Goal: Task Accomplishment & Management: Manage account settings

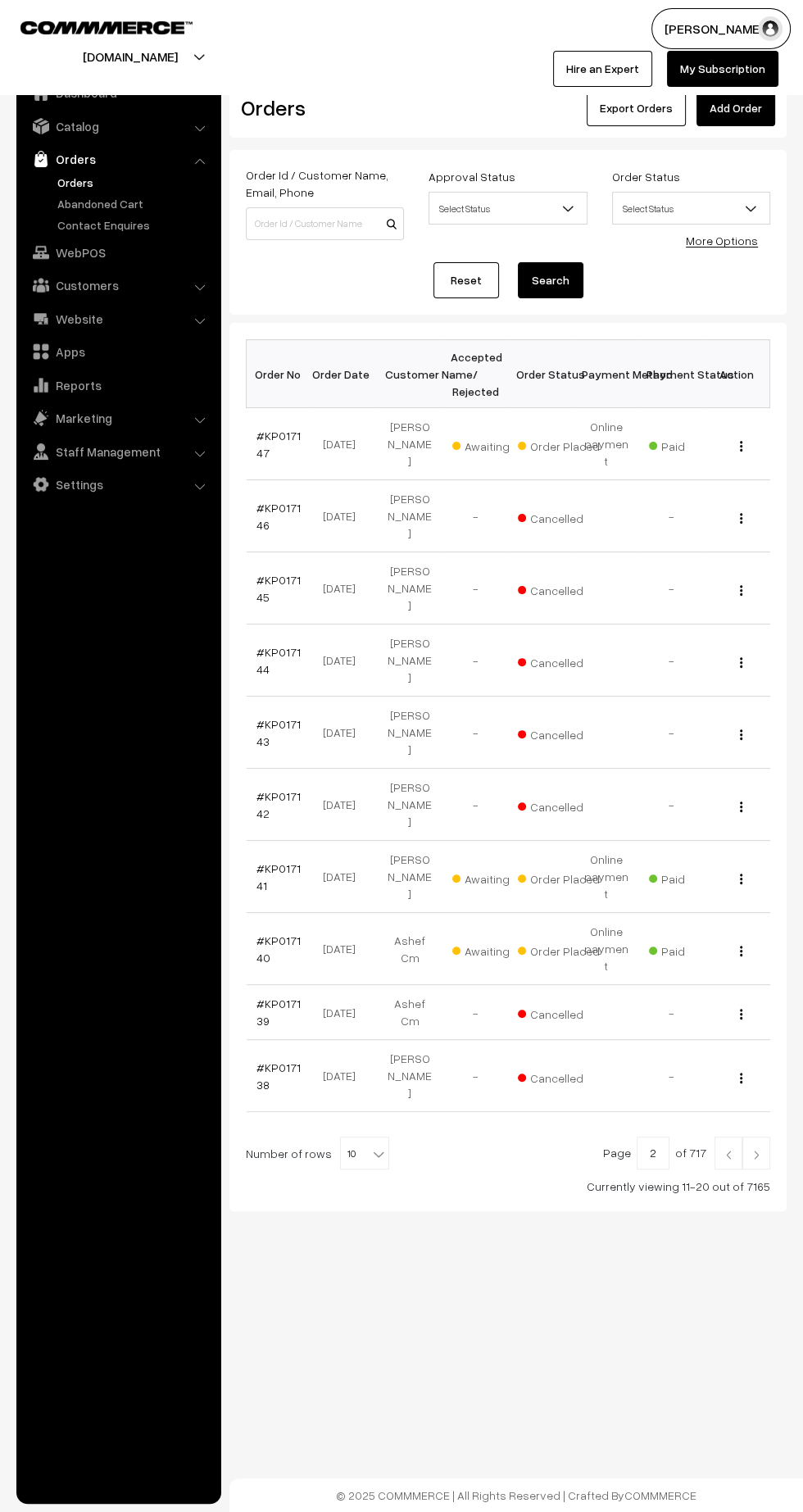
click at [756, 1150] on img at bounding box center [756, 1155] width 15 height 10
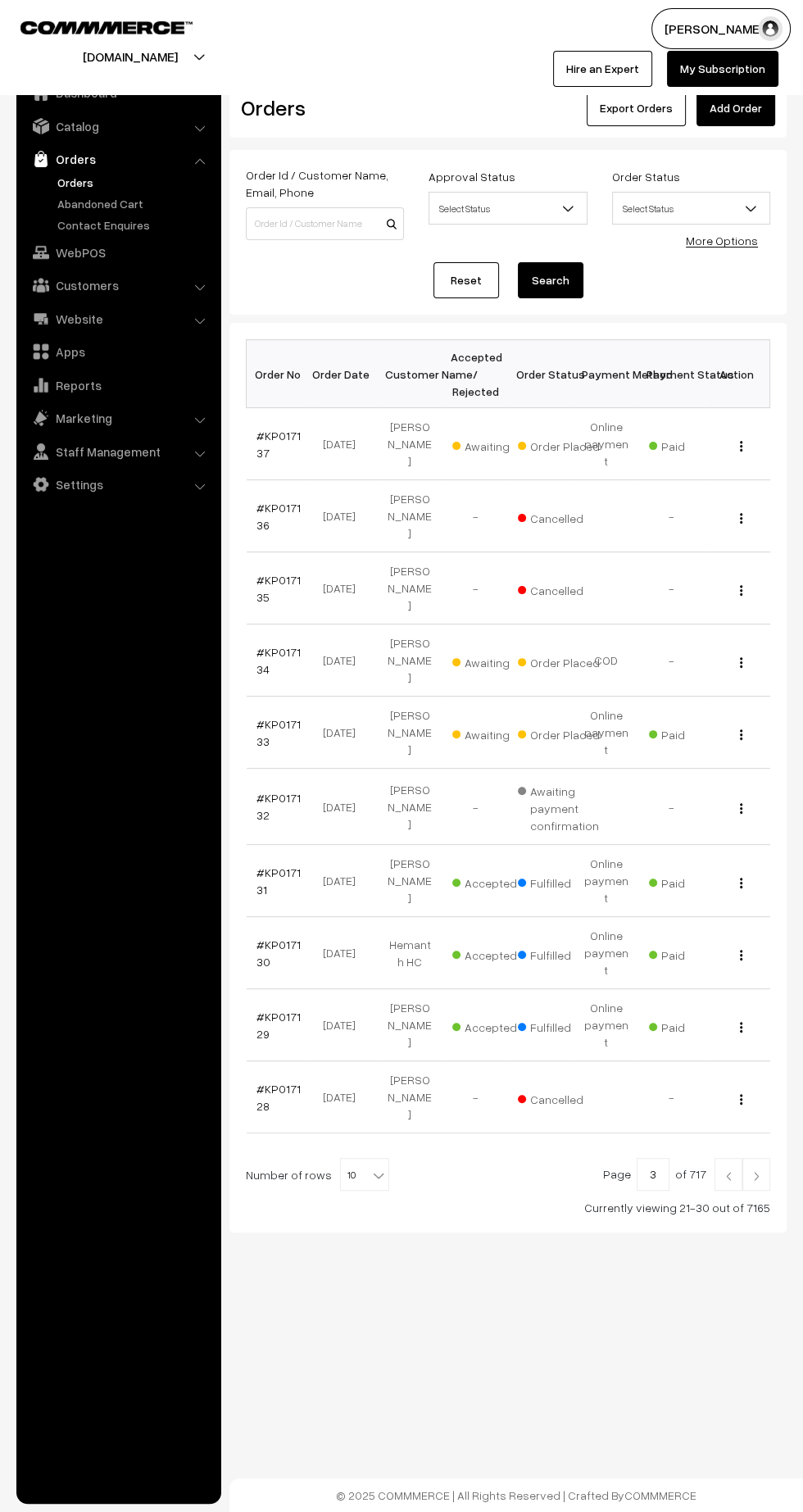
click at [260, 865] on link "#KP017131" at bounding box center [279, 881] width 44 height 31
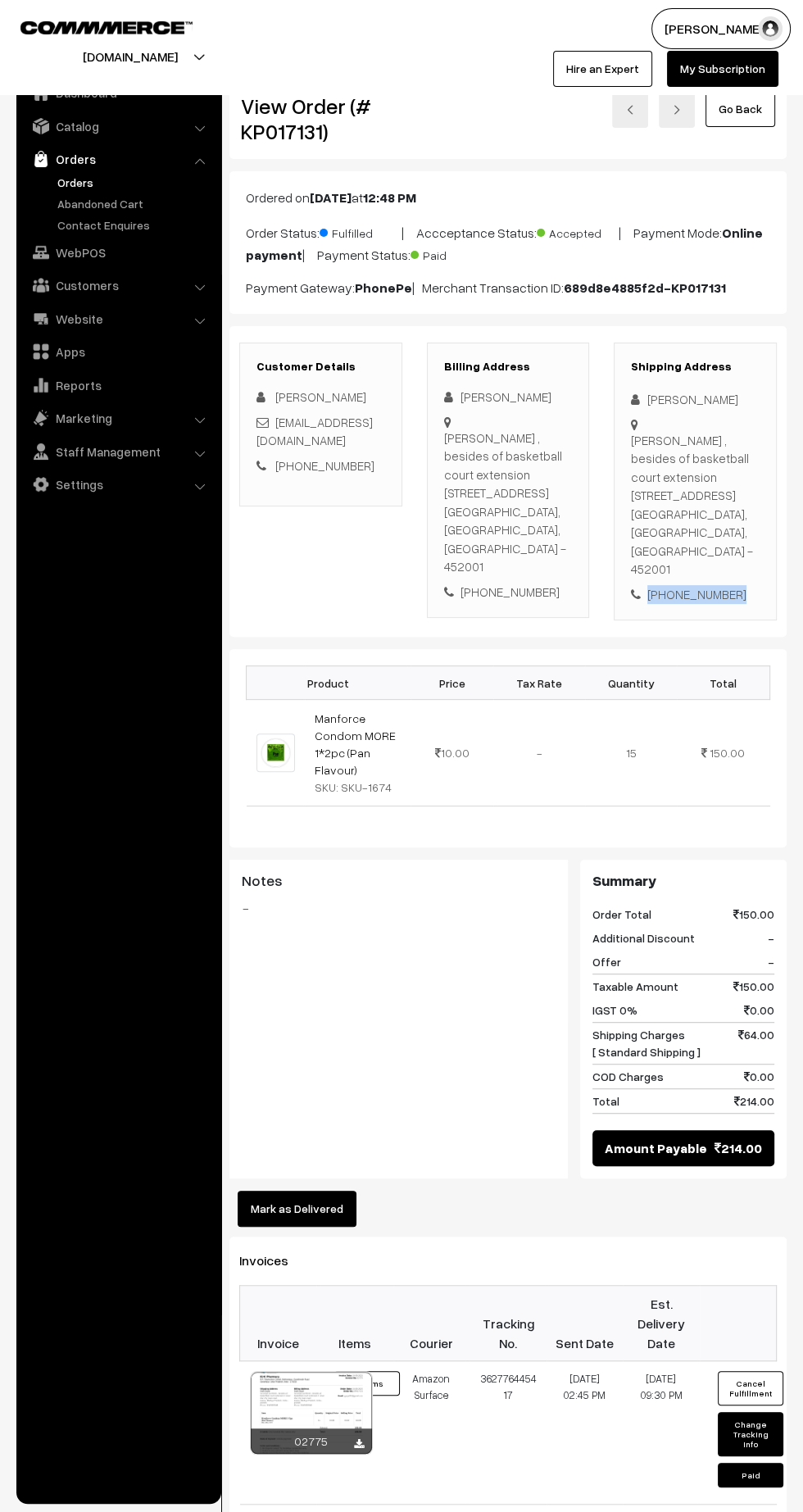
click at [683, 585] on div "+91 9343928548" at bounding box center [695, 594] width 129 height 19
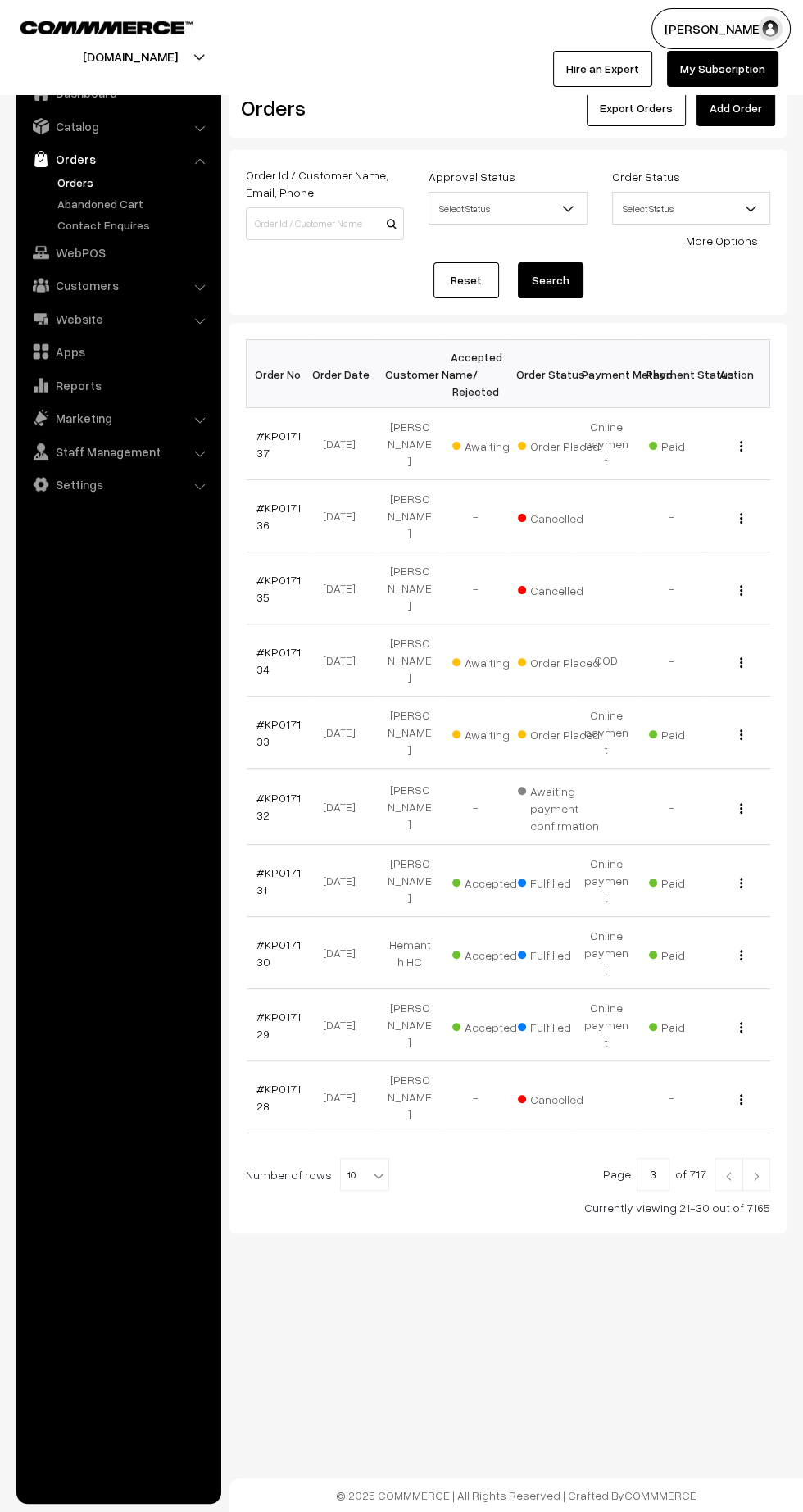
click at [265, 717] on link "#KP017133" at bounding box center [279, 733] width 44 height 31
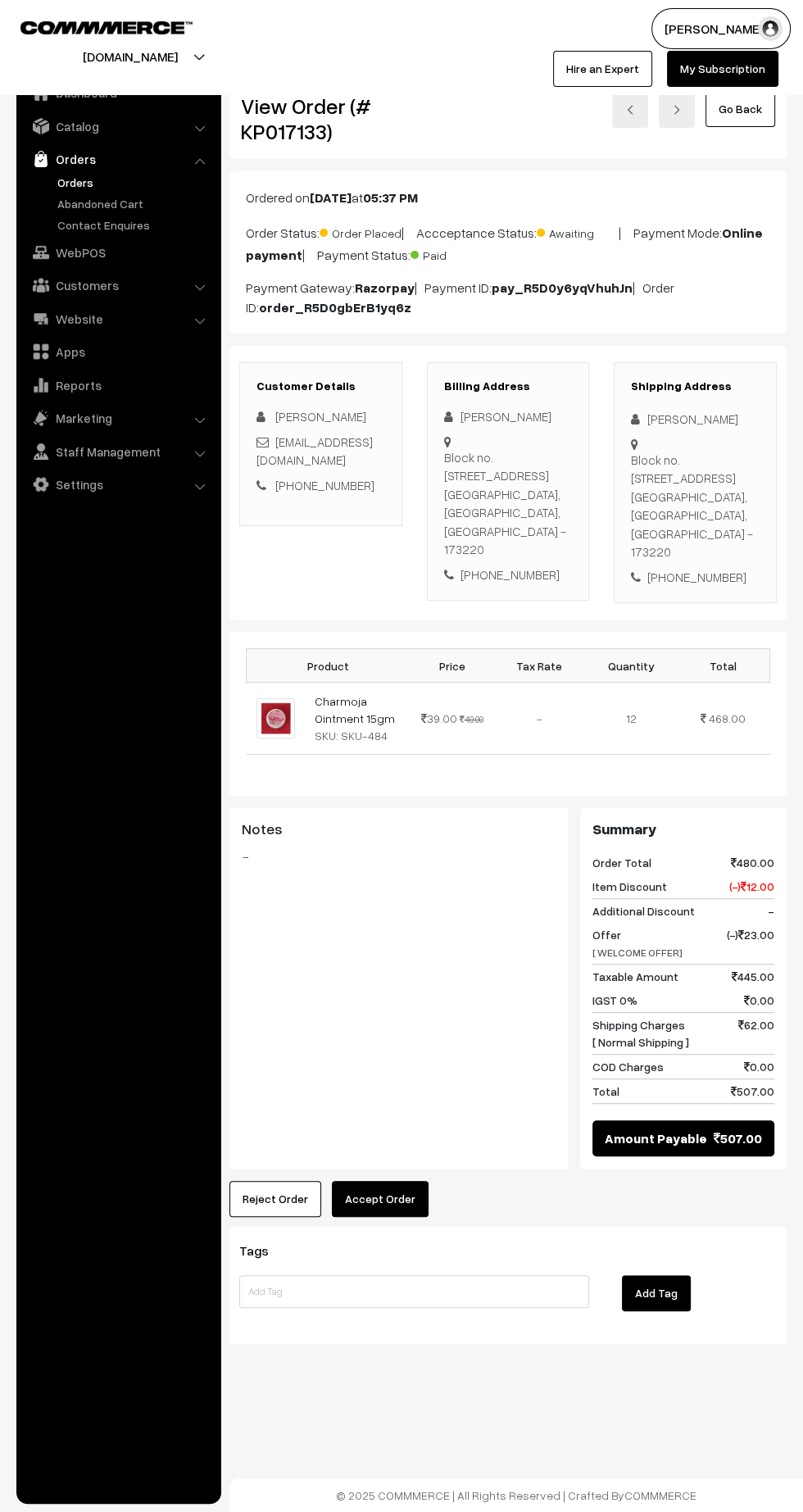
click at [401, 1181] on button "Accept Order" at bounding box center [380, 1199] width 97 height 36
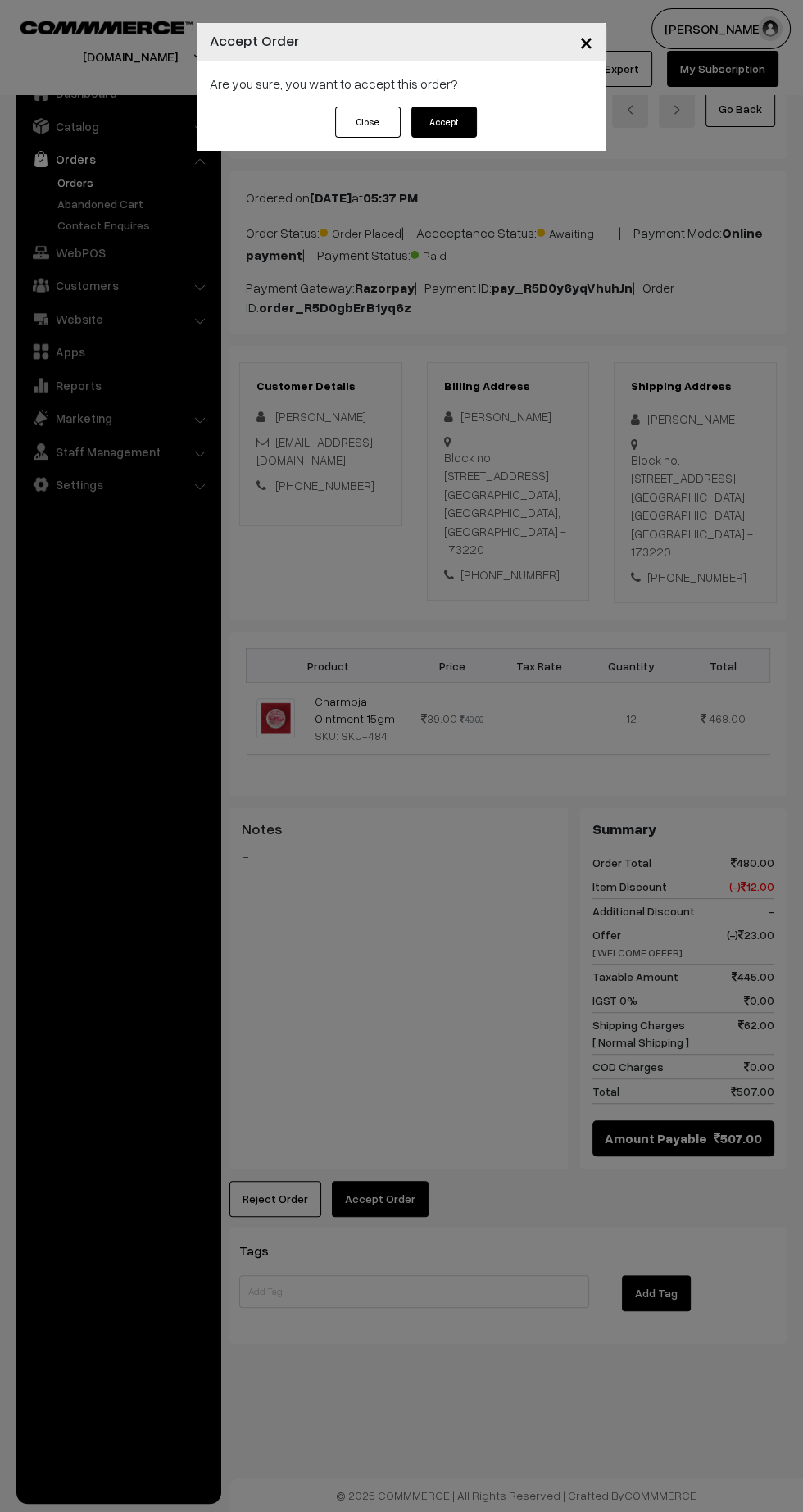
click at [464, 127] on button "Accept" at bounding box center [444, 122] width 66 height 31
click at [445, 121] on button "Confirm" at bounding box center [444, 122] width 66 height 31
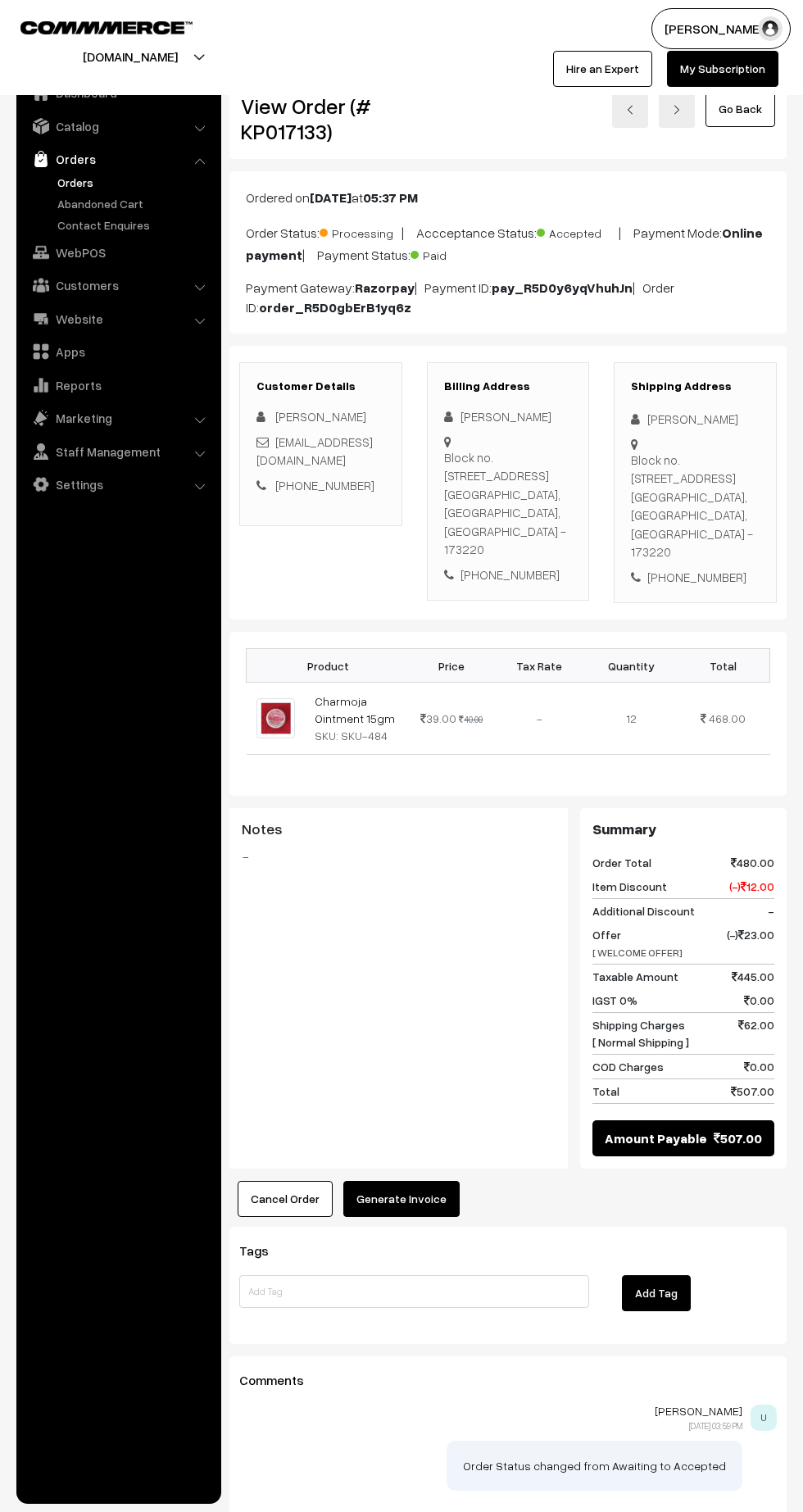
click at [419, 1181] on button "Generate Invoice" at bounding box center [402, 1199] width 116 height 36
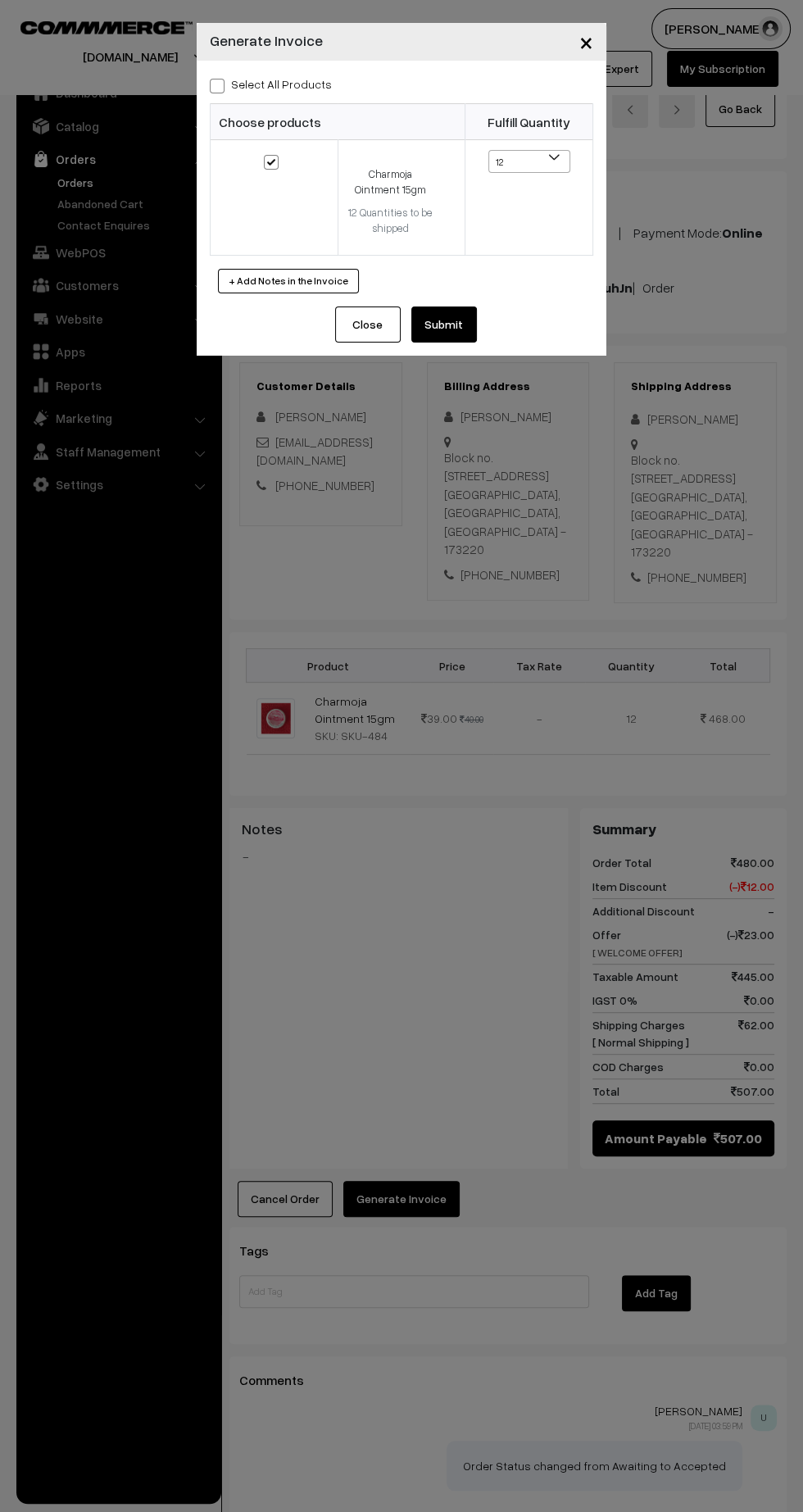
click at [469, 337] on button "Submit" at bounding box center [444, 325] width 66 height 36
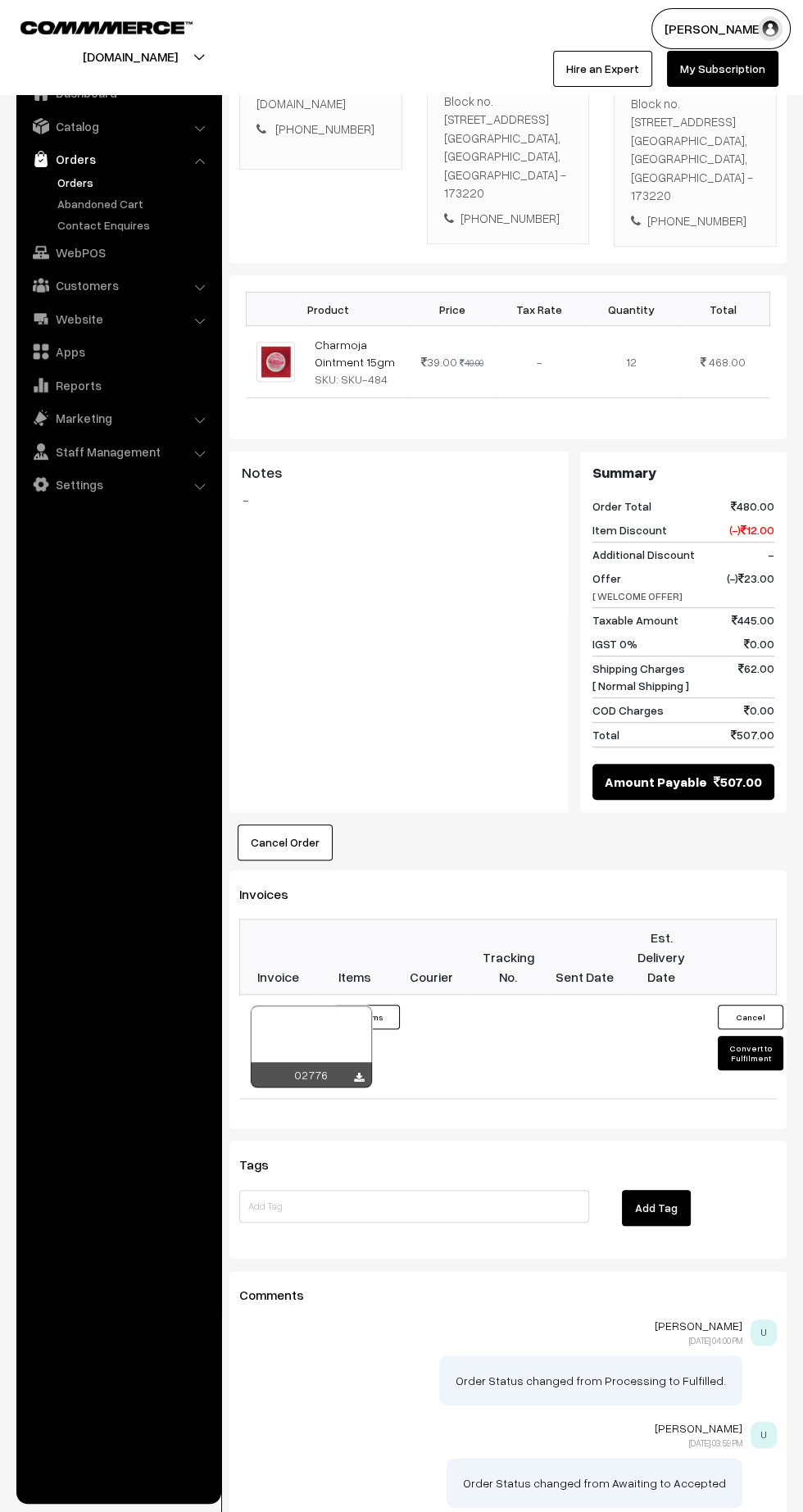
scroll to position [357, 0]
click at [358, 1072] on icon at bounding box center [359, 1077] width 10 height 11
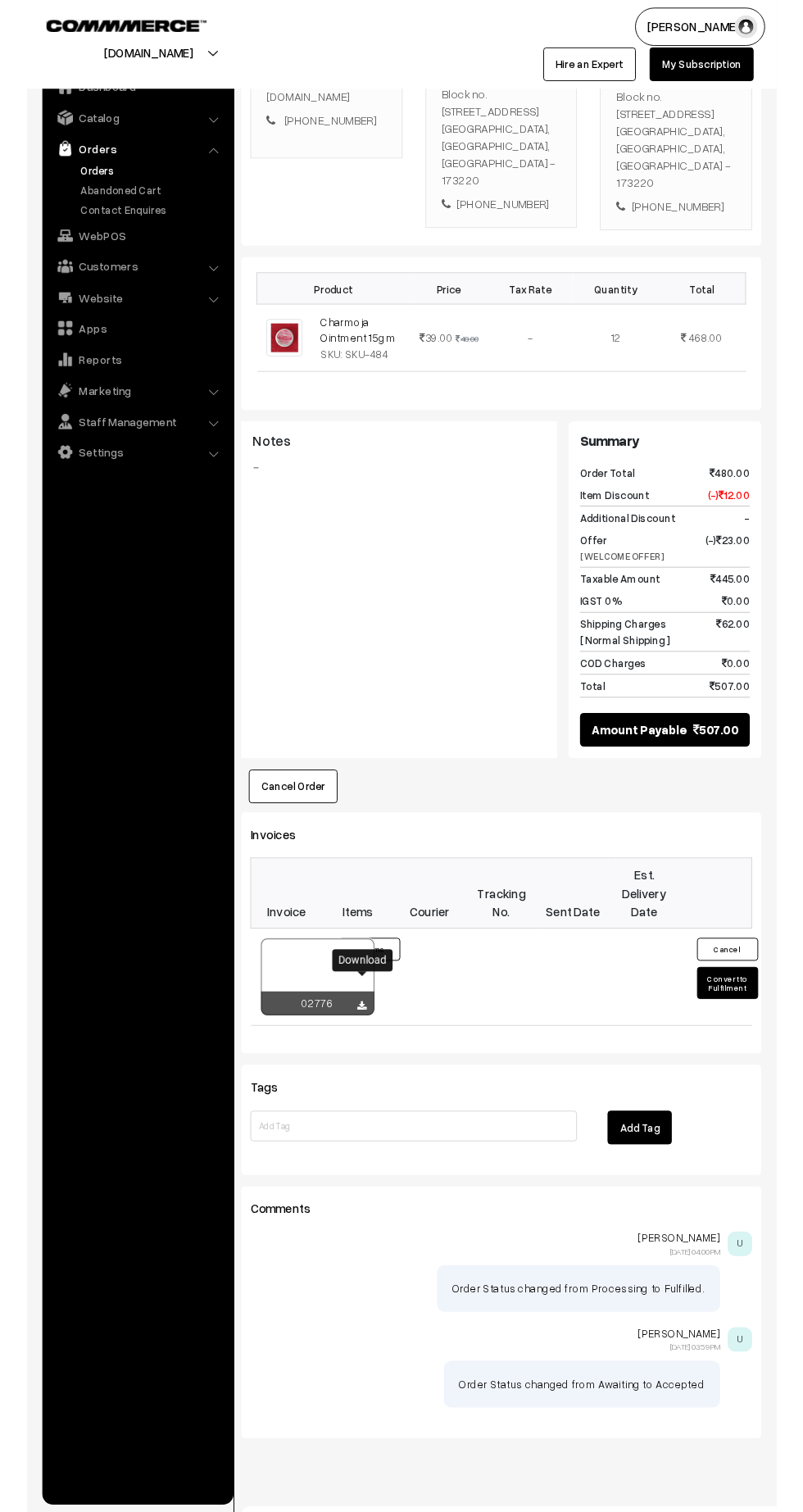
scroll to position [356, 0]
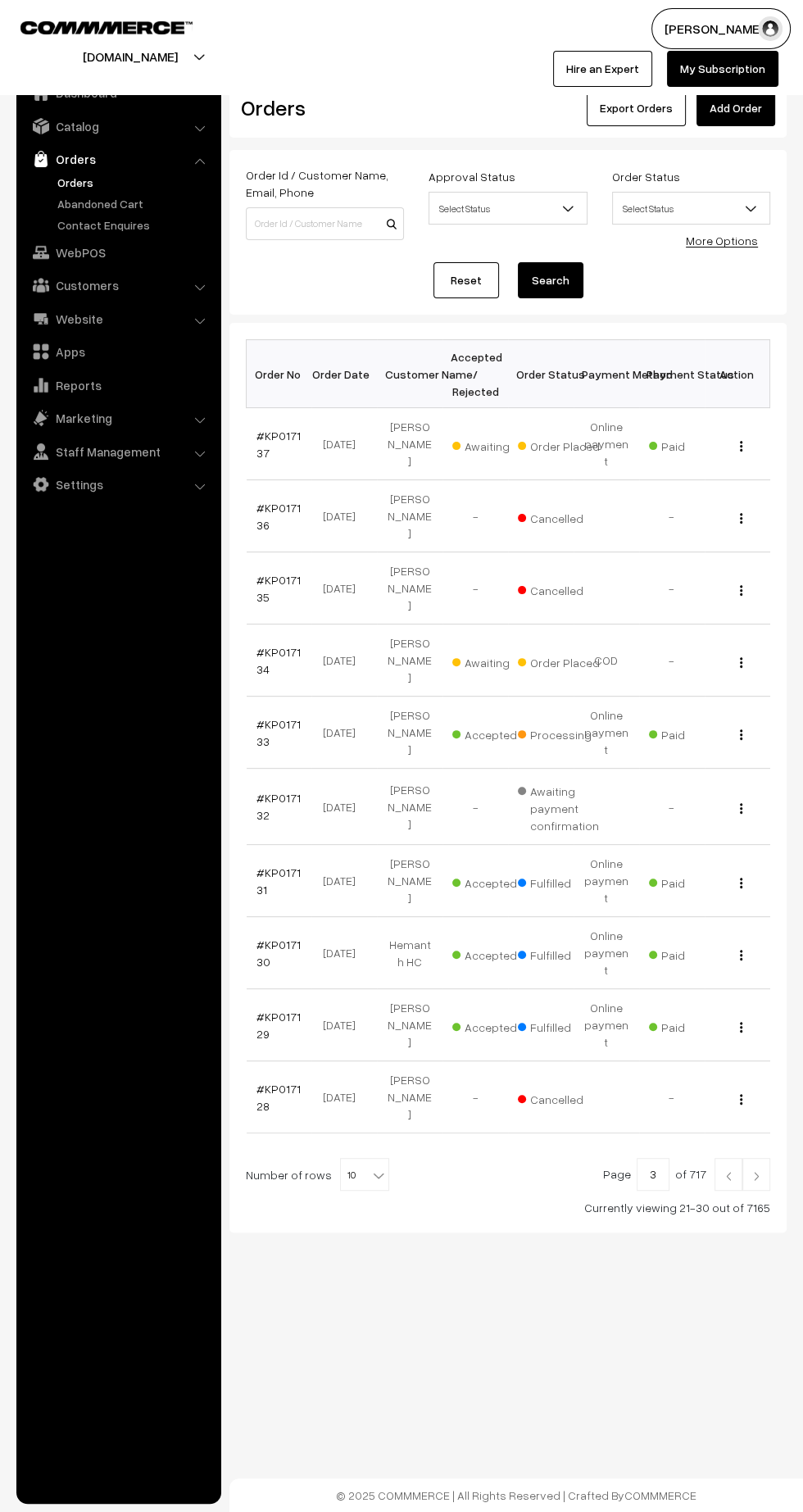
click at [261, 645] on link "#KP017134" at bounding box center [279, 661] width 44 height 31
click at [261, 442] on link "#KP017137" at bounding box center [279, 444] width 44 height 31
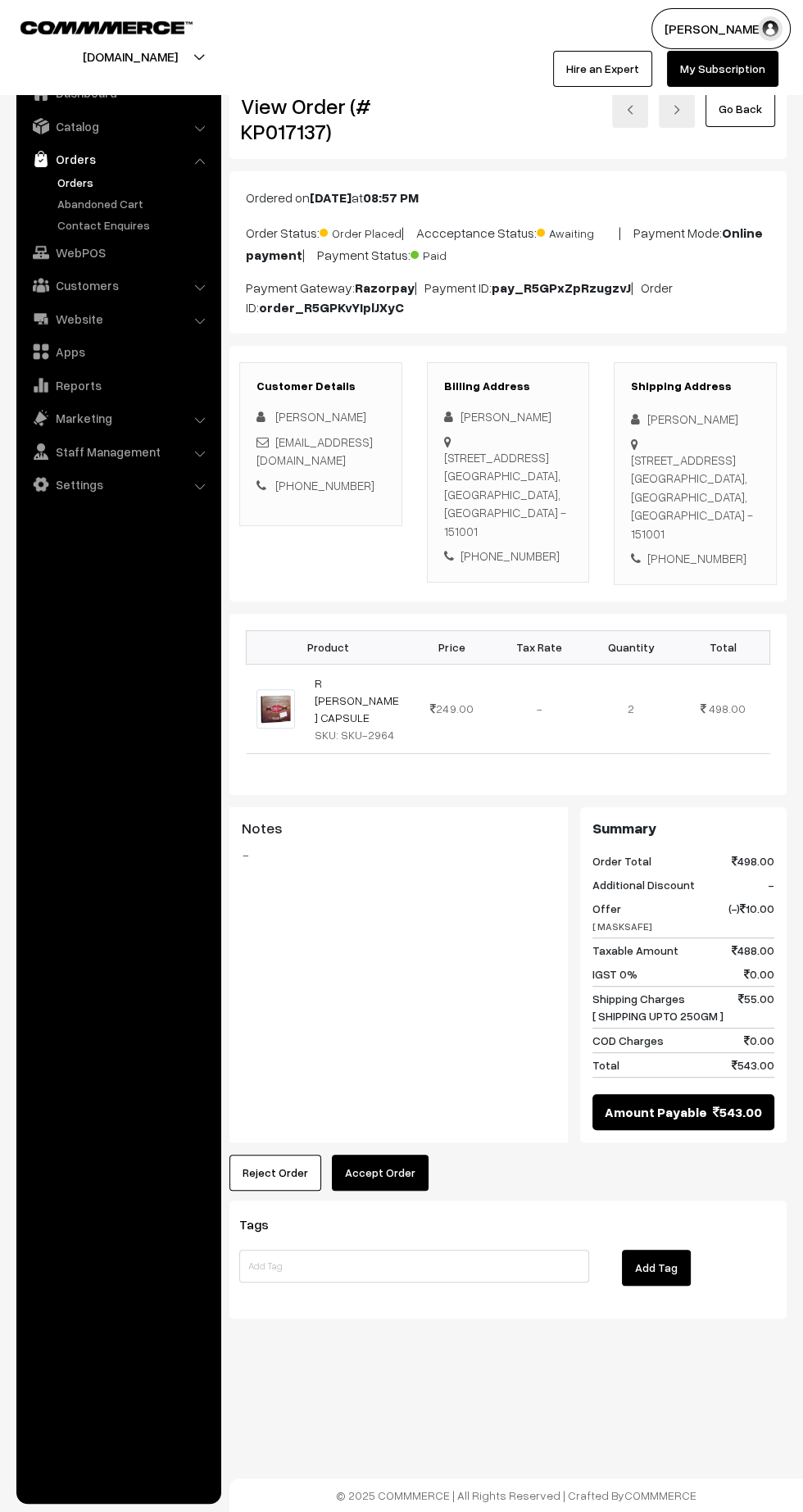
click at [402, 1168] on button "Accept Order" at bounding box center [380, 1173] width 97 height 36
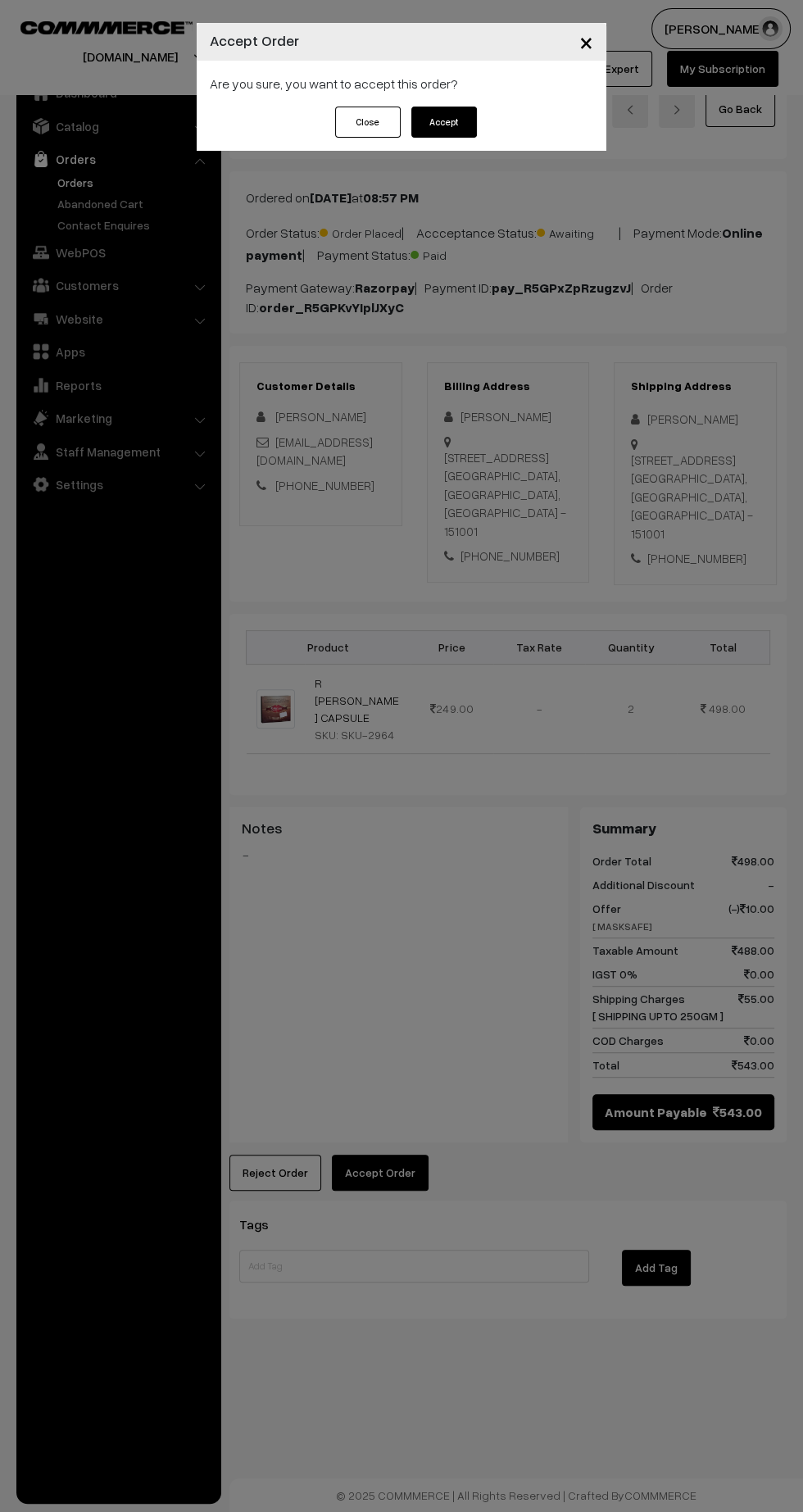
click at [464, 129] on button "Accept" at bounding box center [444, 122] width 66 height 31
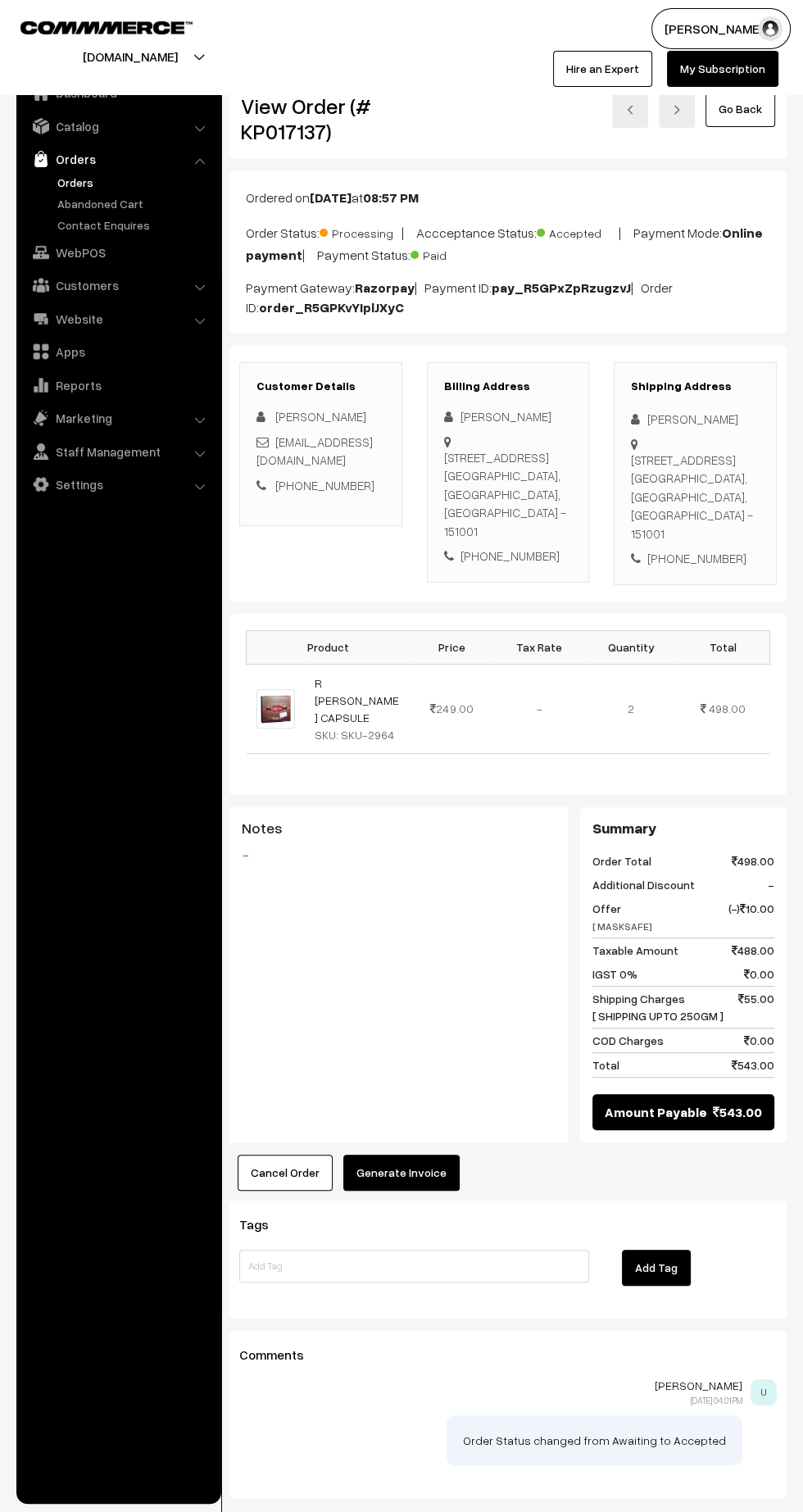
click at [413, 1155] on button "Generate Invoice" at bounding box center [402, 1173] width 116 height 36
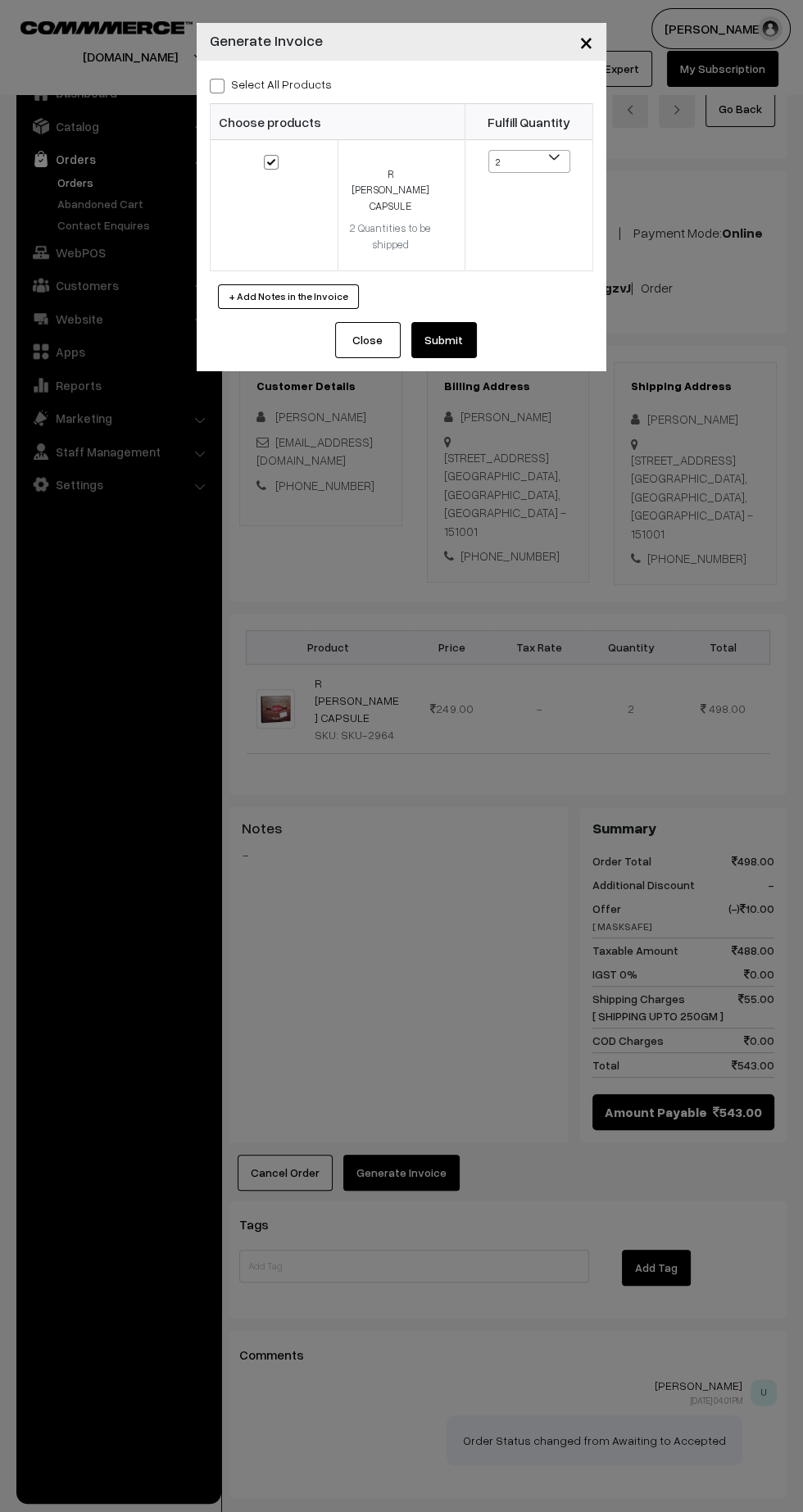
click at [457, 329] on button "Submit" at bounding box center [444, 340] width 66 height 36
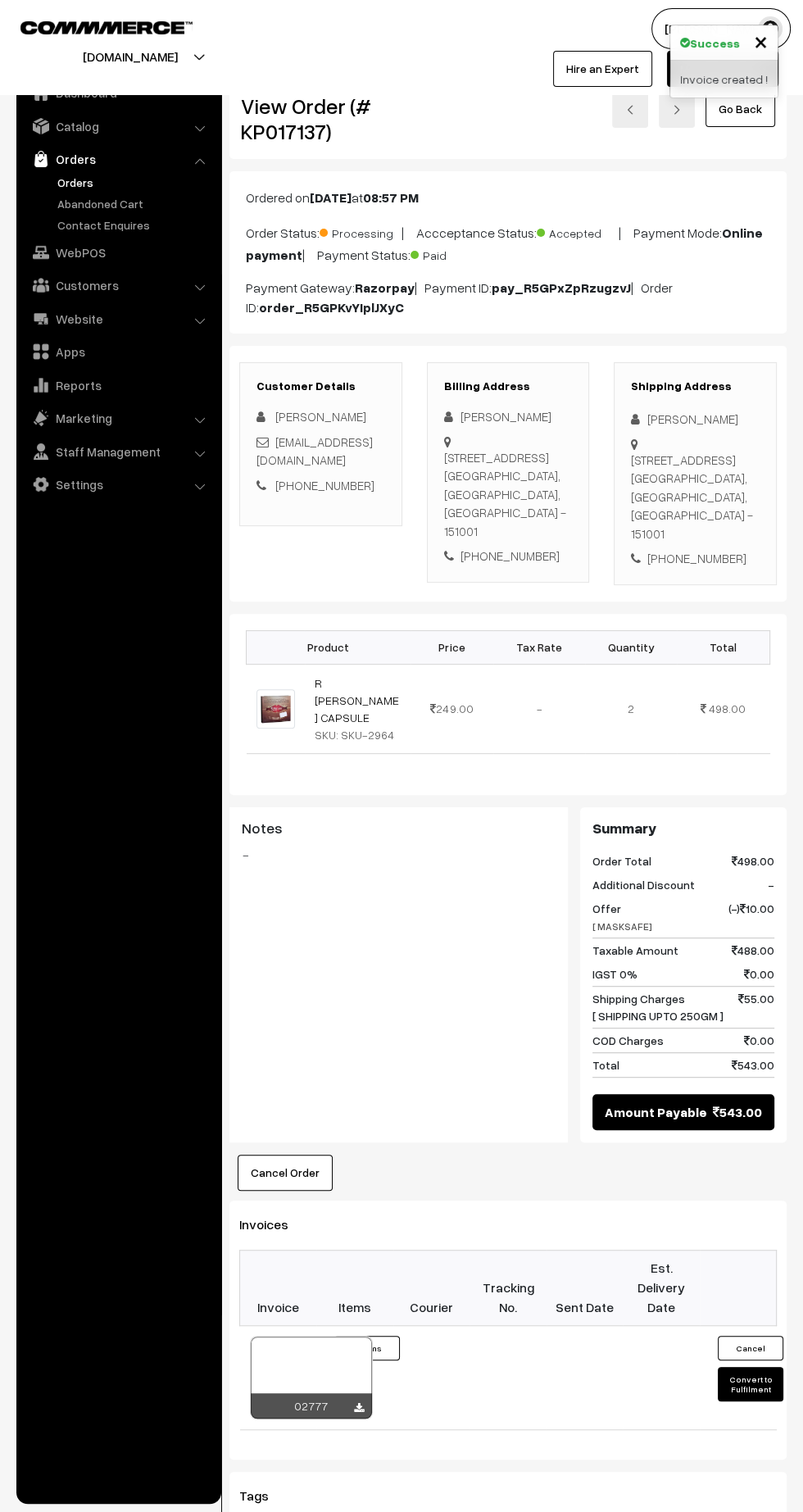
click at [358, 1403] on icon at bounding box center [359, 1408] width 10 height 11
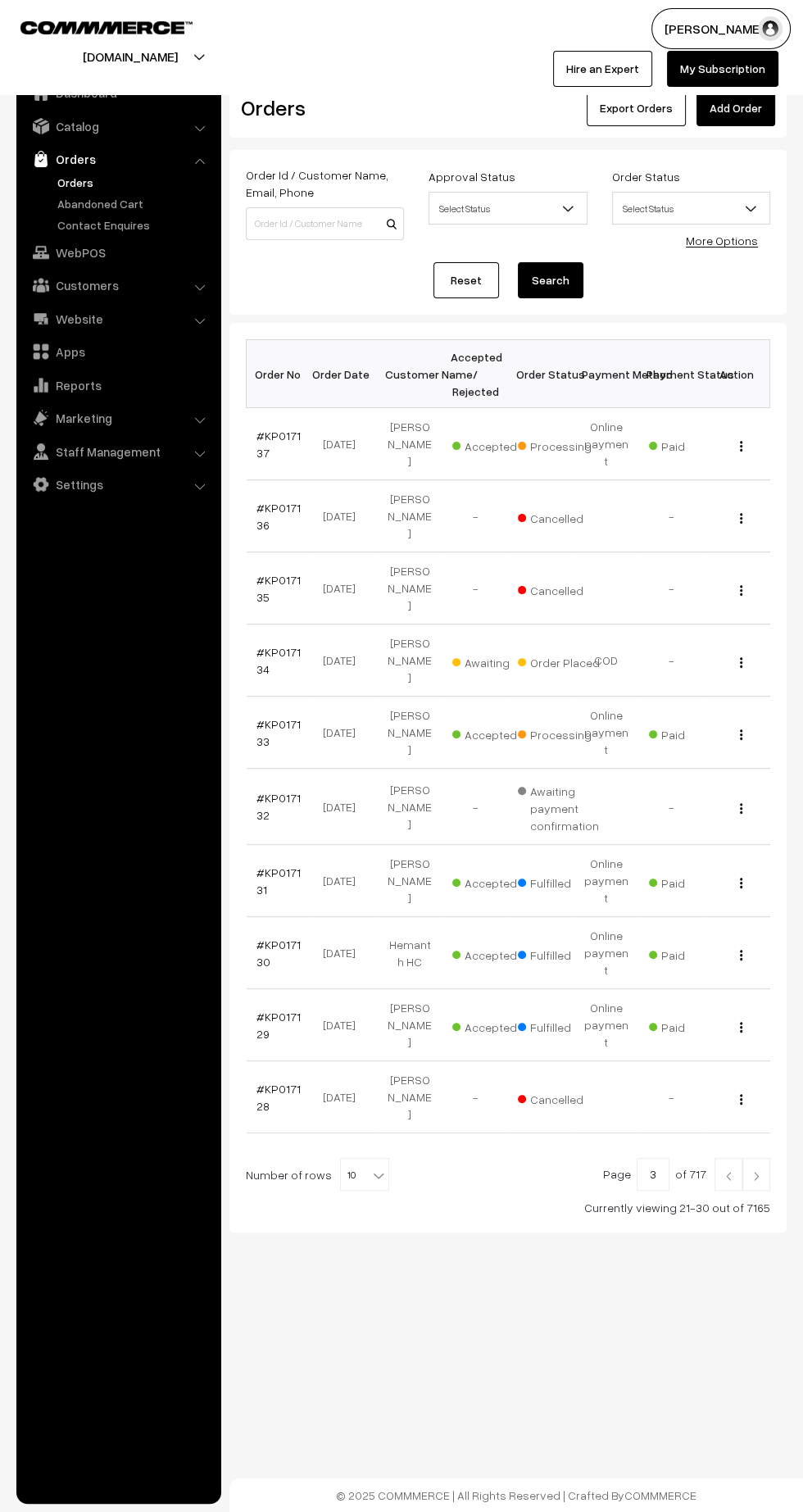
click at [728, 1171] on img at bounding box center [728, 1176] width 15 height 10
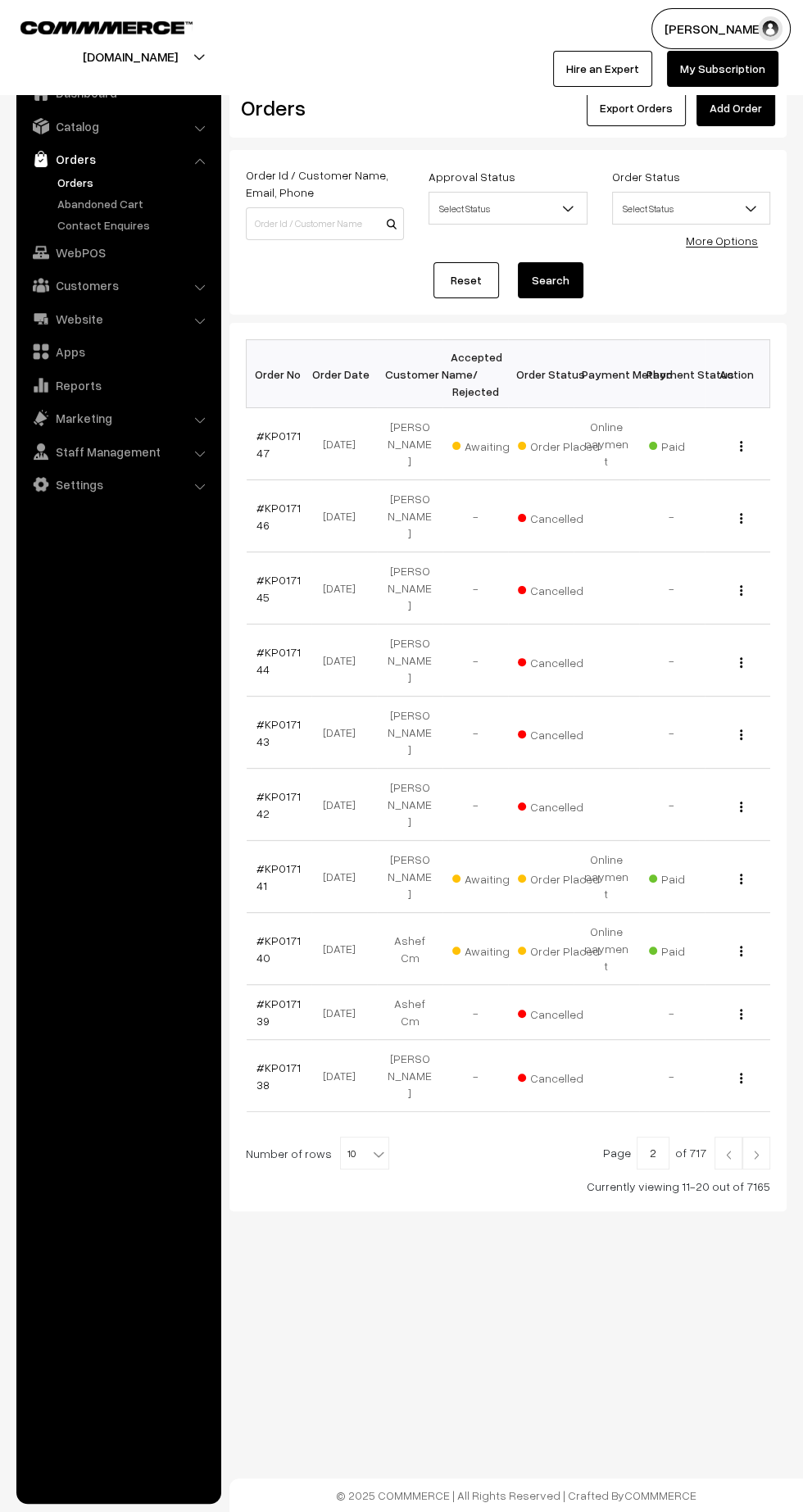
click at [262, 933] on link "#KP017140" at bounding box center [279, 949] width 44 height 31
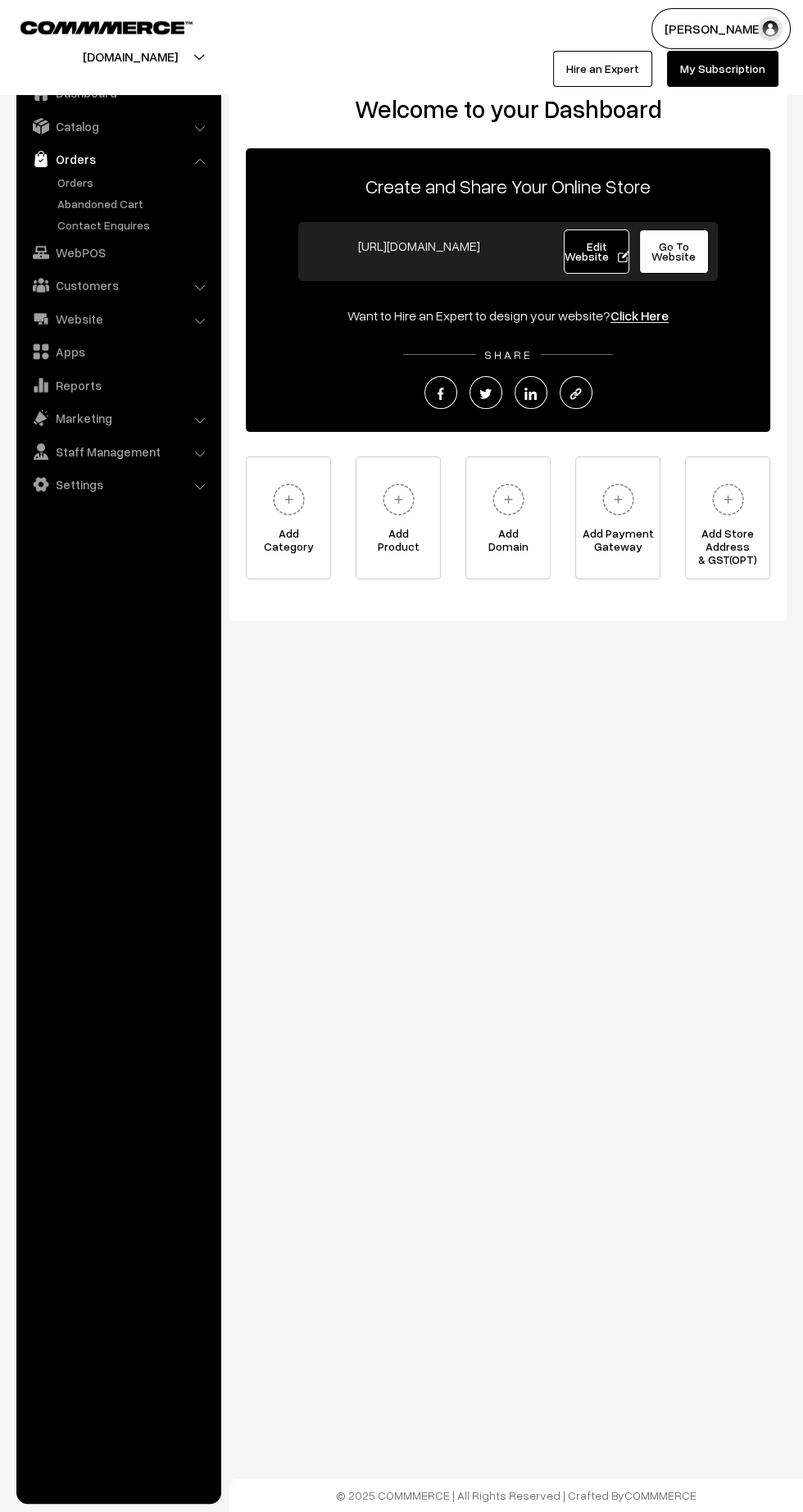
click at [75, 177] on link "Orders" at bounding box center [134, 182] width 162 height 17
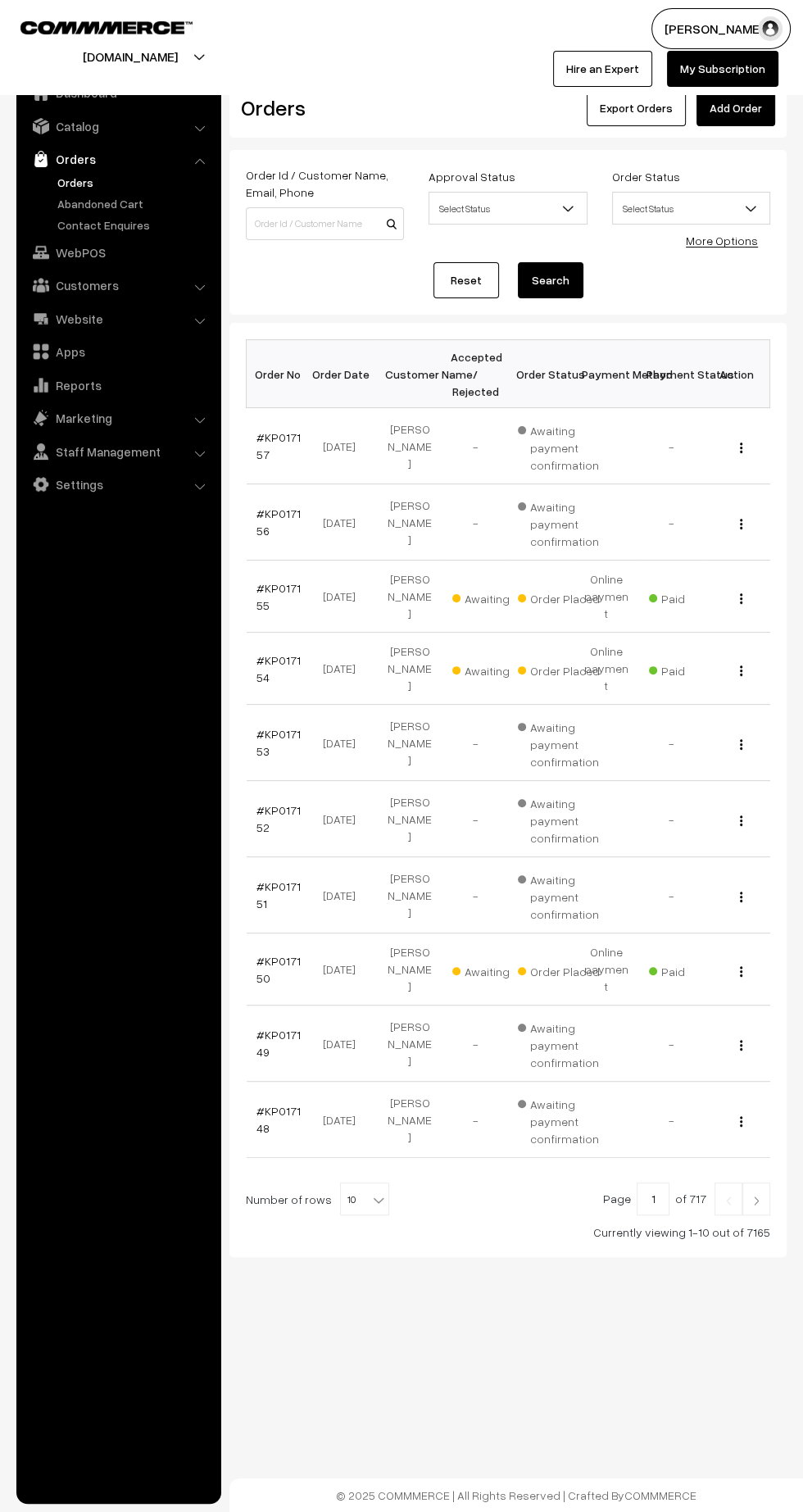
click at [756, 1196] on img at bounding box center [756, 1201] width 15 height 10
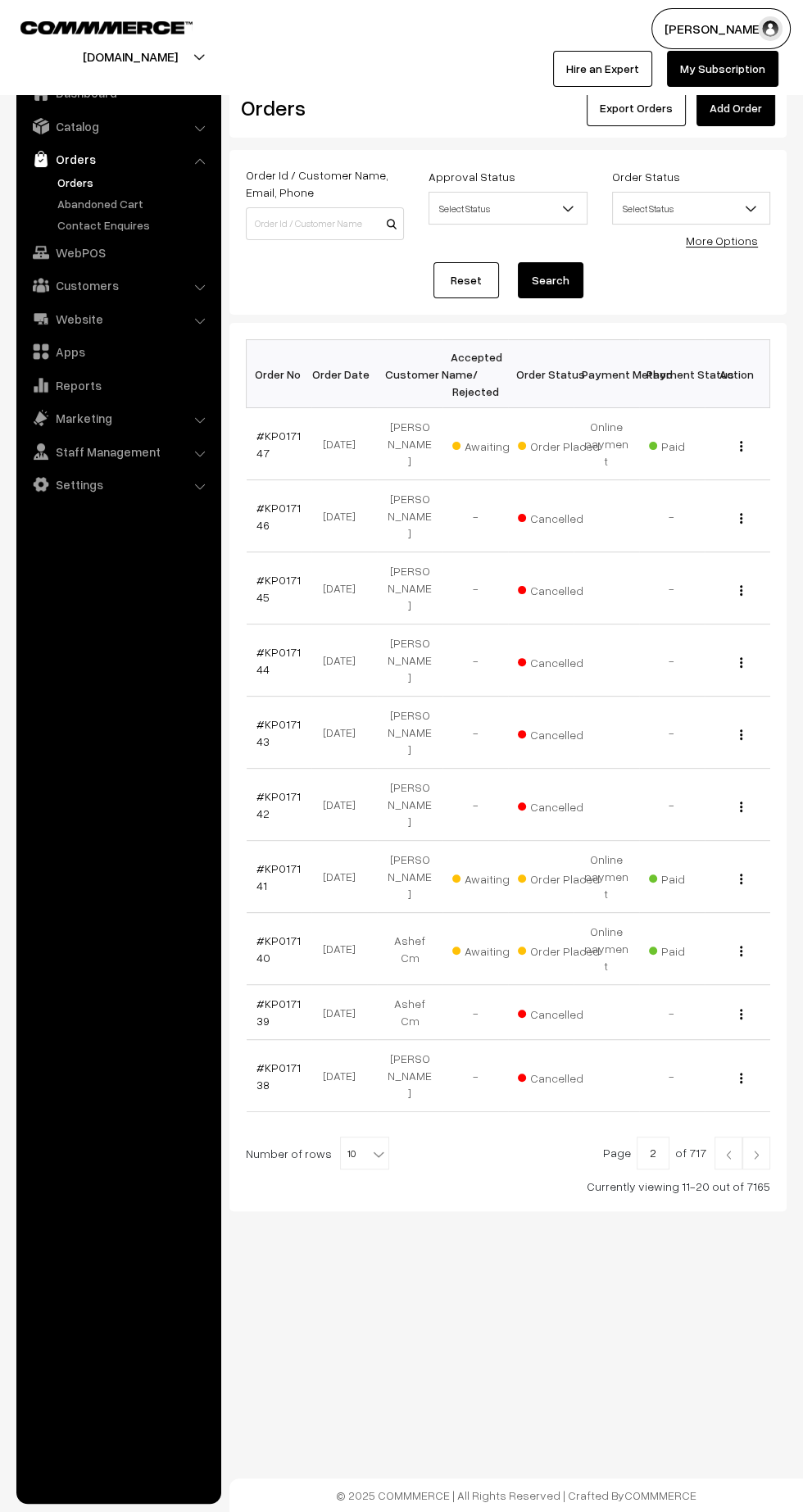
click at [759, 1150] on img at bounding box center [756, 1155] width 15 height 10
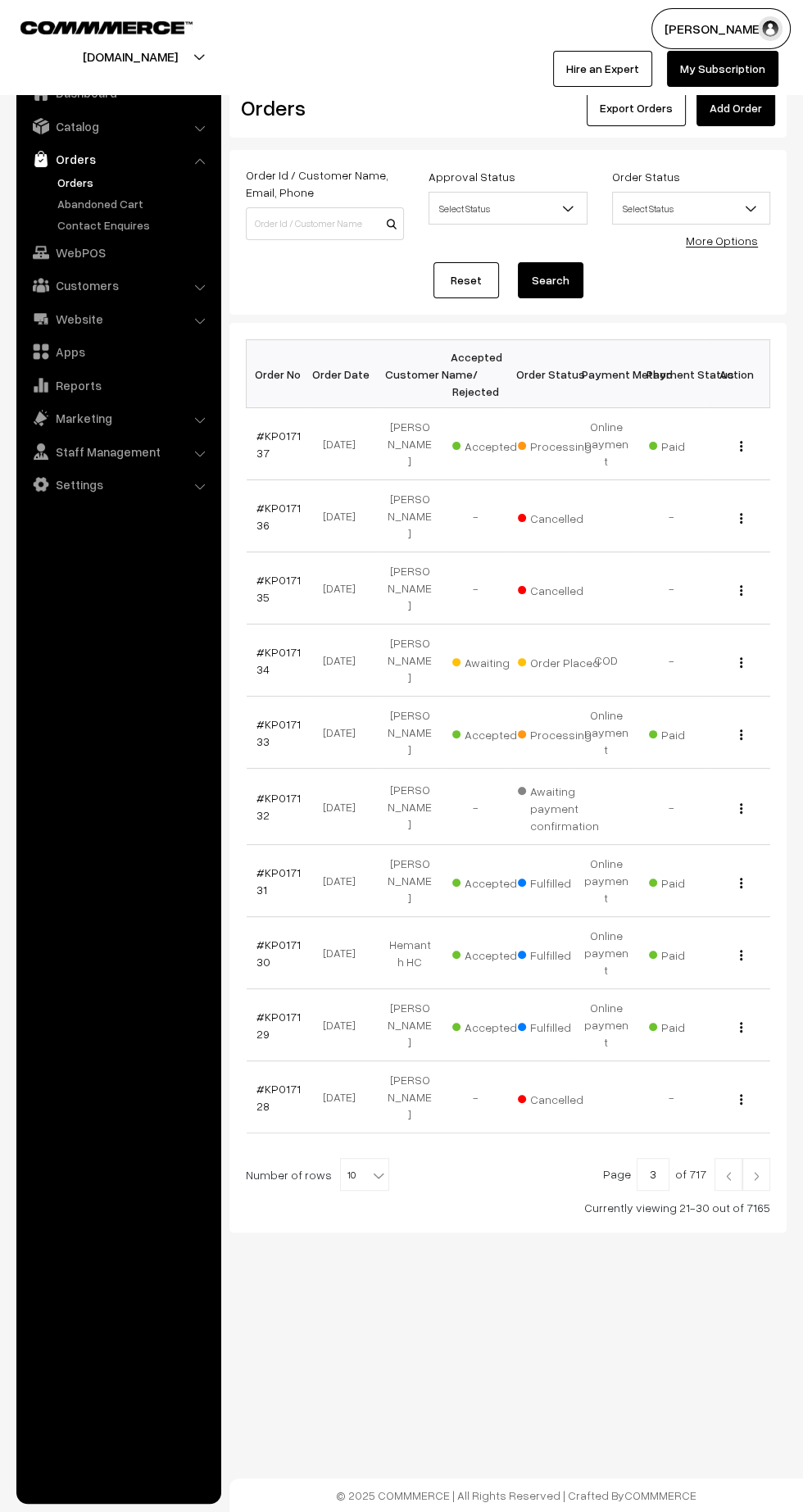
click at [261, 442] on link "#KP017137" at bounding box center [279, 444] width 44 height 31
click at [727, 1171] on img at bounding box center [728, 1176] width 15 height 10
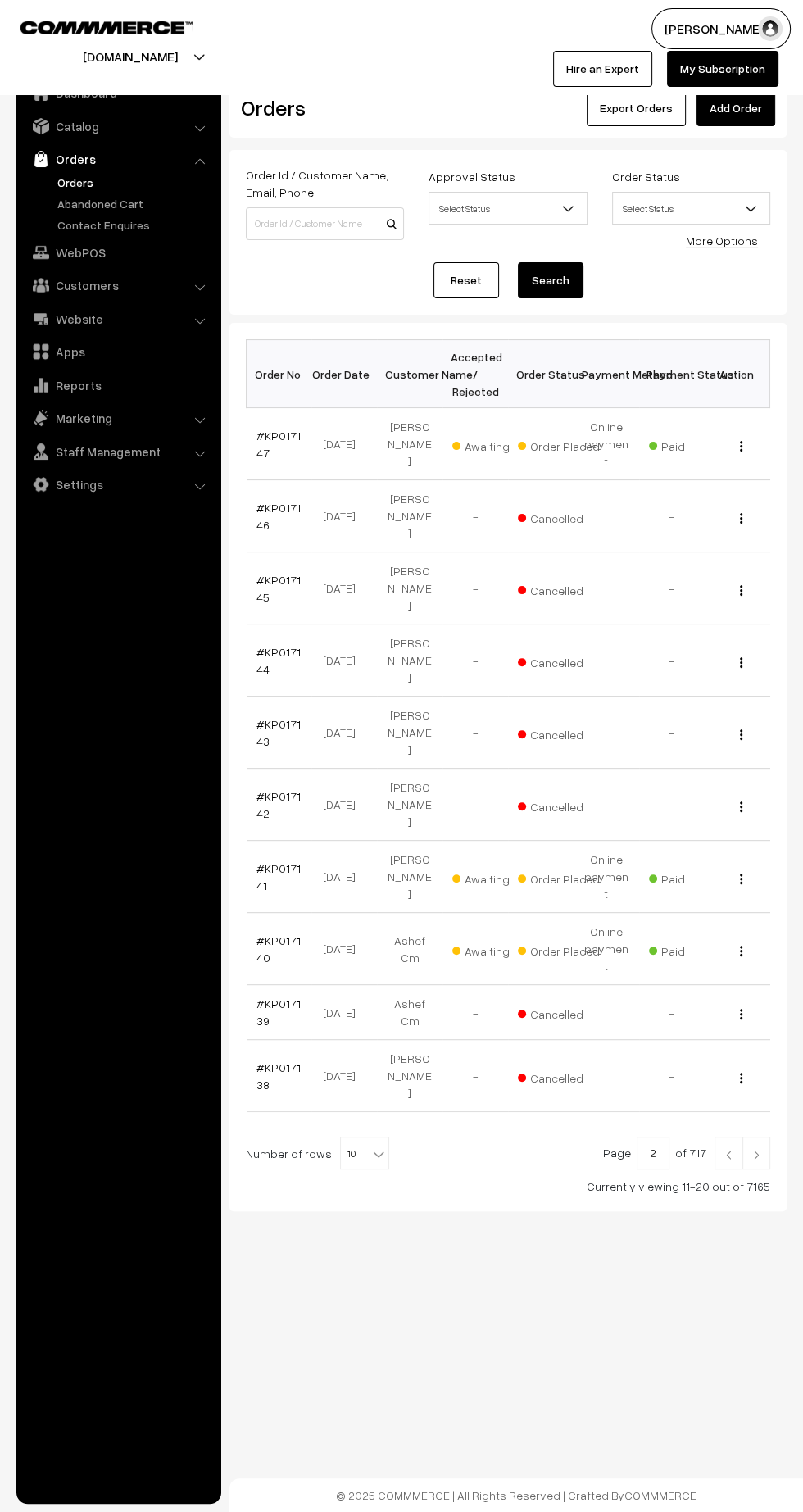
click at [261, 1060] on link "#KP017138" at bounding box center [279, 1076] width 44 height 31
click at [263, 933] on link "#KP017140" at bounding box center [279, 949] width 44 height 31
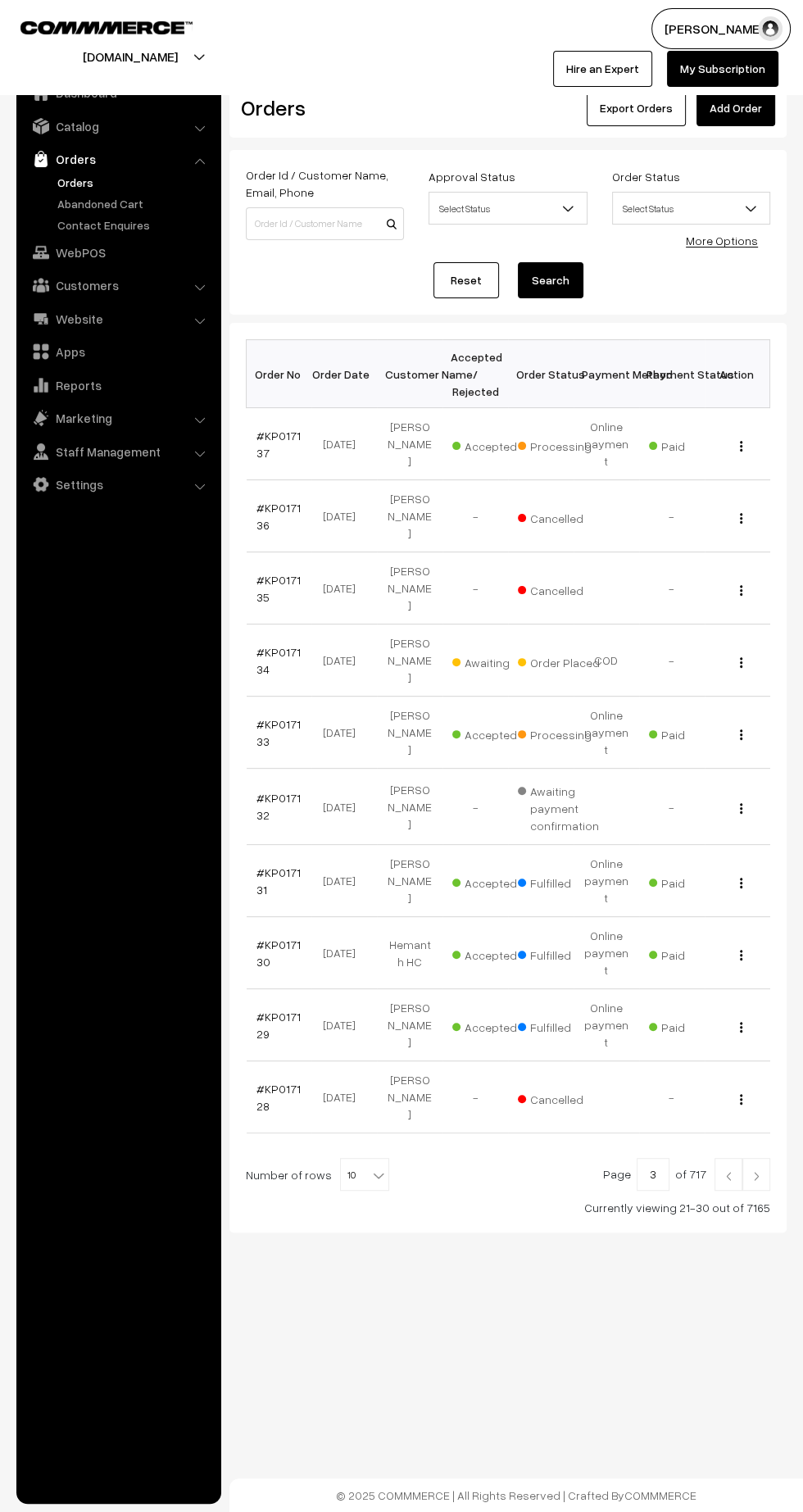
click at [256, 865] on link "#KP017131" at bounding box center [279, 881] width 44 height 31
click at [261, 938] on link "#KP017130" at bounding box center [279, 953] width 44 height 31
click at [260, 865] on link "#KP017131" at bounding box center [279, 881] width 44 height 31
click at [720, 1158] on link at bounding box center [728, 1174] width 28 height 33
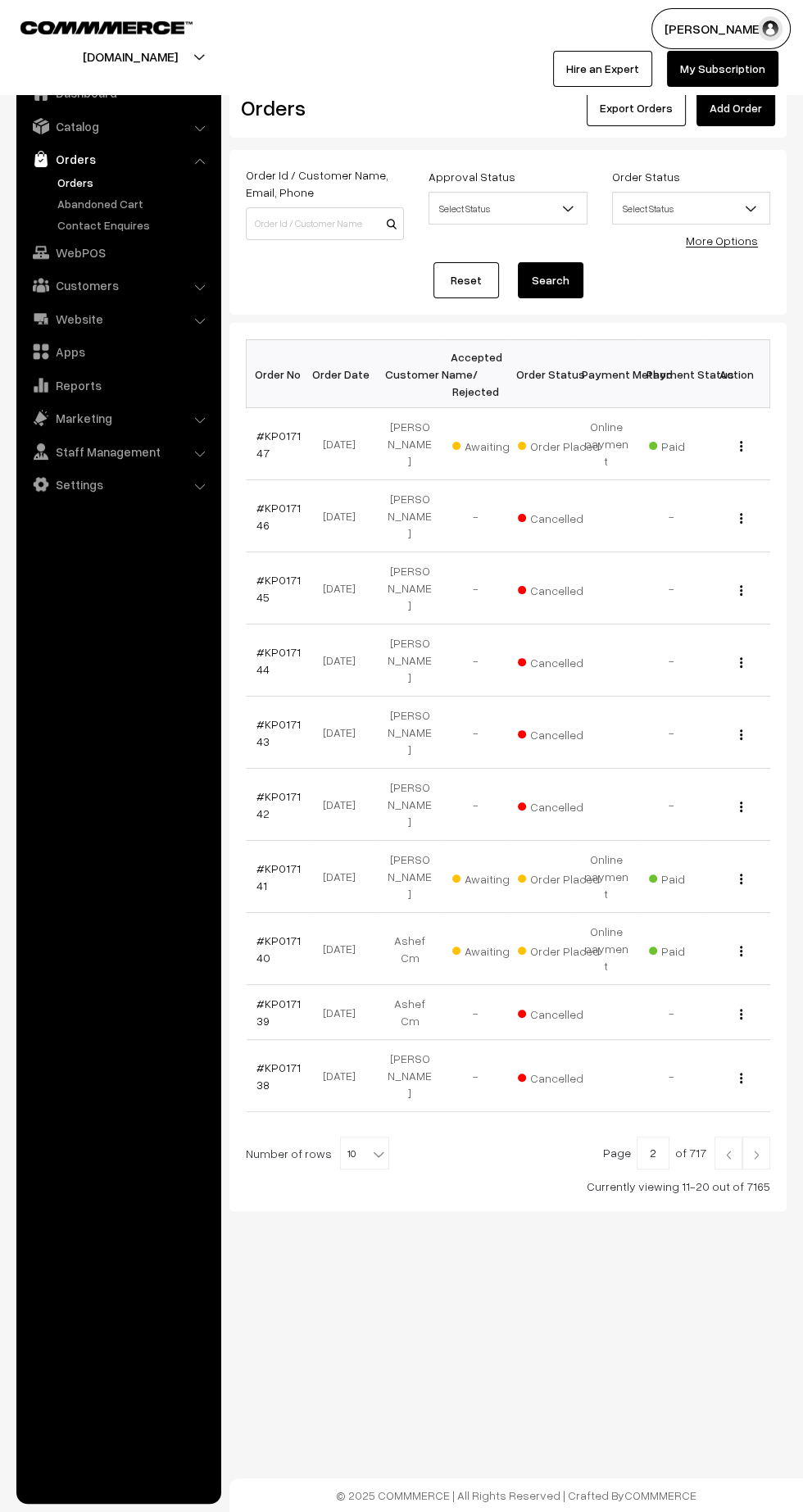
click at [265, 933] on link "#KP017140" at bounding box center [279, 949] width 44 height 31
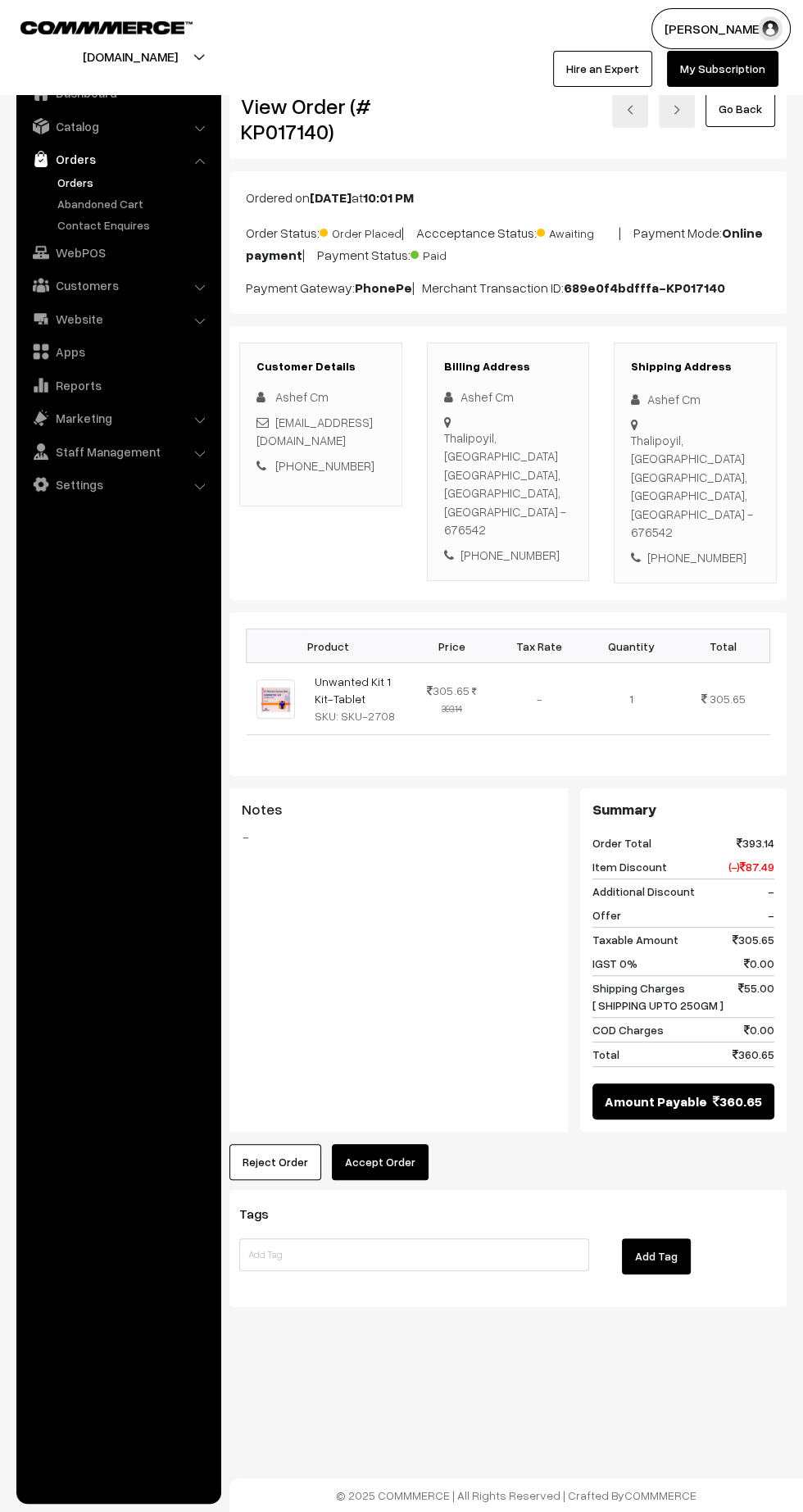
click at [380, 1144] on button "Accept Order" at bounding box center [380, 1162] width 97 height 36
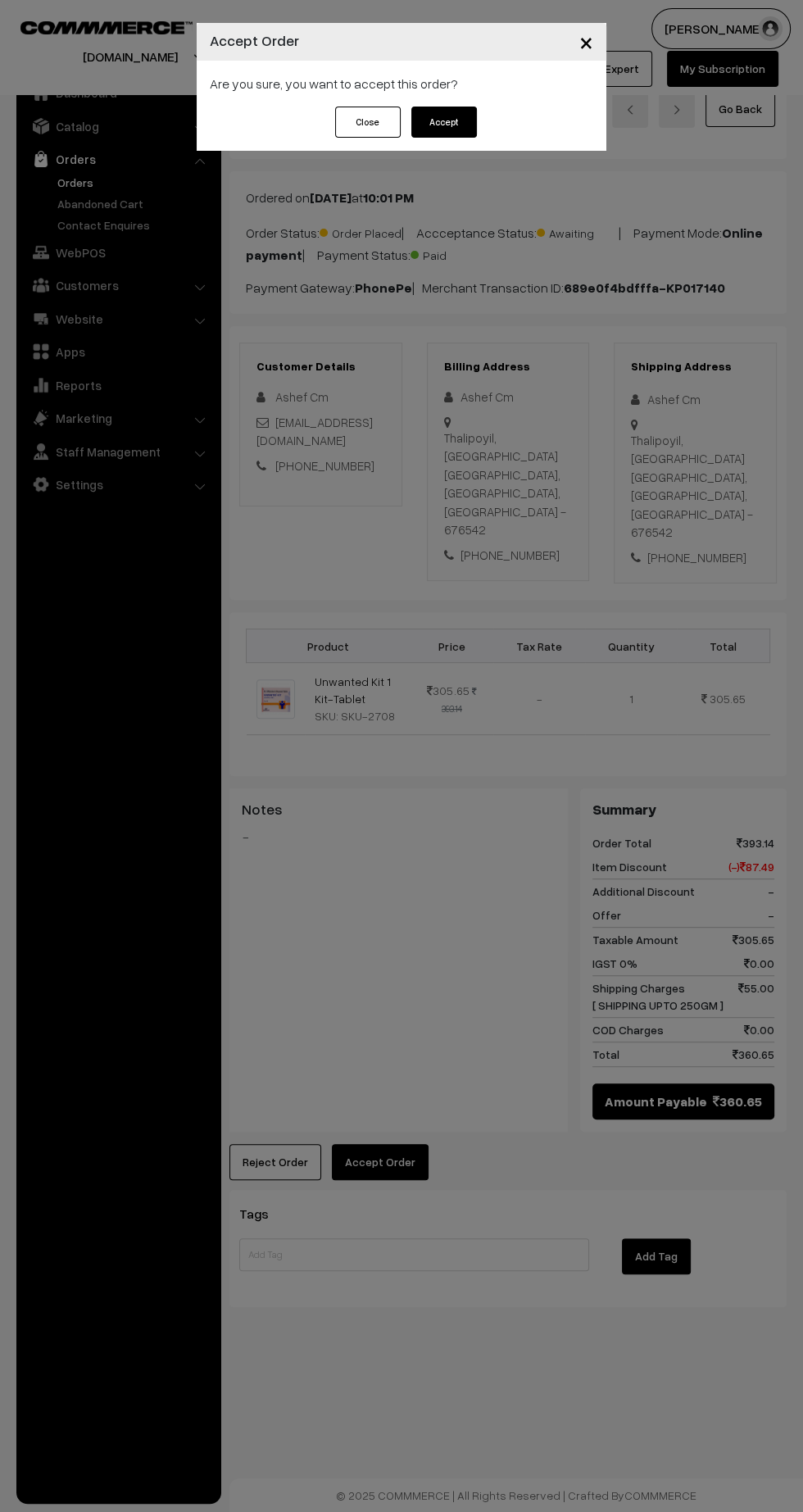
click at [456, 127] on button "Accept" at bounding box center [444, 122] width 66 height 31
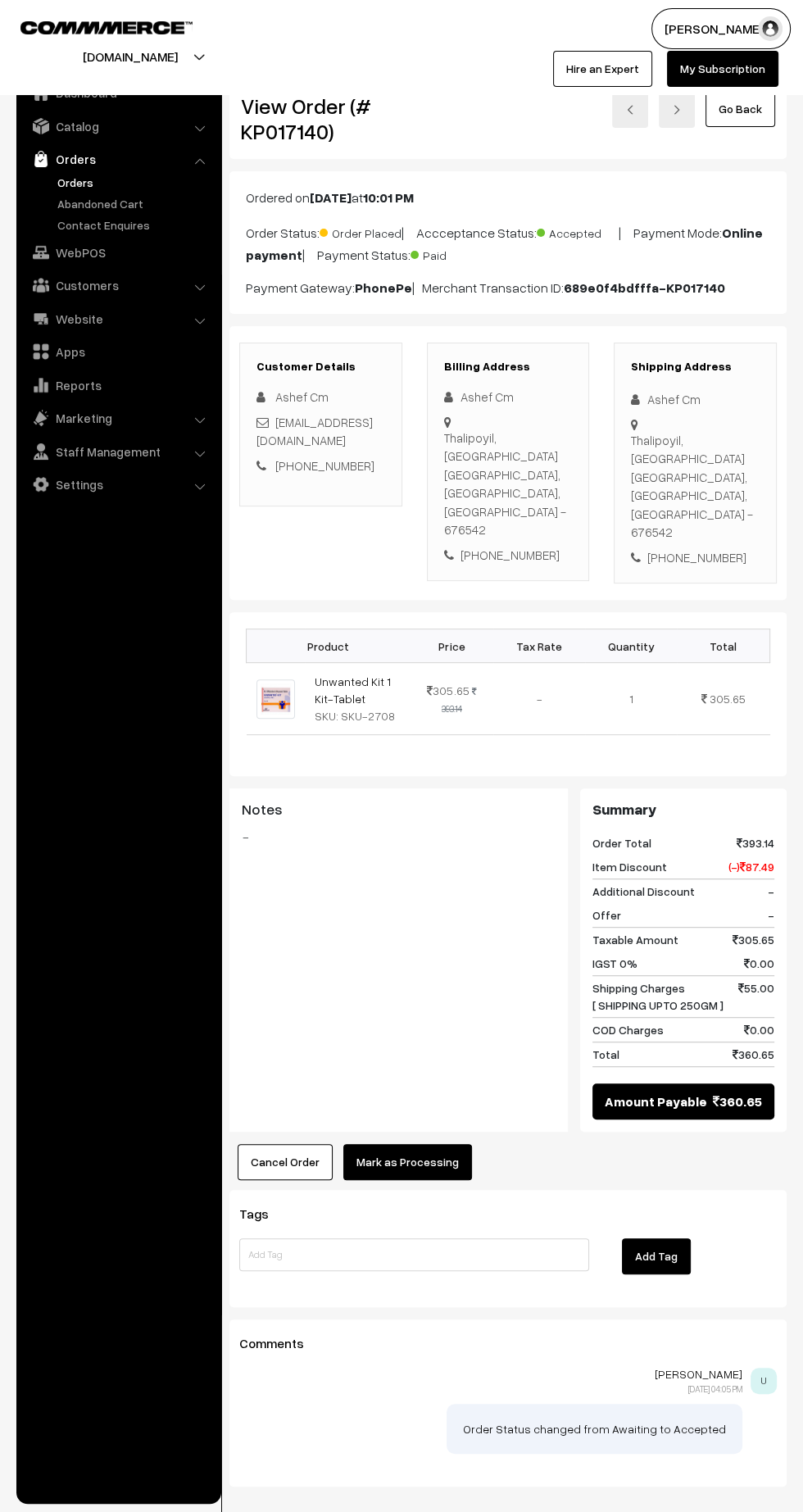
click at [428, 1144] on button "Mark as Processing" at bounding box center [407, 1162] width 129 height 36
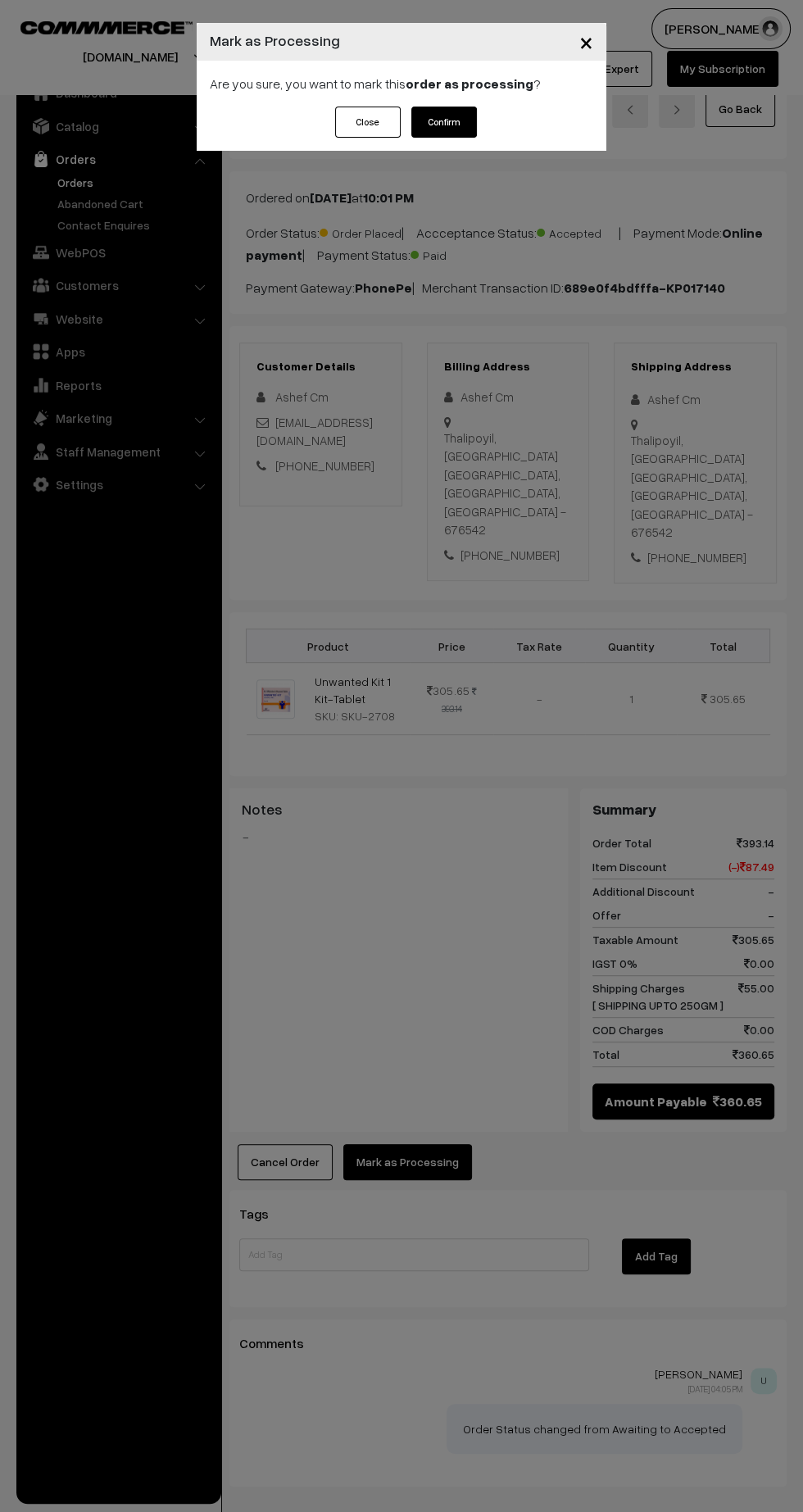
click at [463, 126] on button "Confirm" at bounding box center [444, 122] width 66 height 31
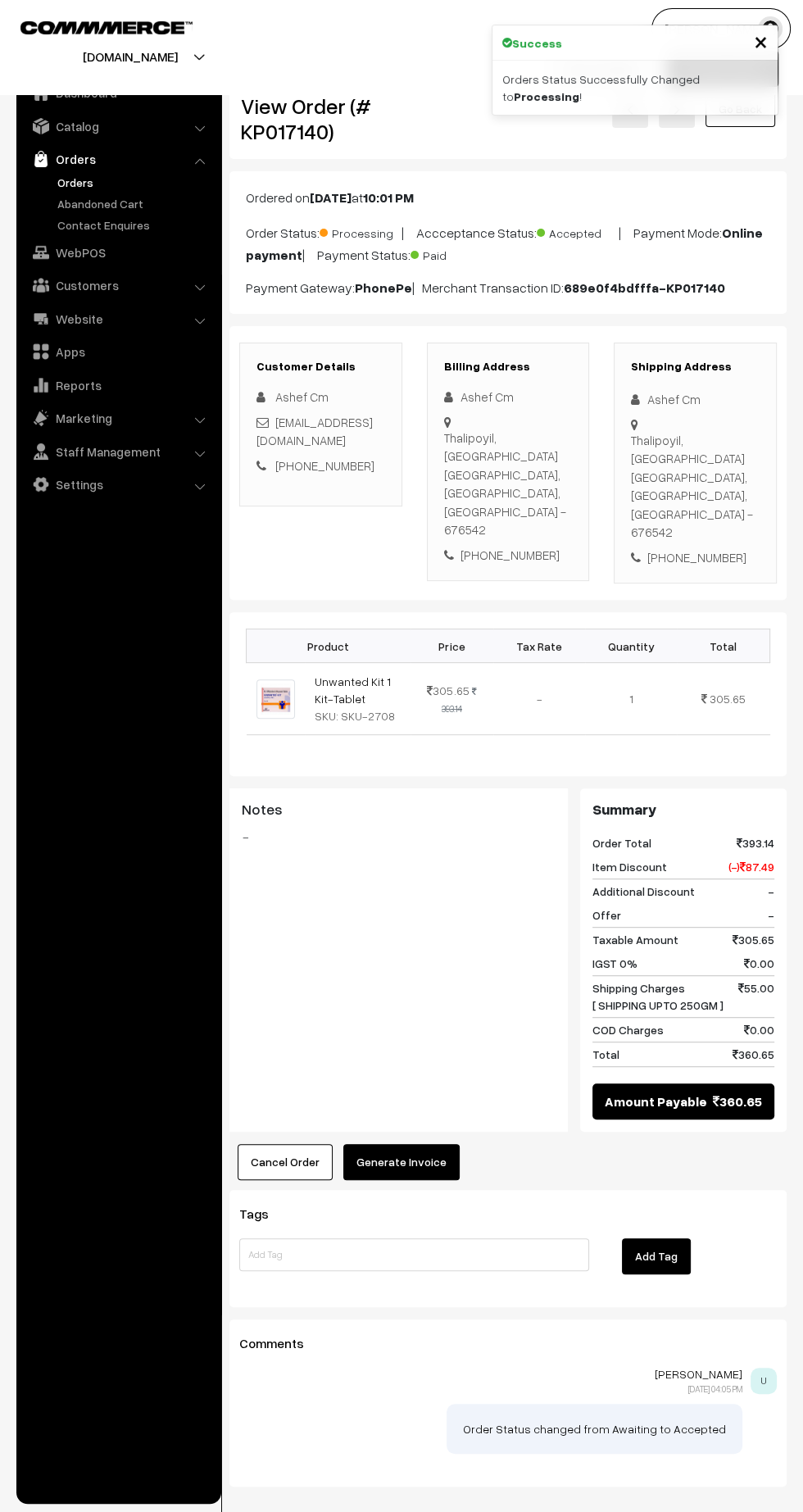
click at [414, 1144] on button "Generate Invoice" at bounding box center [402, 1162] width 116 height 36
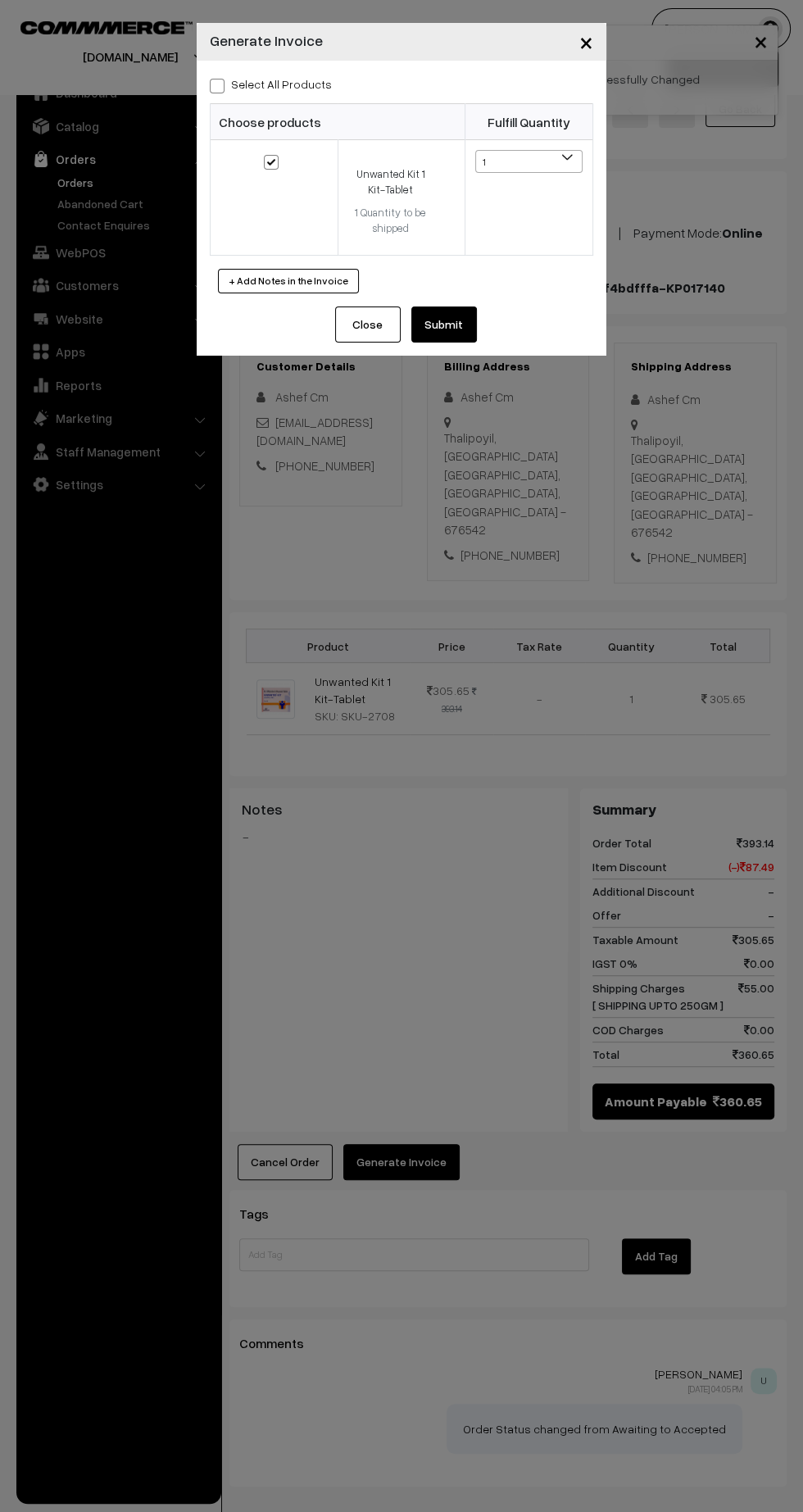
click at [472, 320] on button "Submit" at bounding box center [444, 325] width 66 height 36
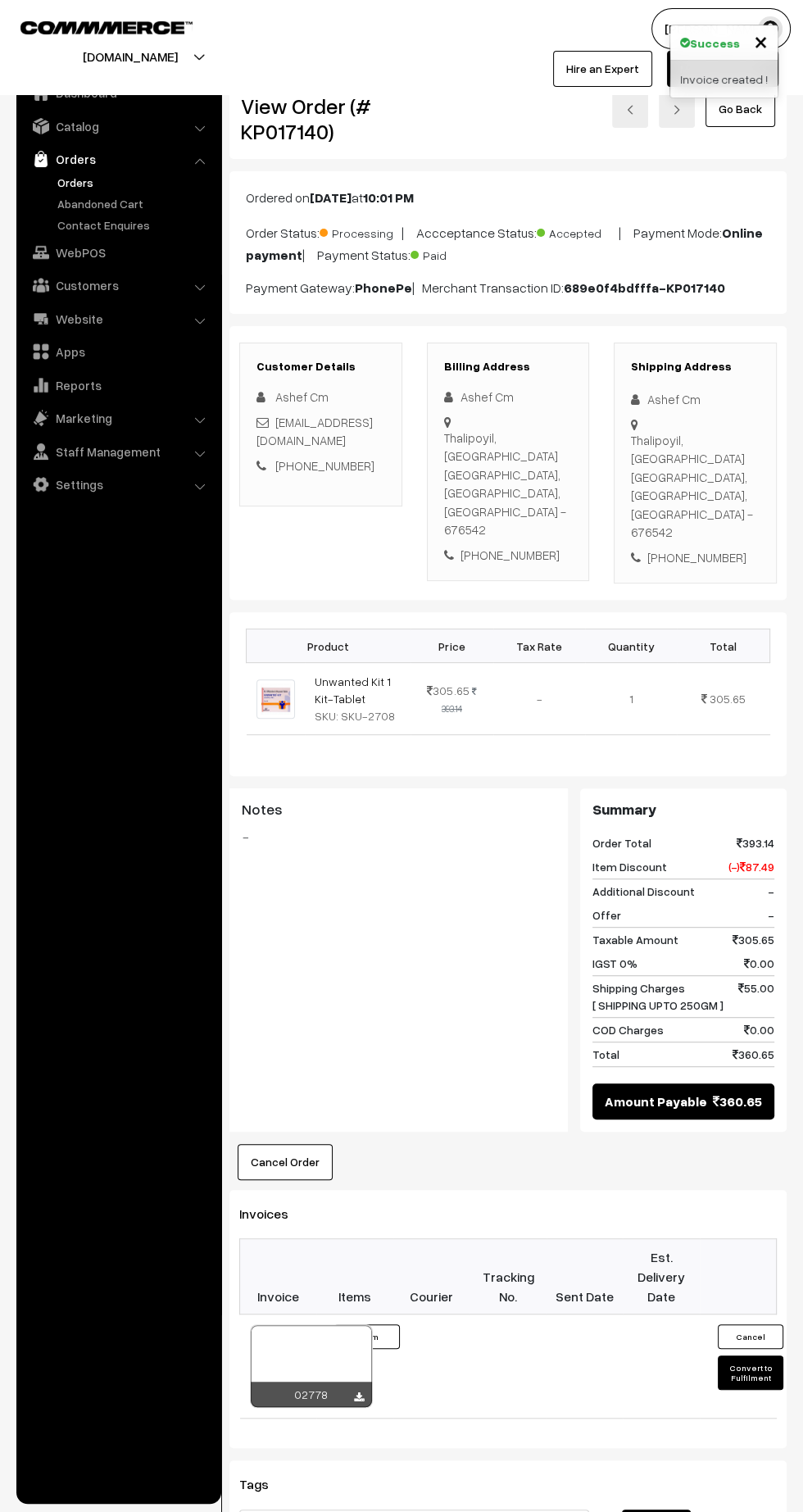
click at [360, 1392] on icon at bounding box center [359, 1397] width 10 height 11
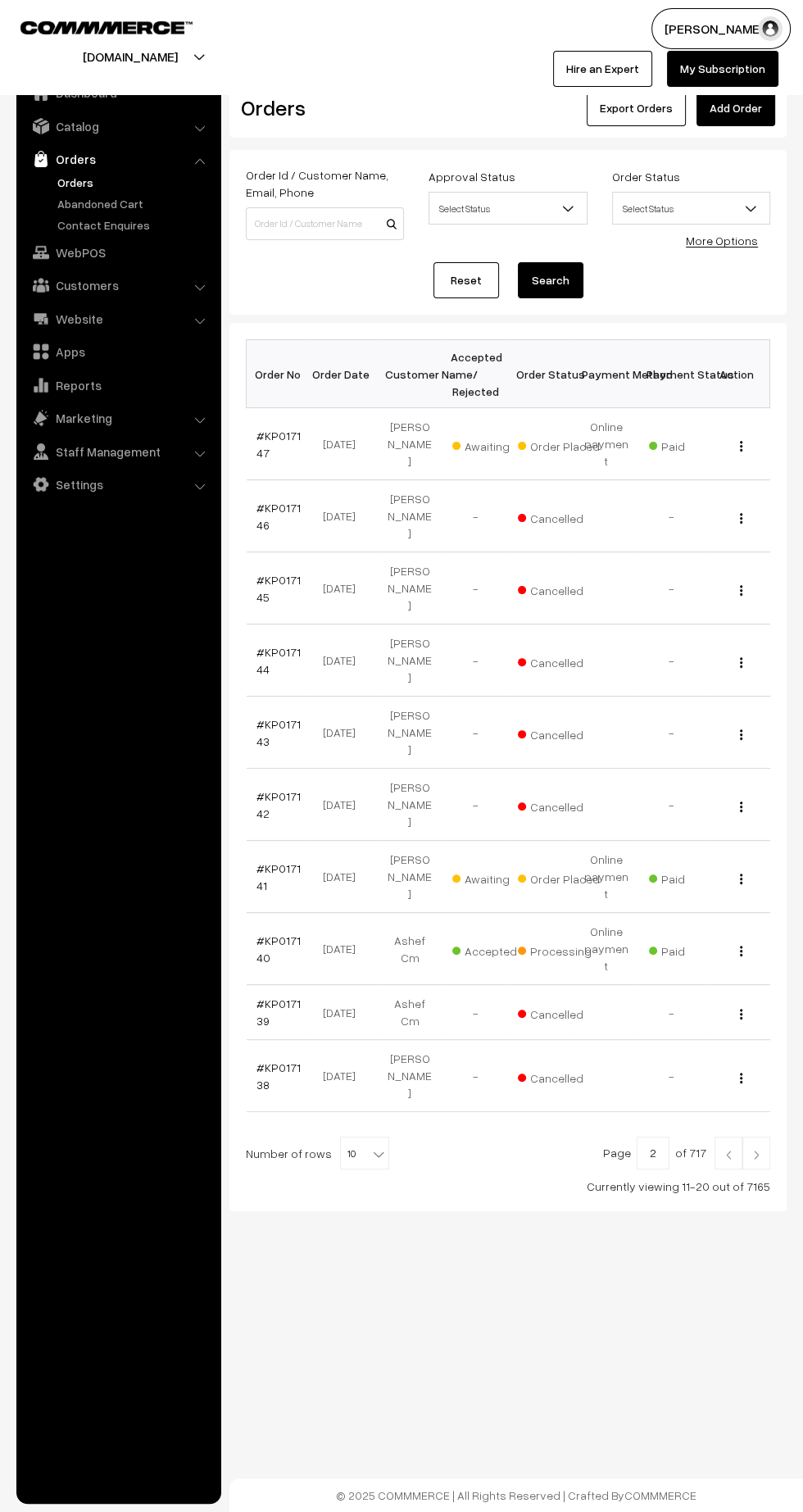
click at [256, 861] on link "#KP017141" at bounding box center [279, 877] width 44 height 31
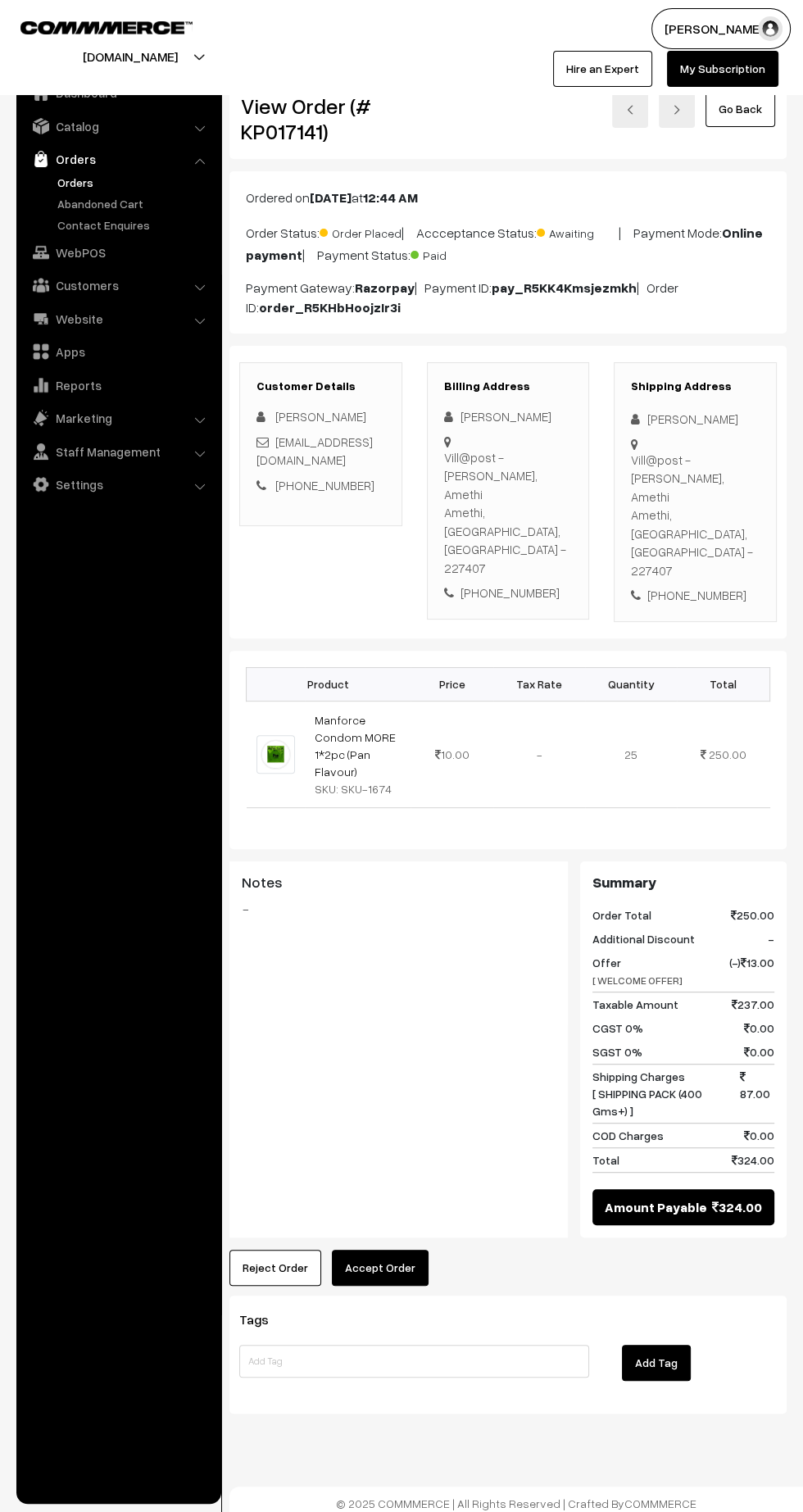
click at [380, 1250] on button "Accept Order" at bounding box center [380, 1268] width 97 height 36
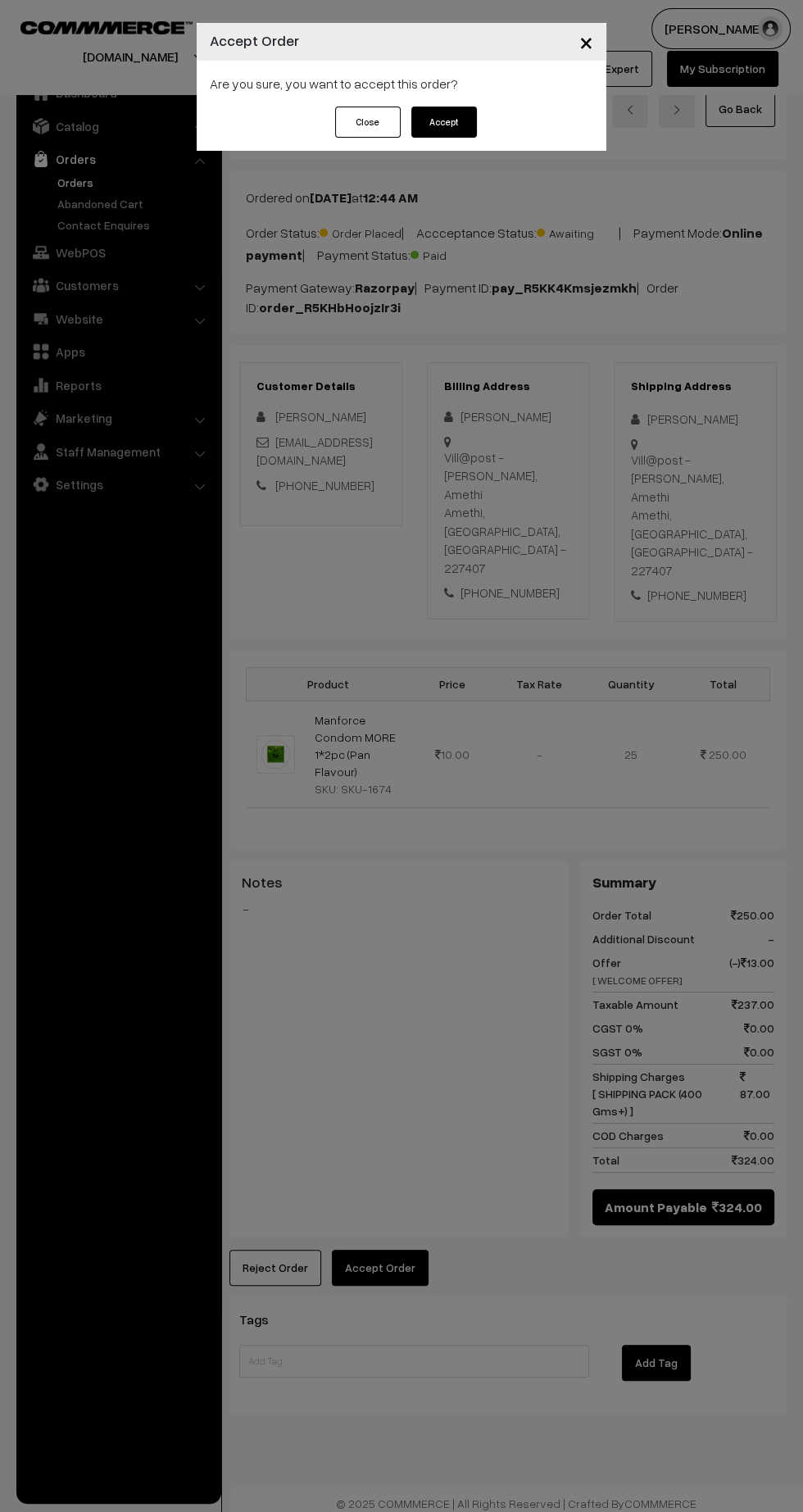
click at [454, 133] on button "Accept" at bounding box center [444, 122] width 66 height 31
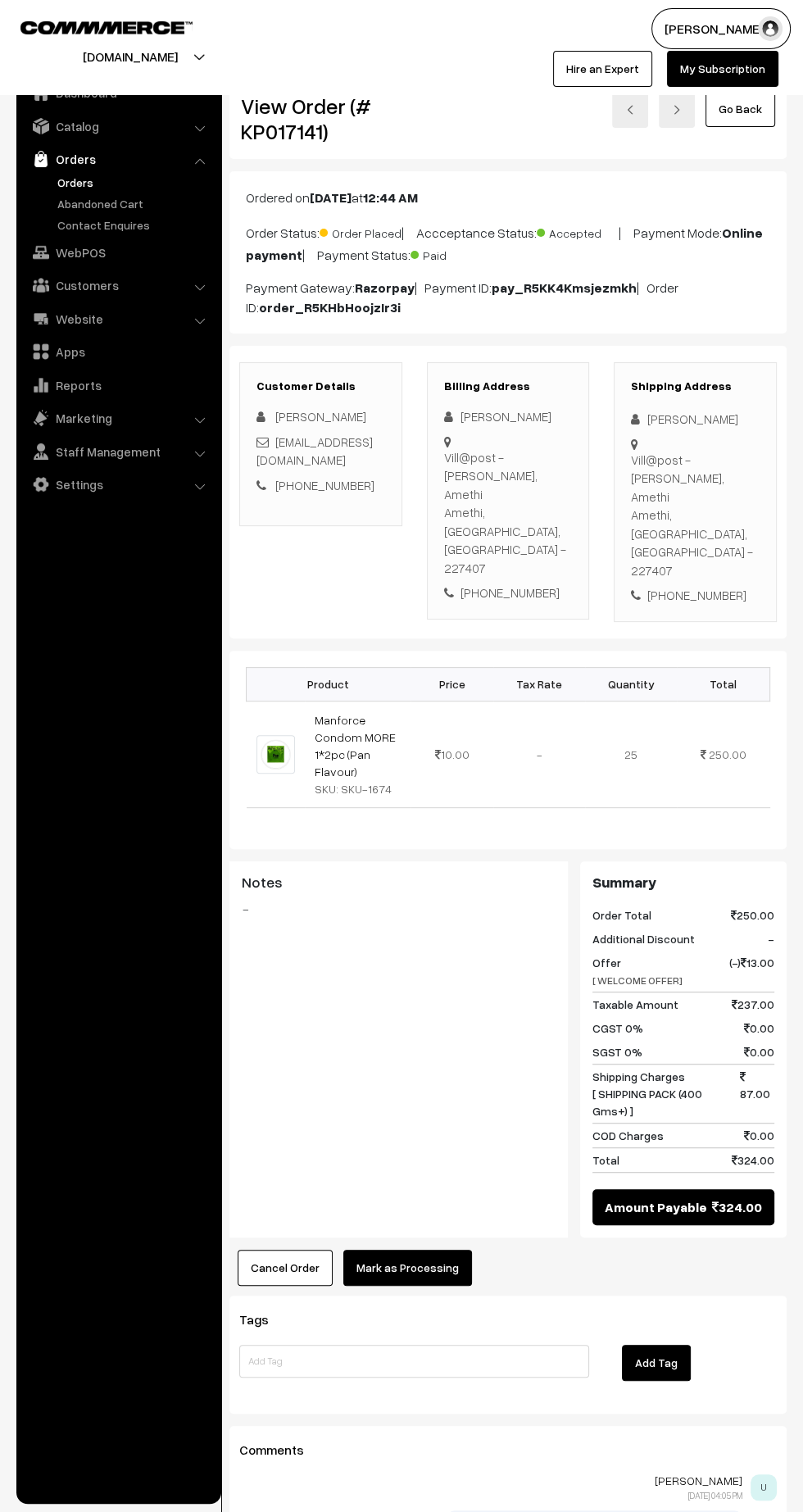
click at [428, 1250] on button "Mark as Processing" at bounding box center [407, 1268] width 129 height 36
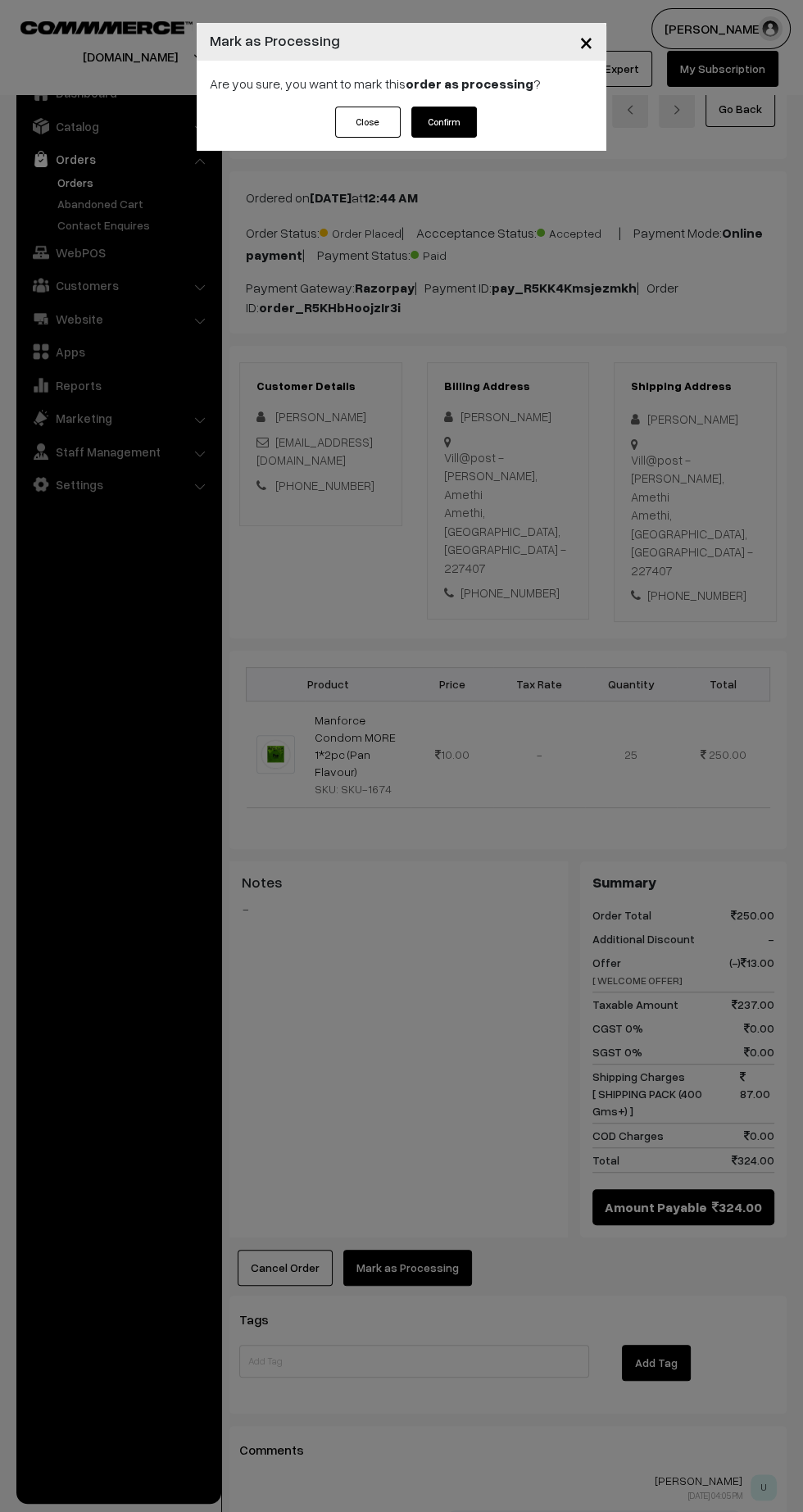
click at [452, 130] on button "Confirm" at bounding box center [444, 122] width 66 height 31
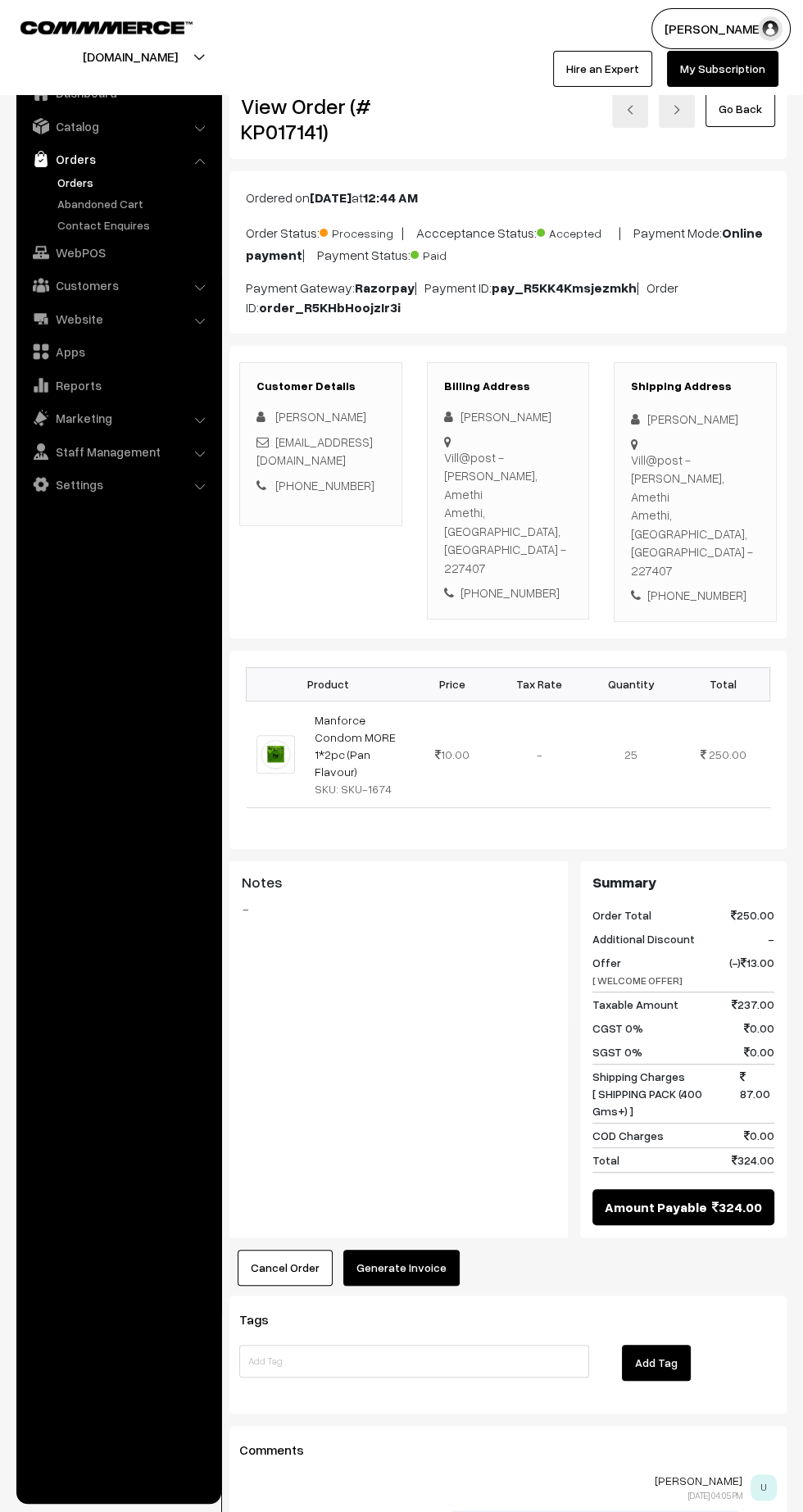
click at [424, 1250] on button "Generate Invoice" at bounding box center [402, 1268] width 116 height 36
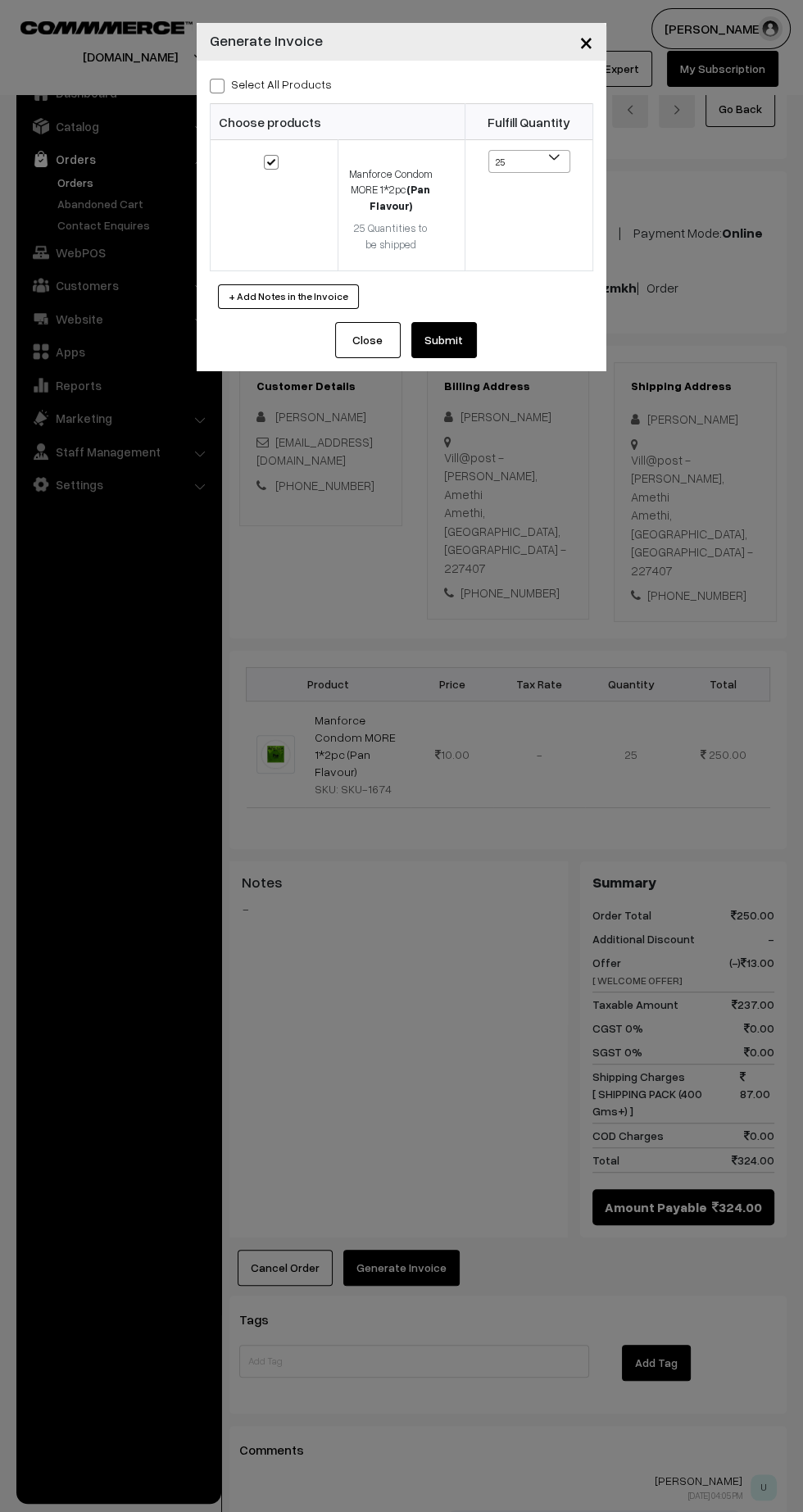
click at [472, 347] on button "Submit" at bounding box center [444, 340] width 66 height 36
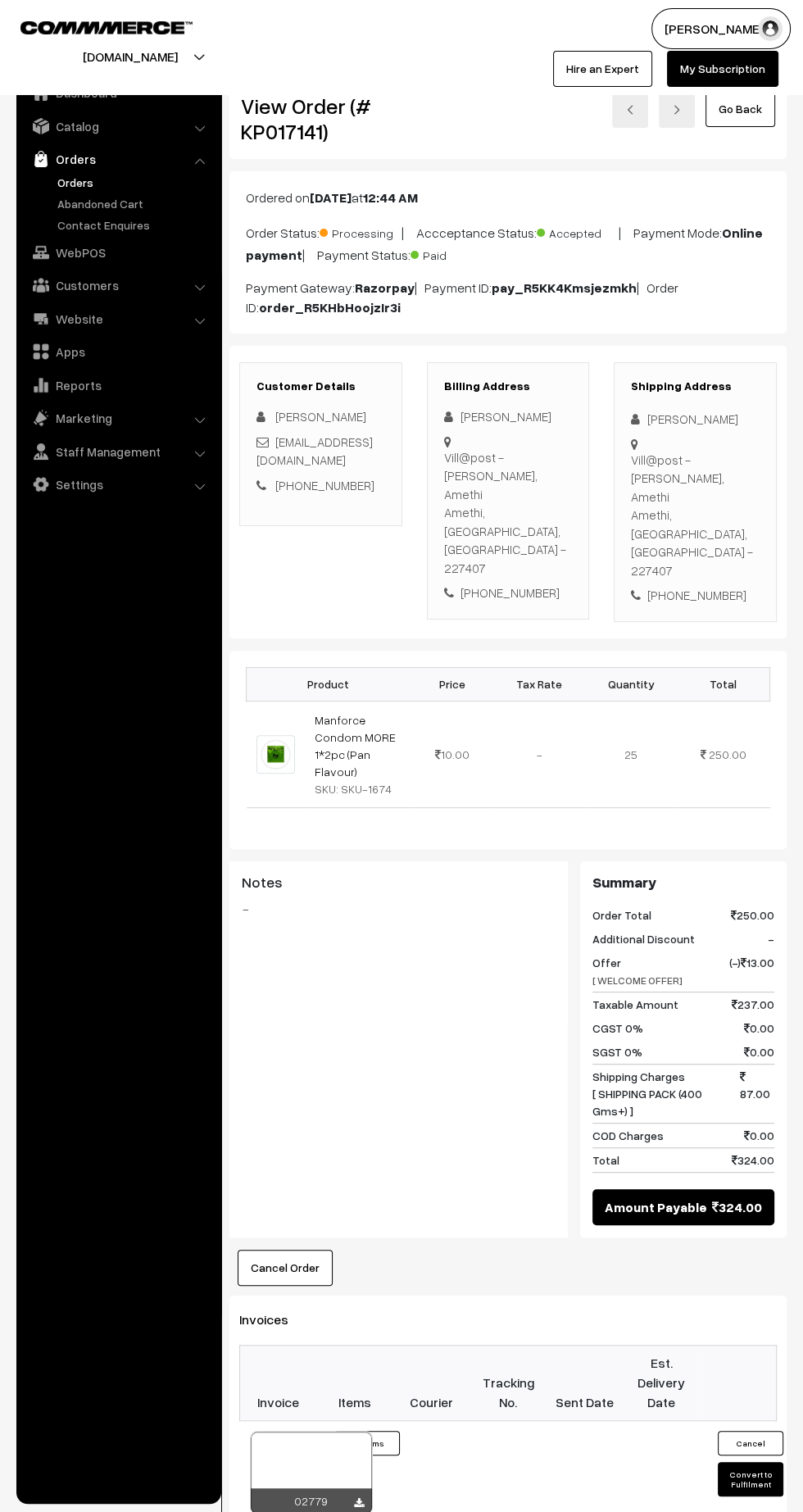
click at [358, 1498] on icon at bounding box center [359, 1503] width 10 height 11
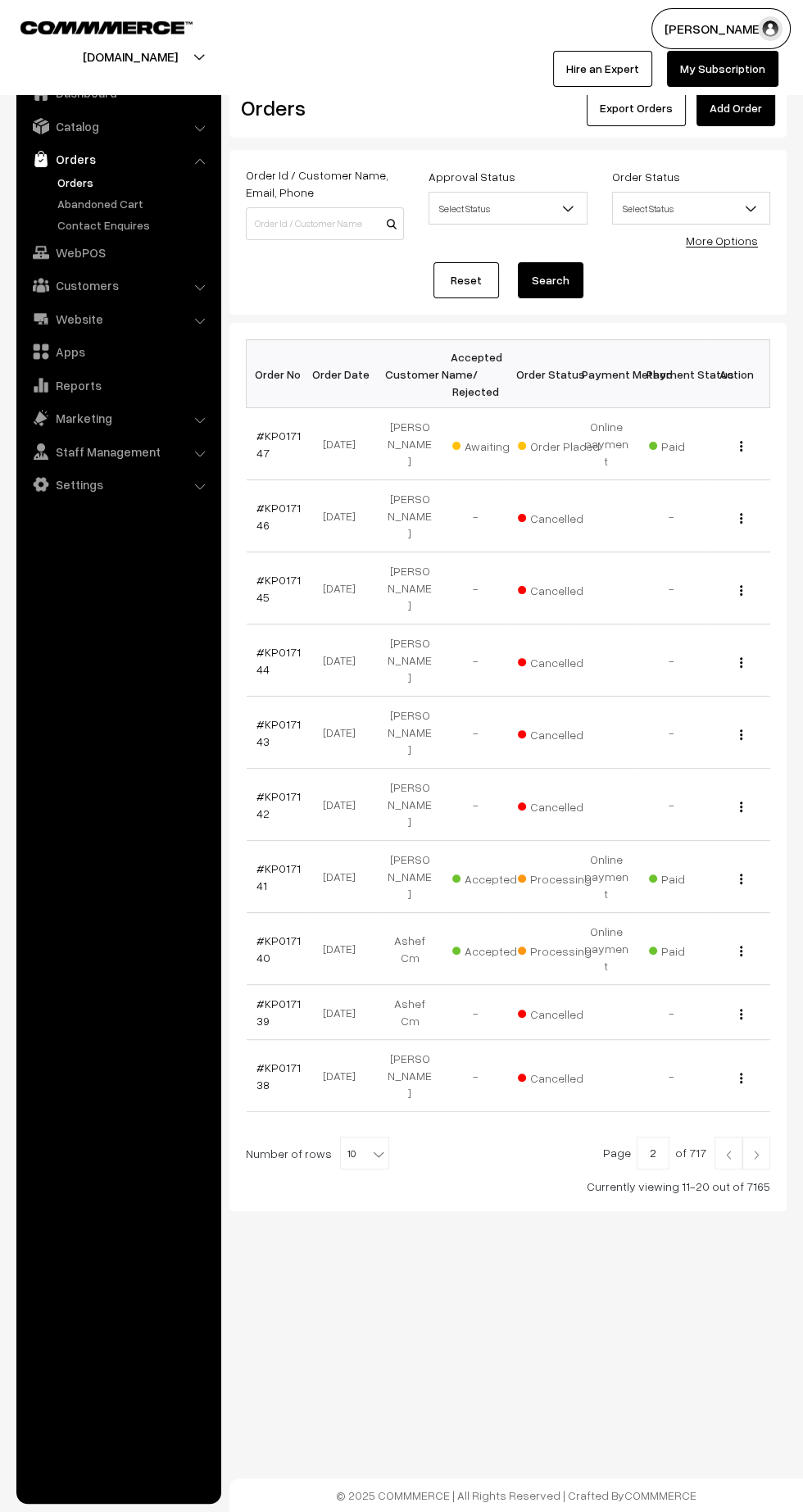
click at [267, 429] on link "#KP017147" at bounding box center [279, 444] width 44 height 31
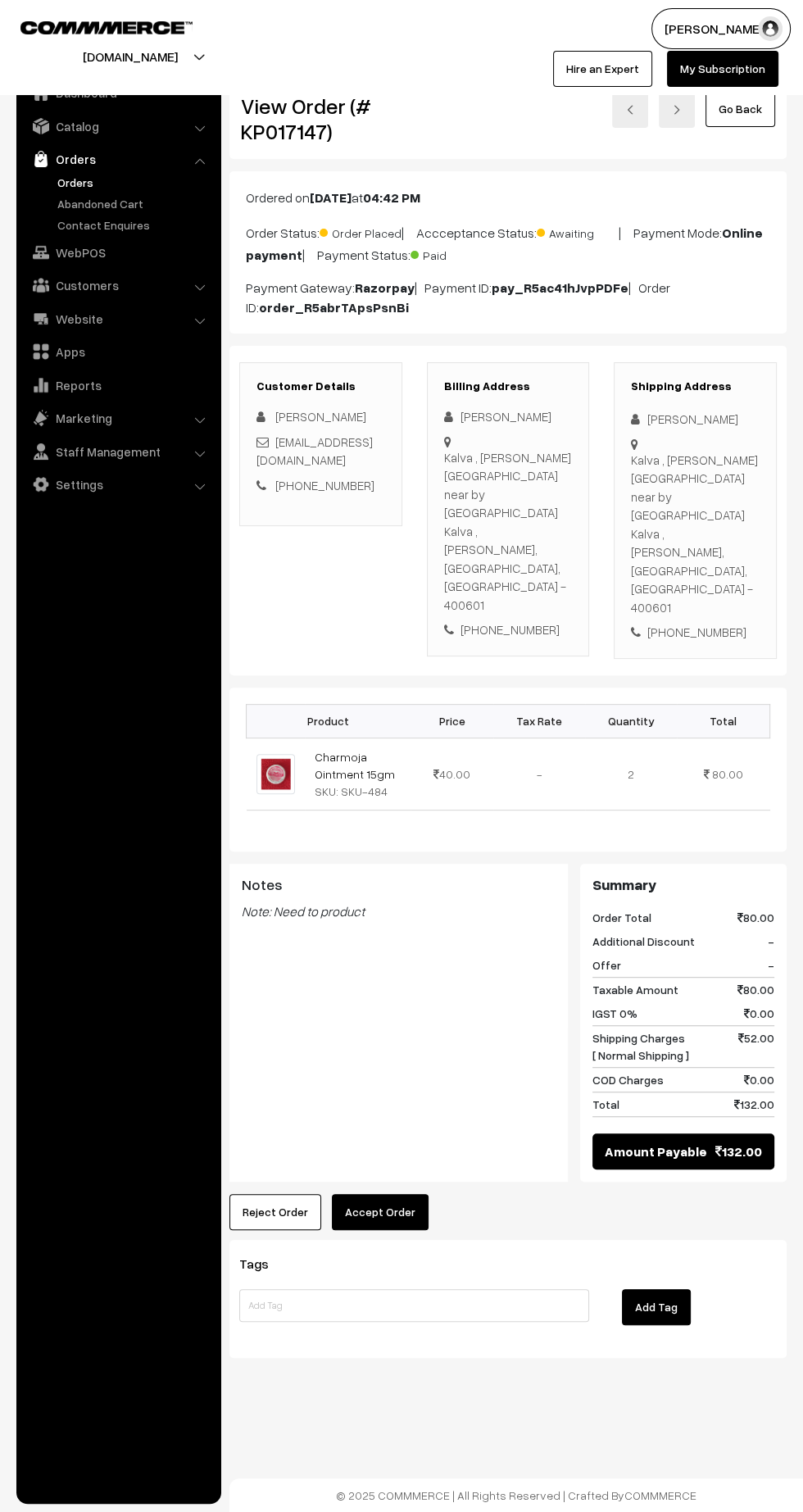
click at [396, 1194] on button "Accept Order" at bounding box center [380, 1212] width 97 height 36
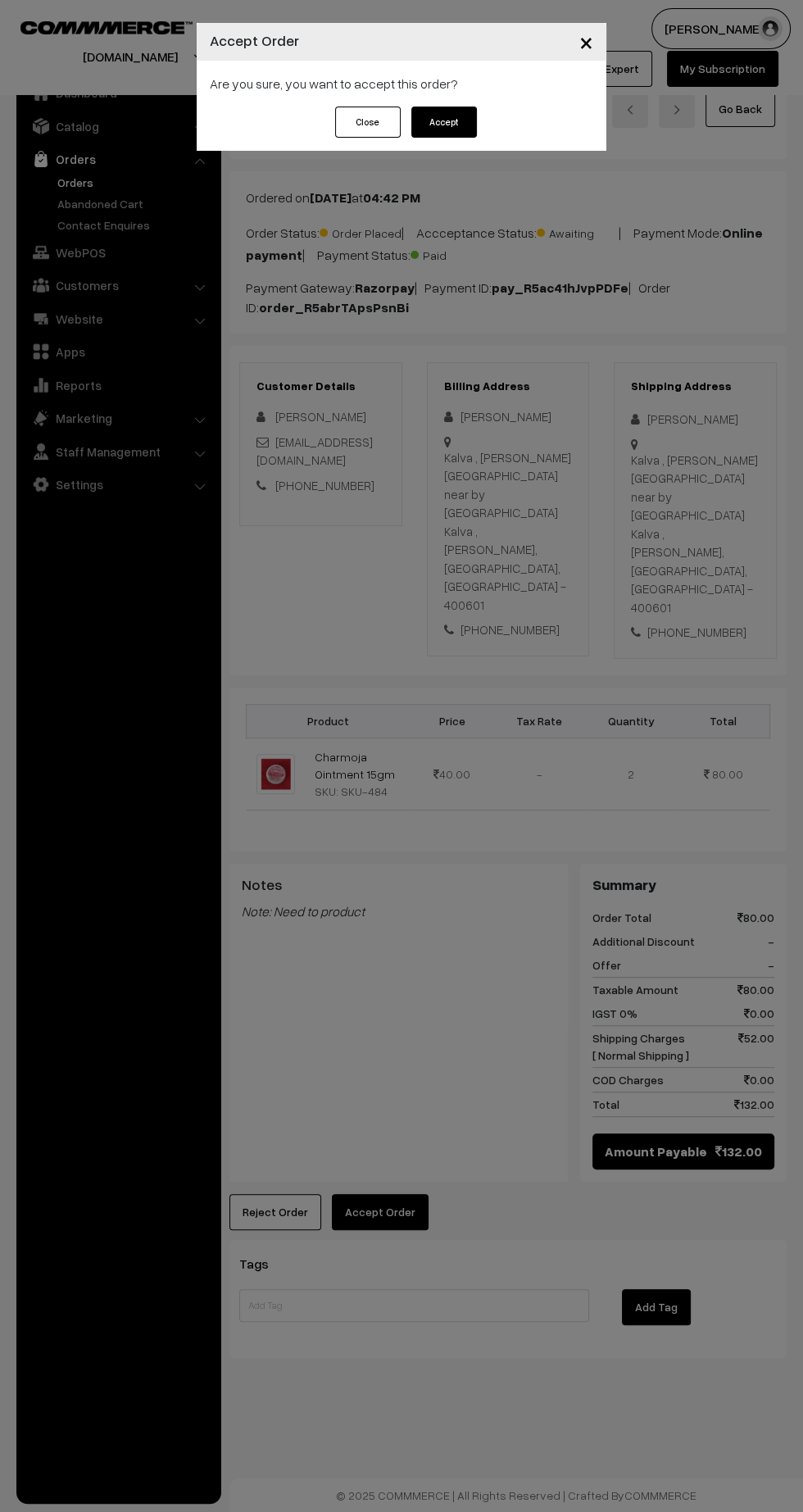
click at [452, 126] on button "Accept" at bounding box center [444, 122] width 66 height 31
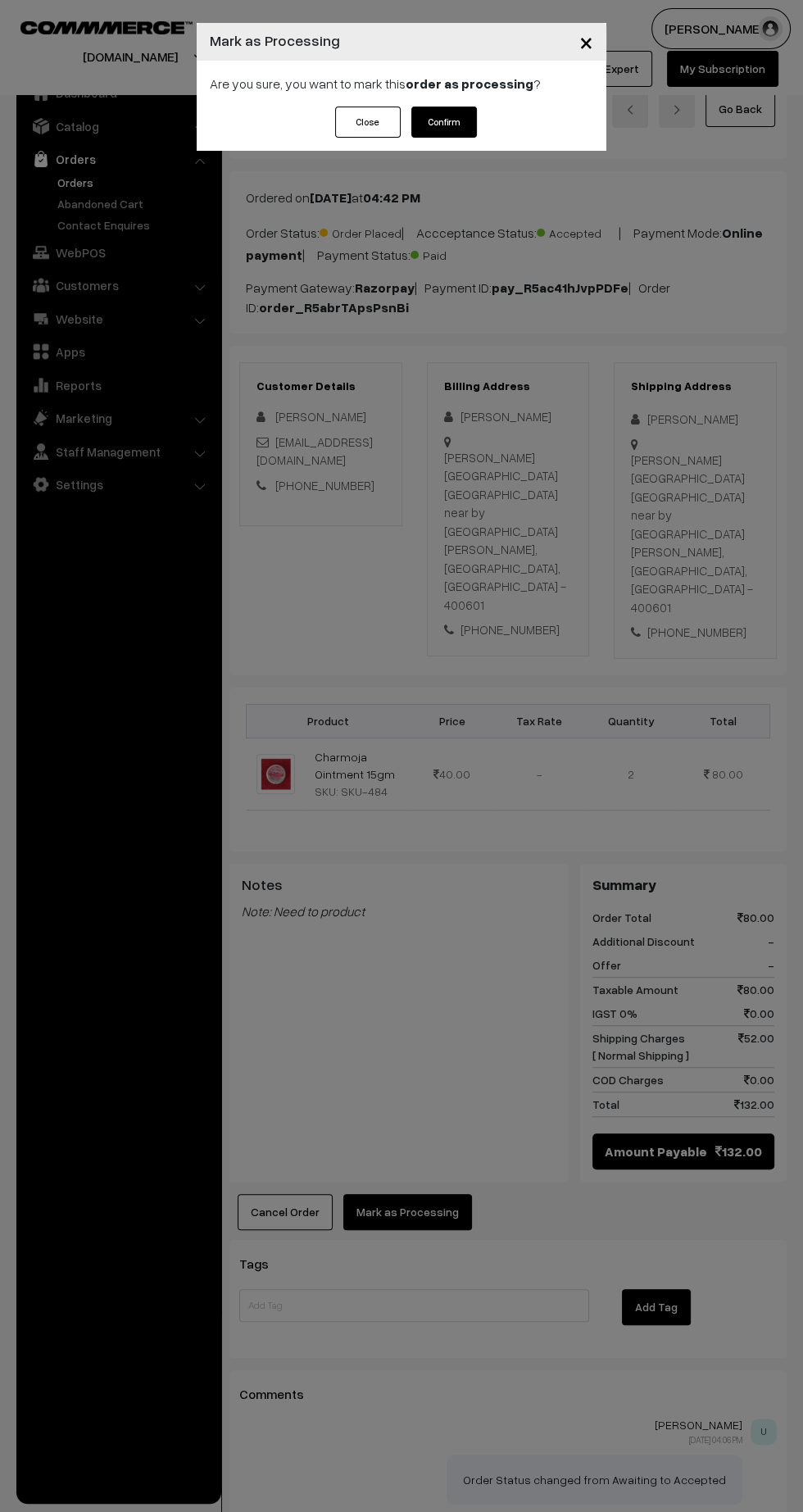
click at [469, 136] on button "Confirm" at bounding box center [444, 122] width 66 height 31
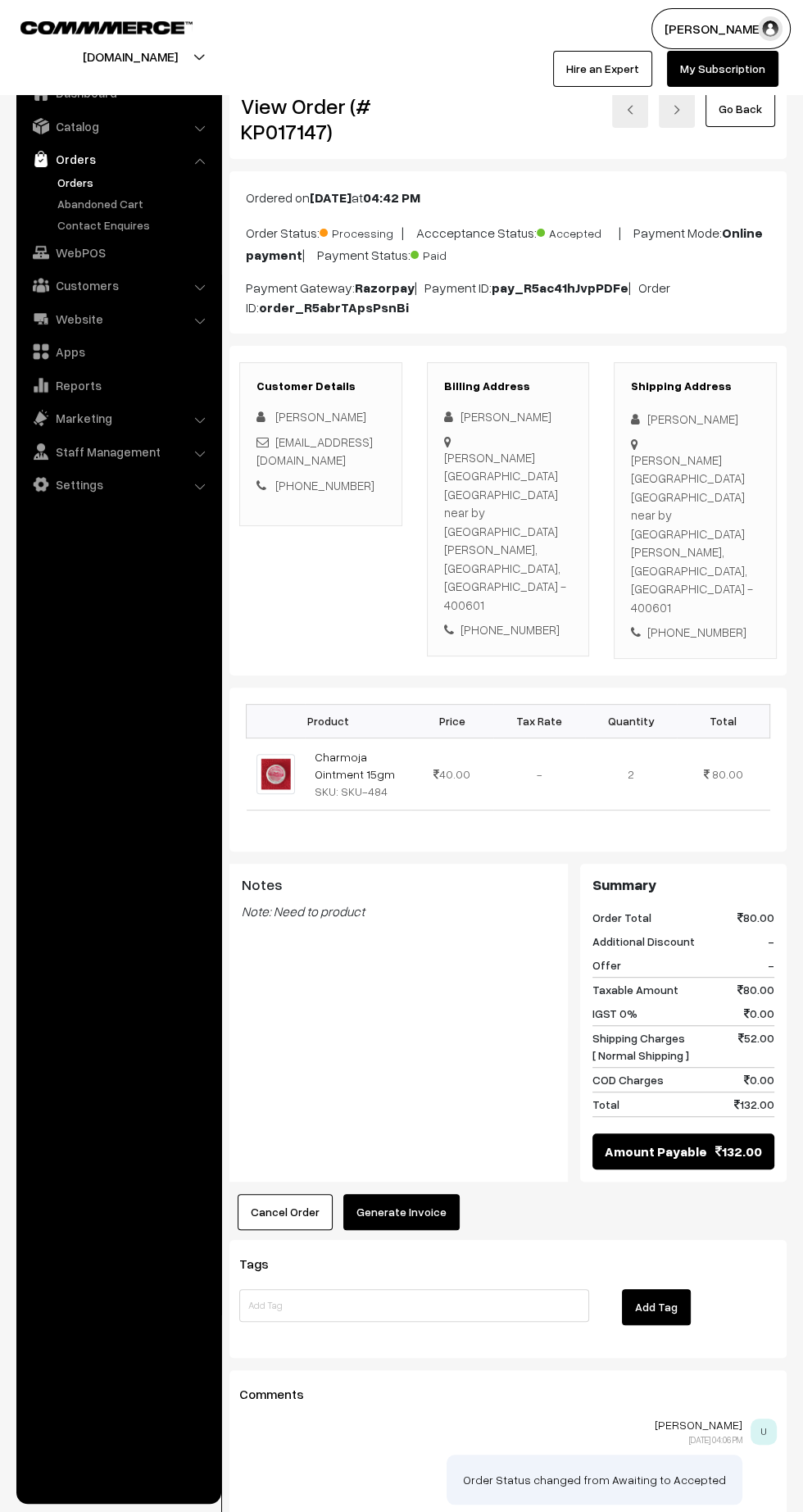
click at [419, 1194] on button "Generate Invoice" at bounding box center [402, 1212] width 116 height 36
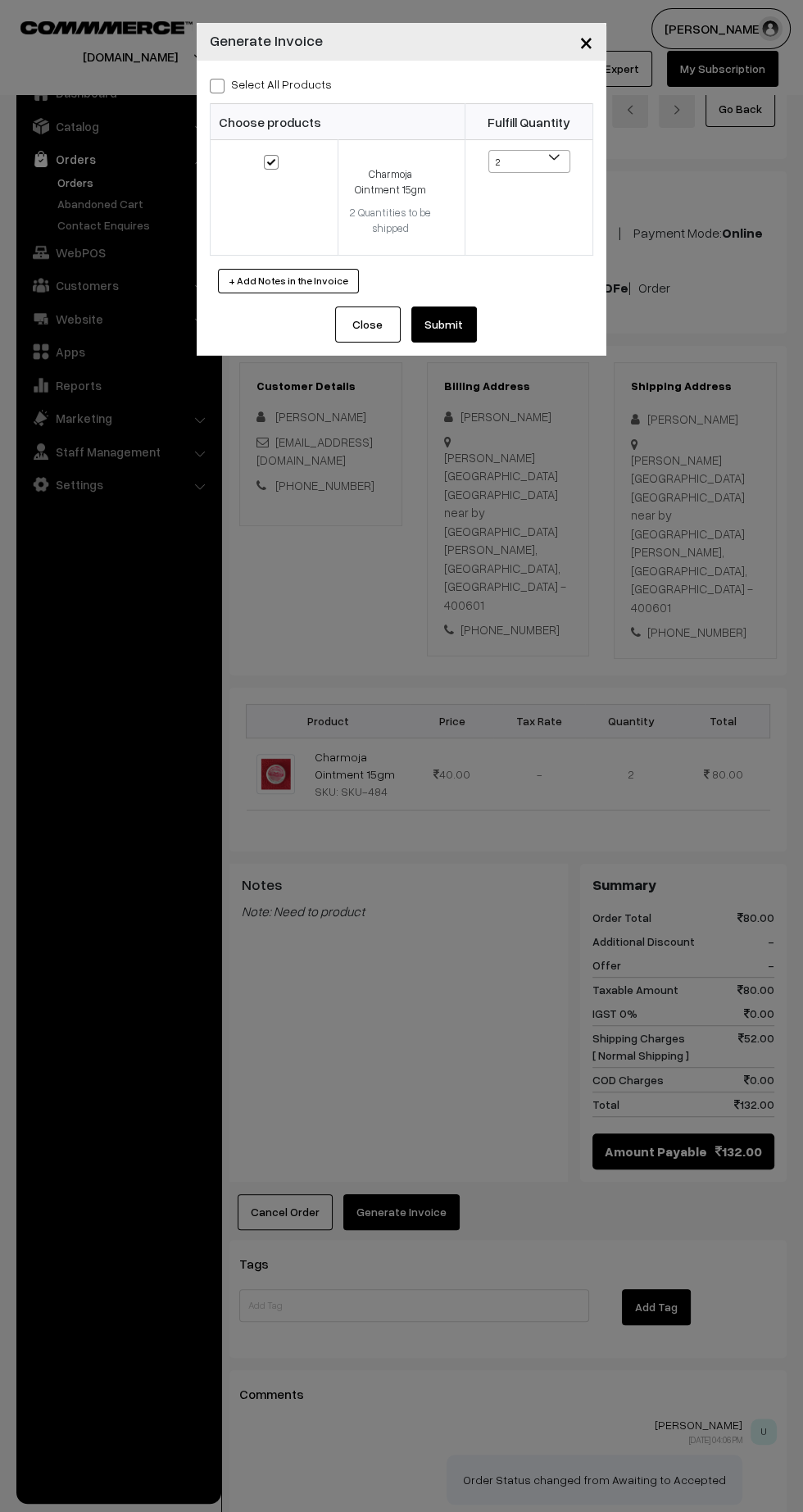
click at [463, 311] on button "Submit" at bounding box center [444, 325] width 66 height 36
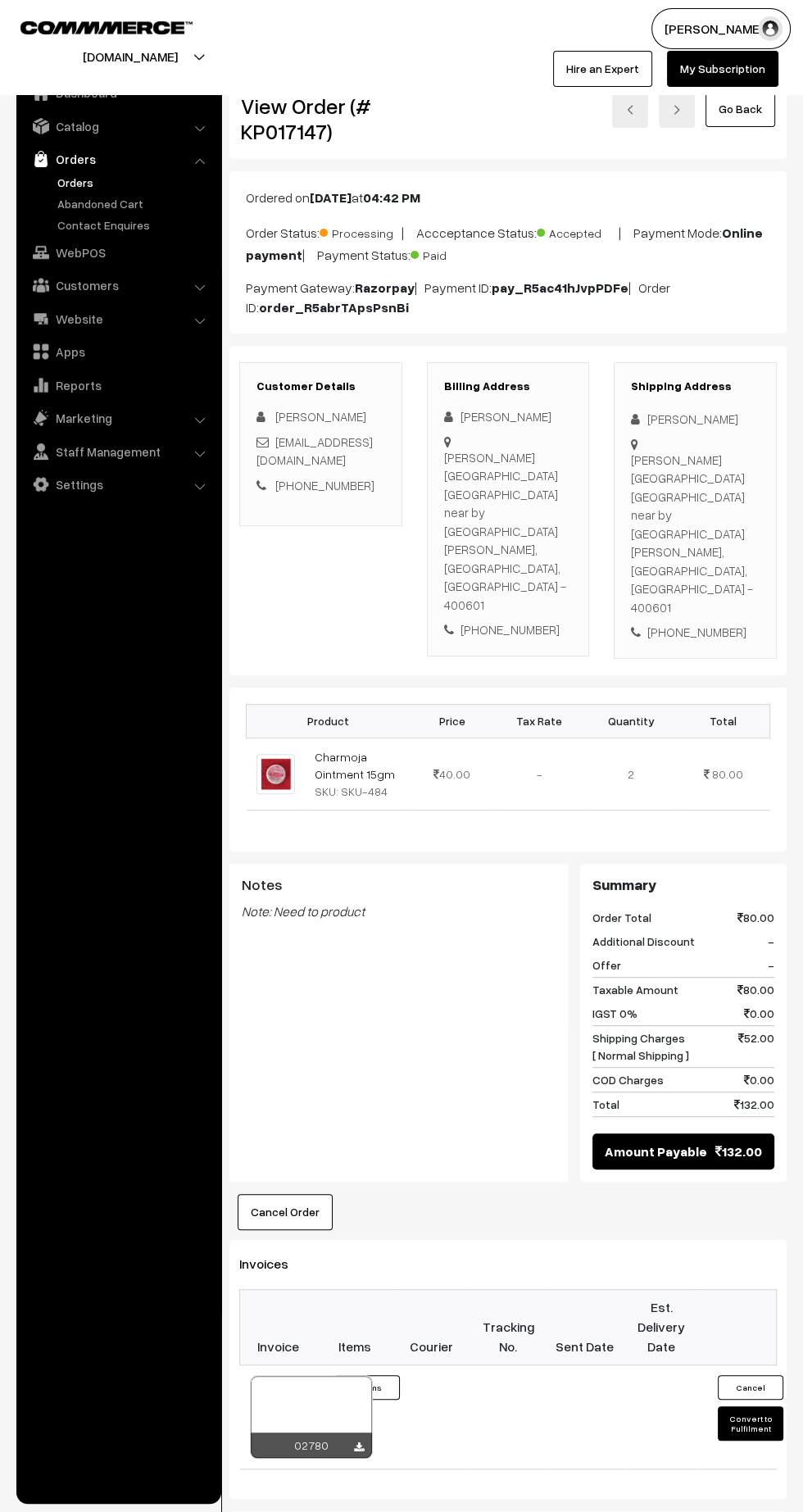
click at [358, 1442] on icon at bounding box center [359, 1447] width 10 height 11
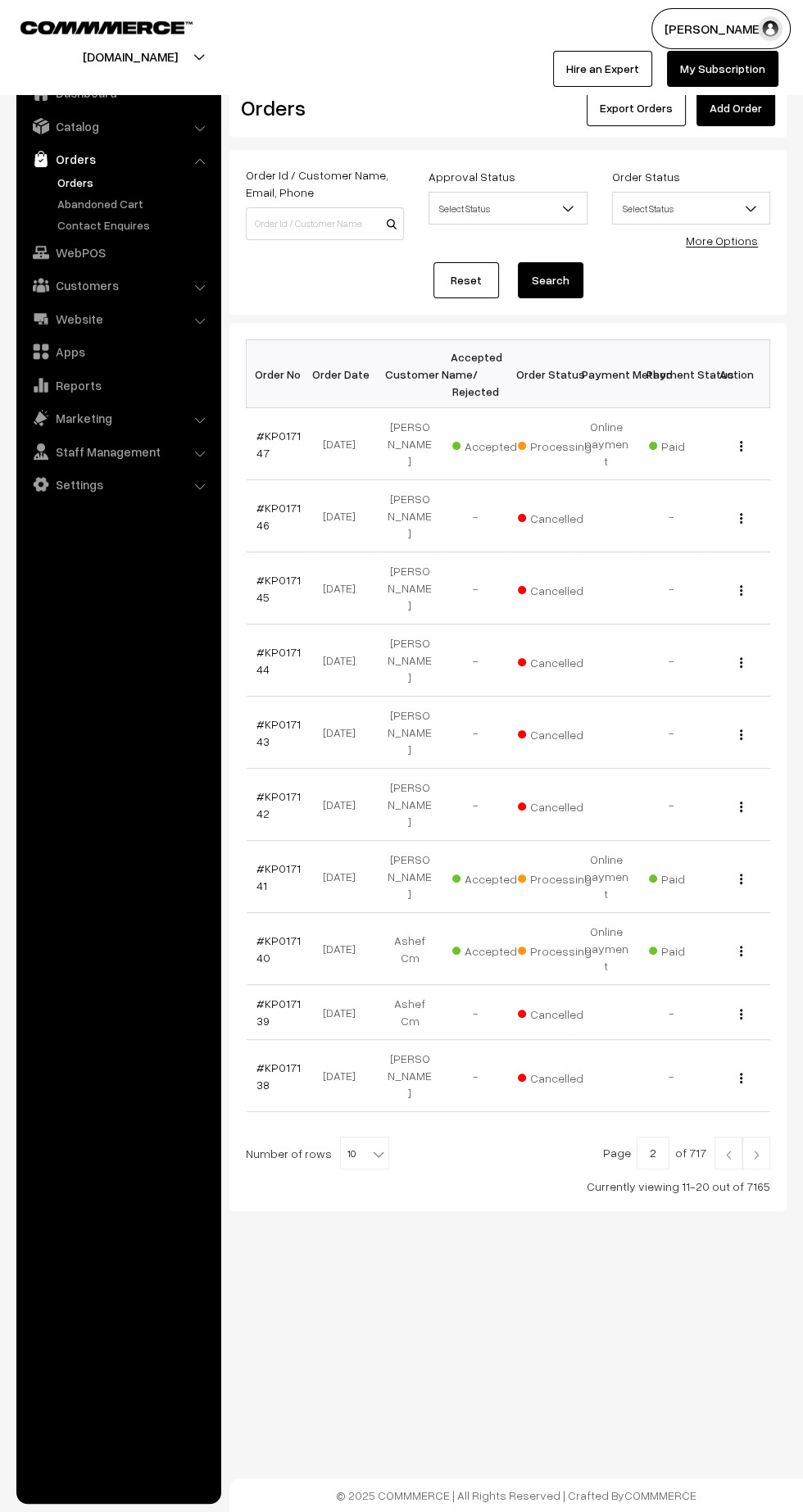
click at [724, 1137] on link at bounding box center [728, 1153] width 28 height 33
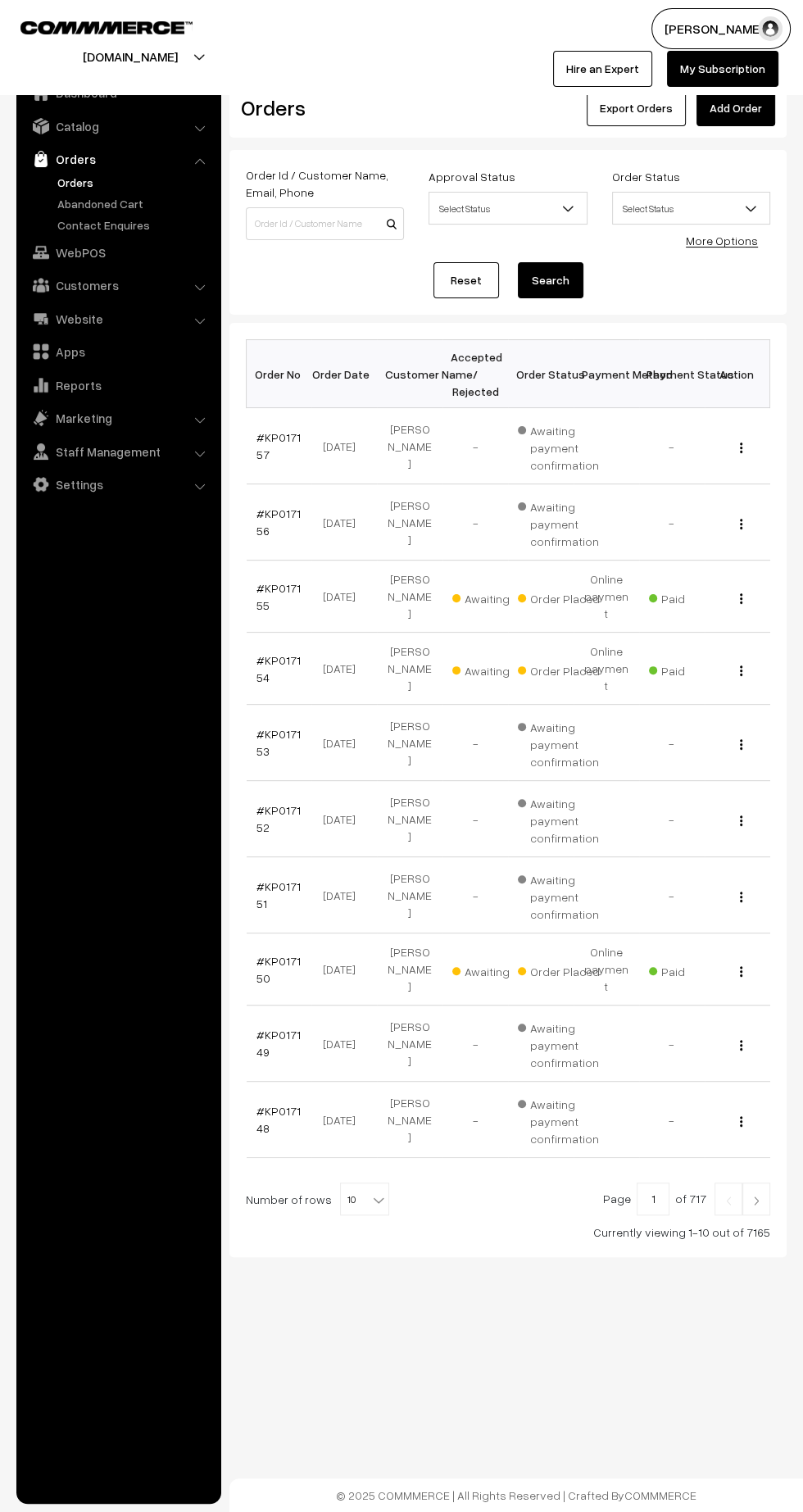
click at [270, 954] on link "#KP017150" at bounding box center [279, 969] width 44 height 31
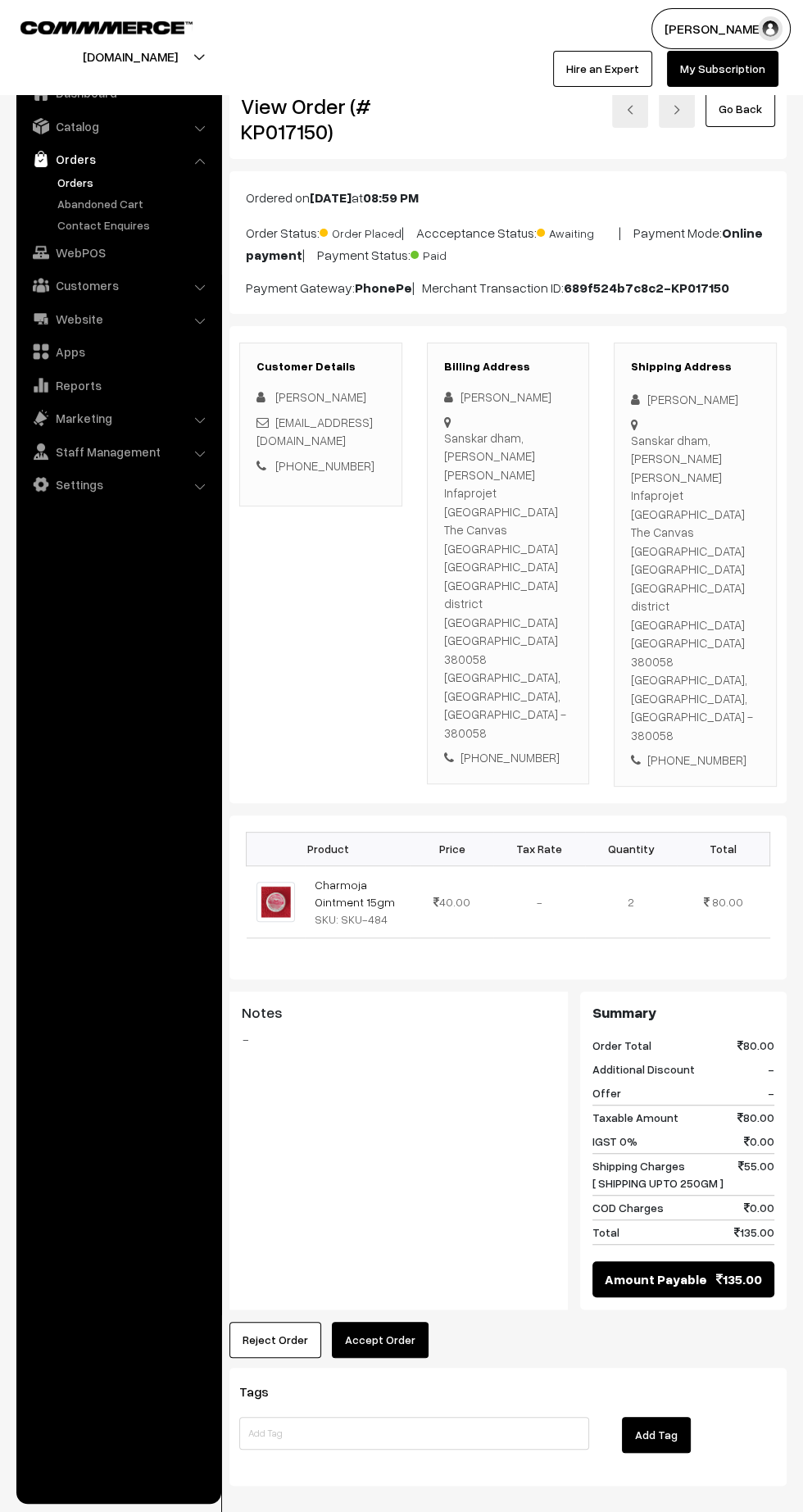
click at [394, 1322] on button "Accept Order" at bounding box center [380, 1340] width 97 height 36
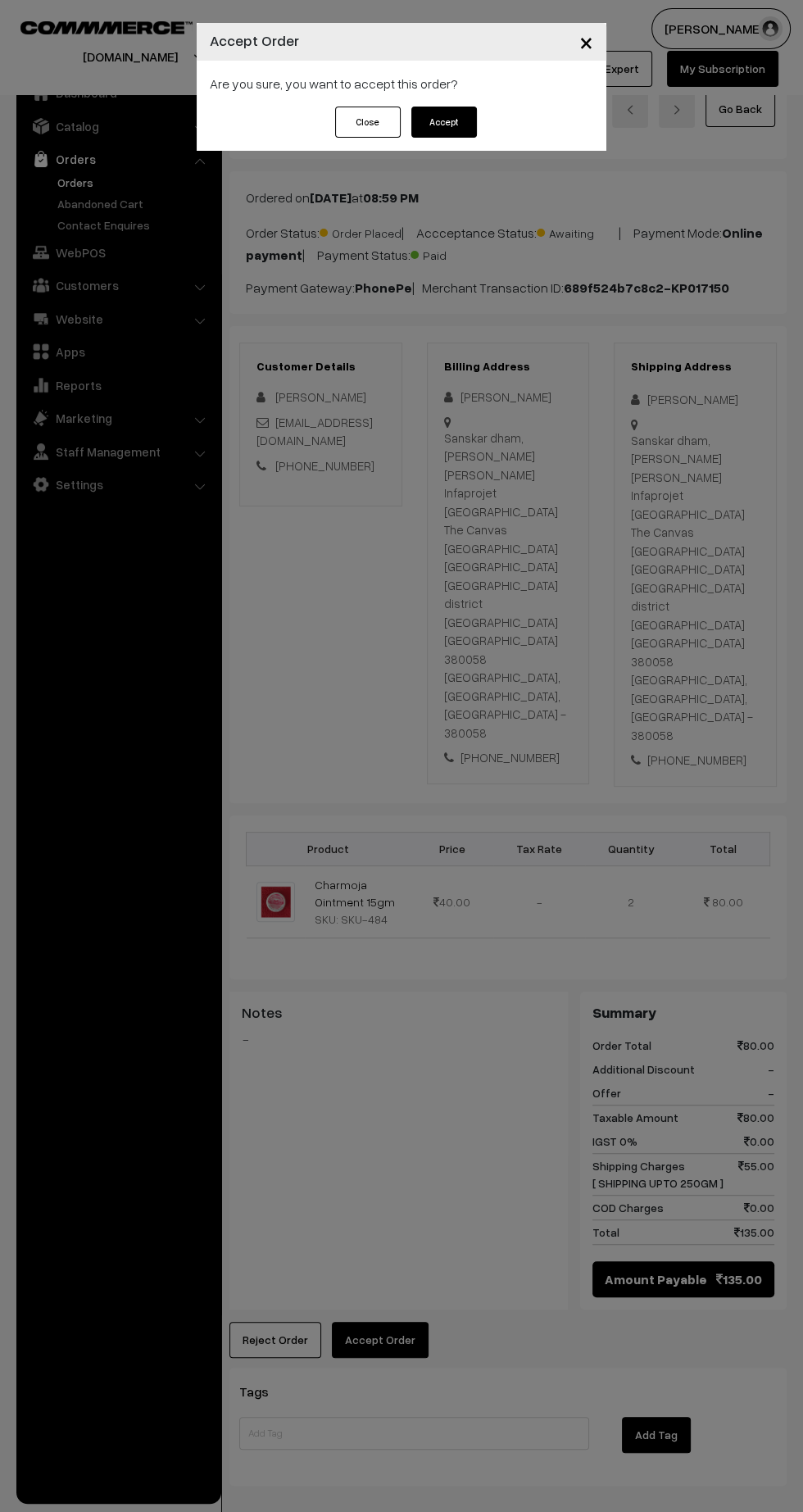
click at [464, 128] on button "Accept" at bounding box center [444, 122] width 66 height 31
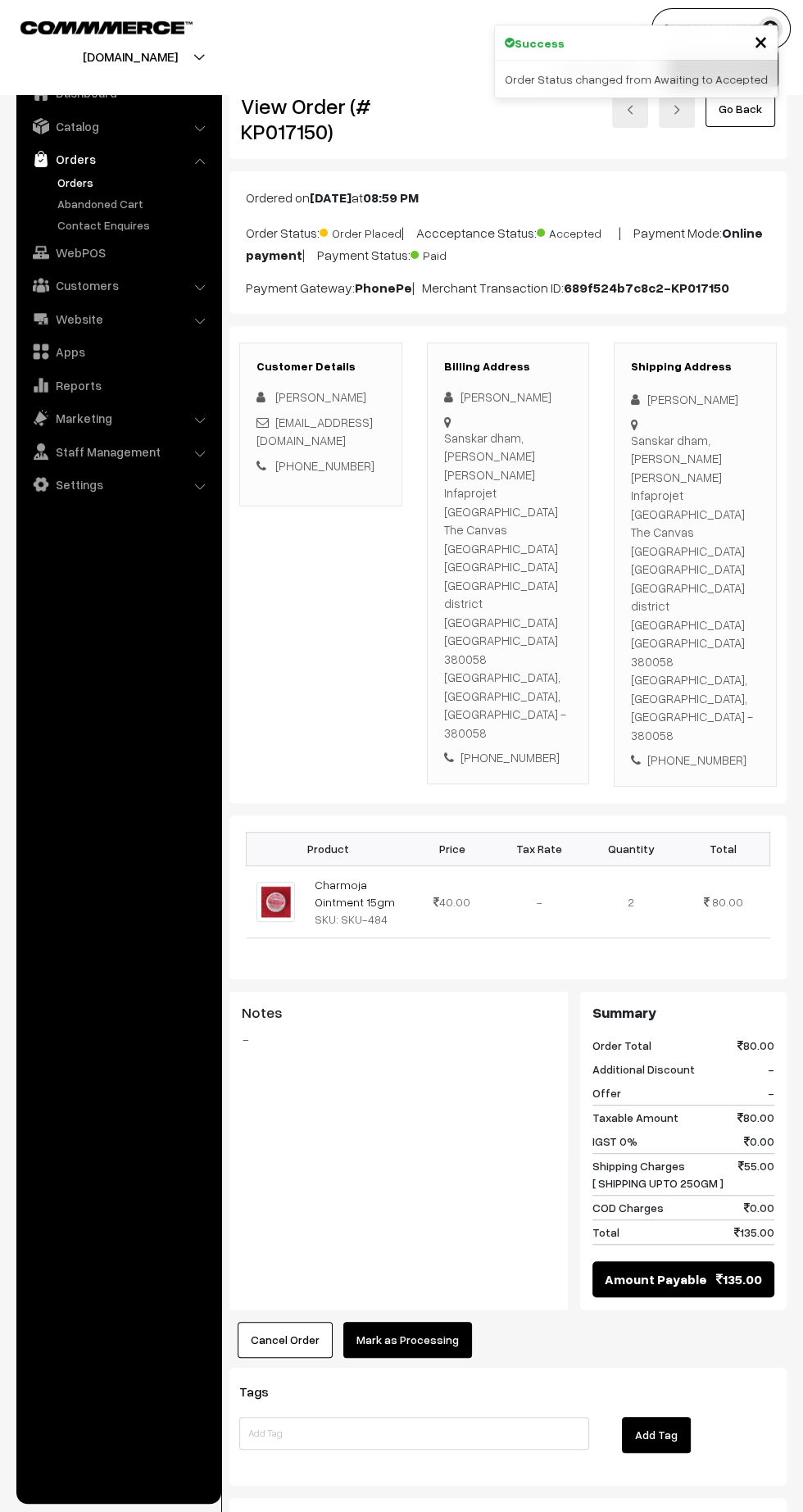
click at [429, 1322] on button "Mark as Processing" at bounding box center [407, 1340] width 129 height 36
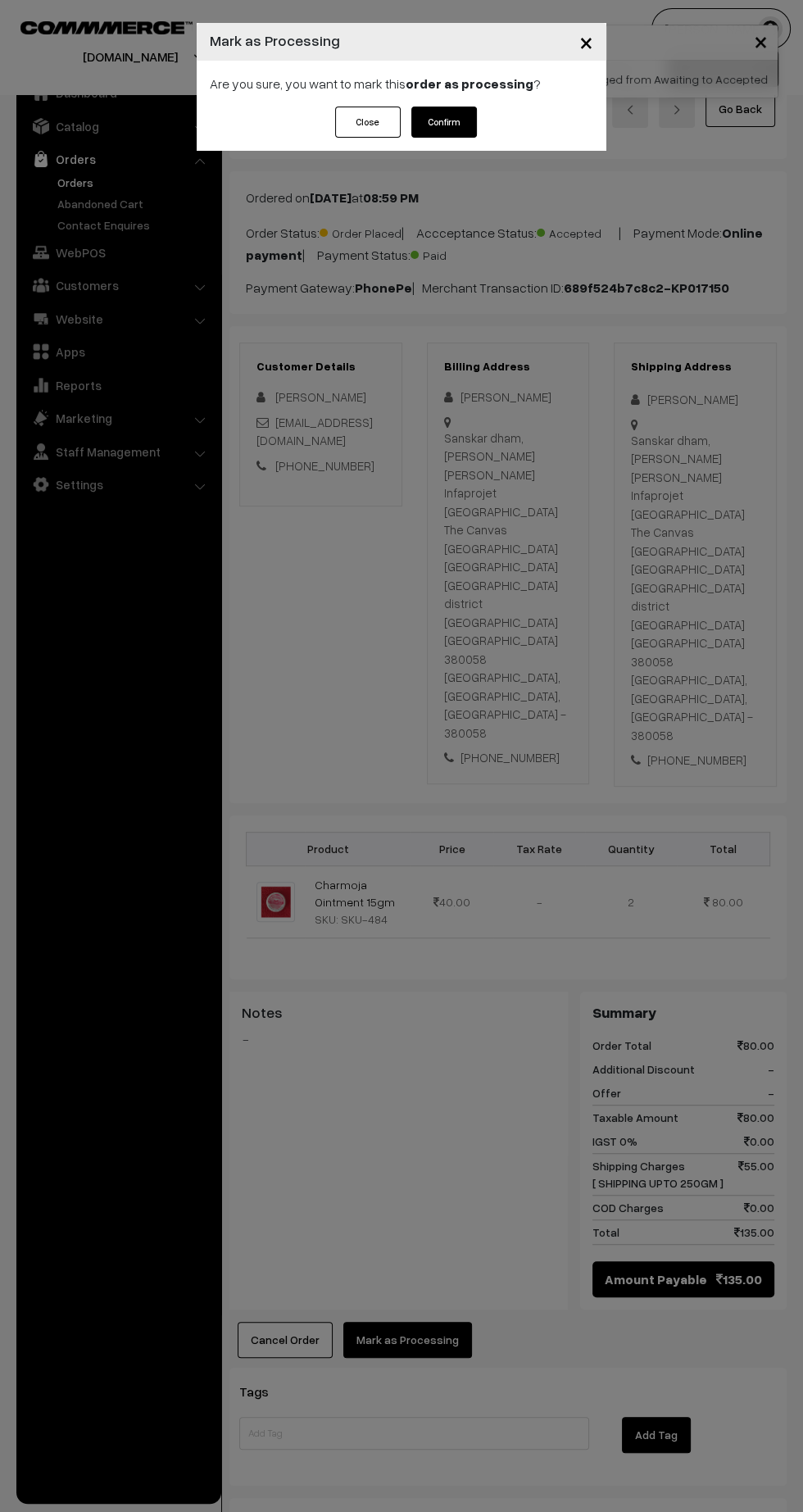
click at [465, 136] on button "Confirm" at bounding box center [444, 122] width 66 height 31
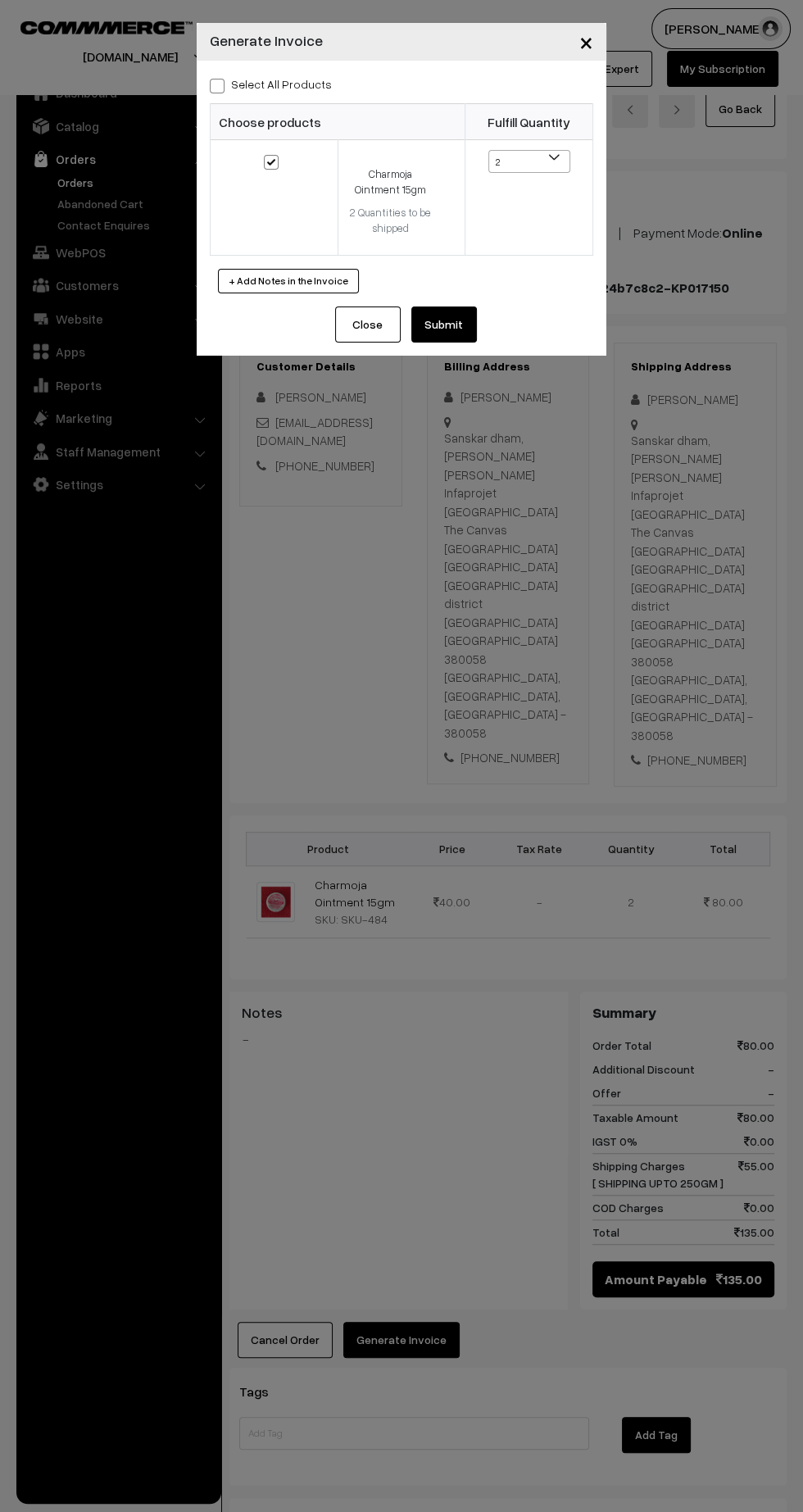
click at [460, 329] on button "Submit" at bounding box center [444, 325] width 66 height 36
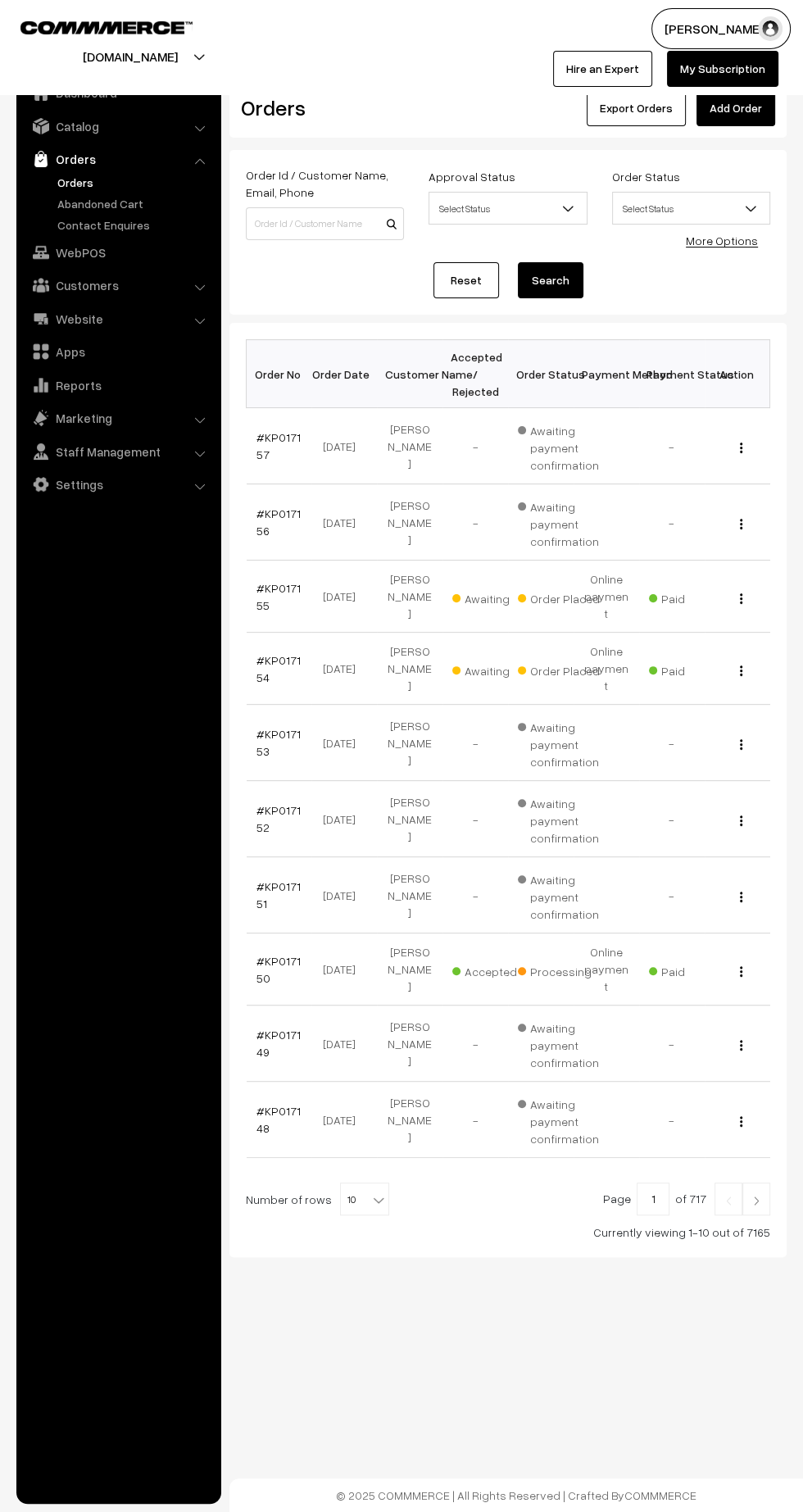
click at [262, 665] on link "#KP017154" at bounding box center [279, 669] width 44 height 31
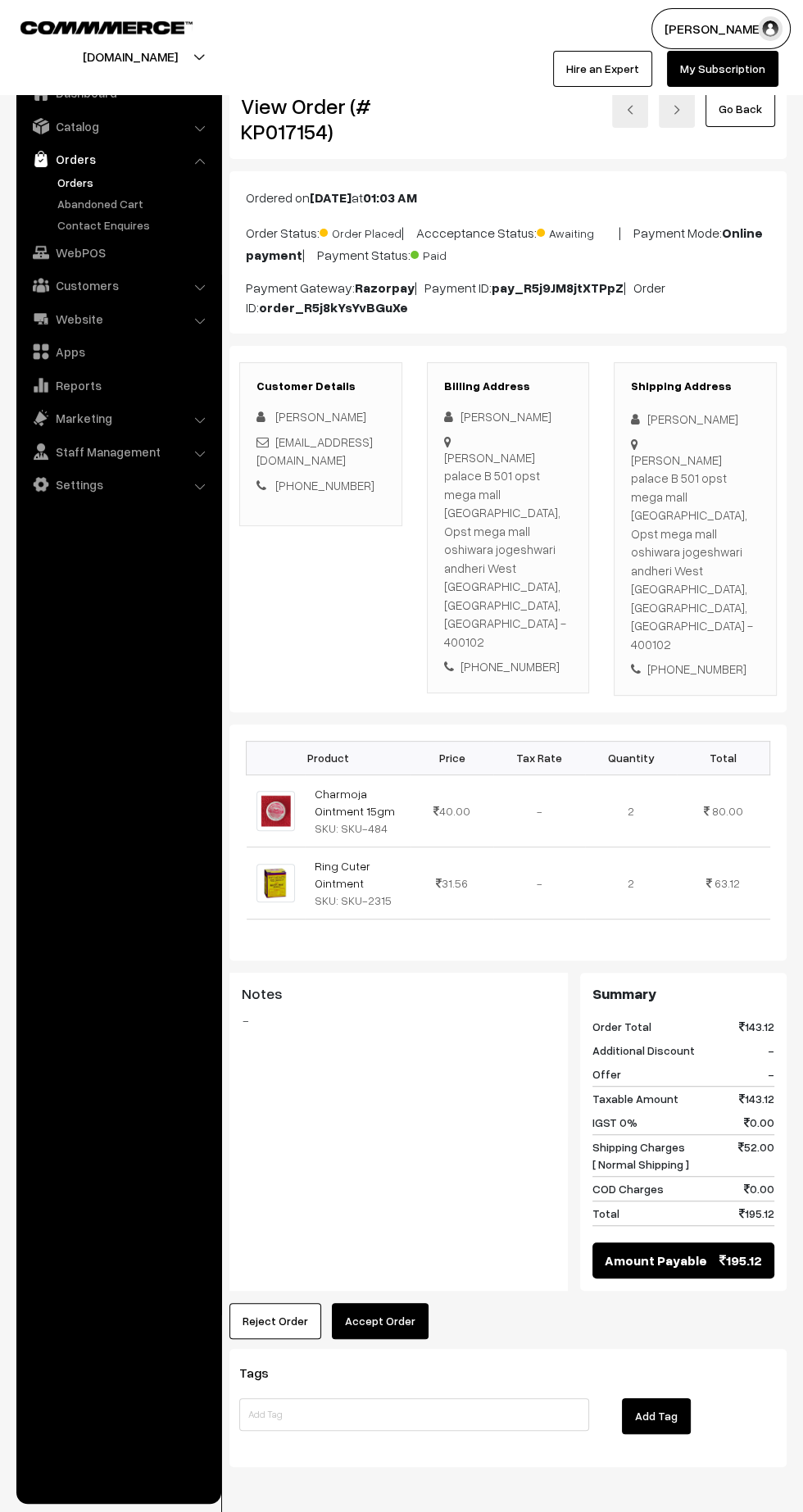
click at [382, 1303] on button "Accept Order" at bounding box center [380, 1321] width 97 height 36
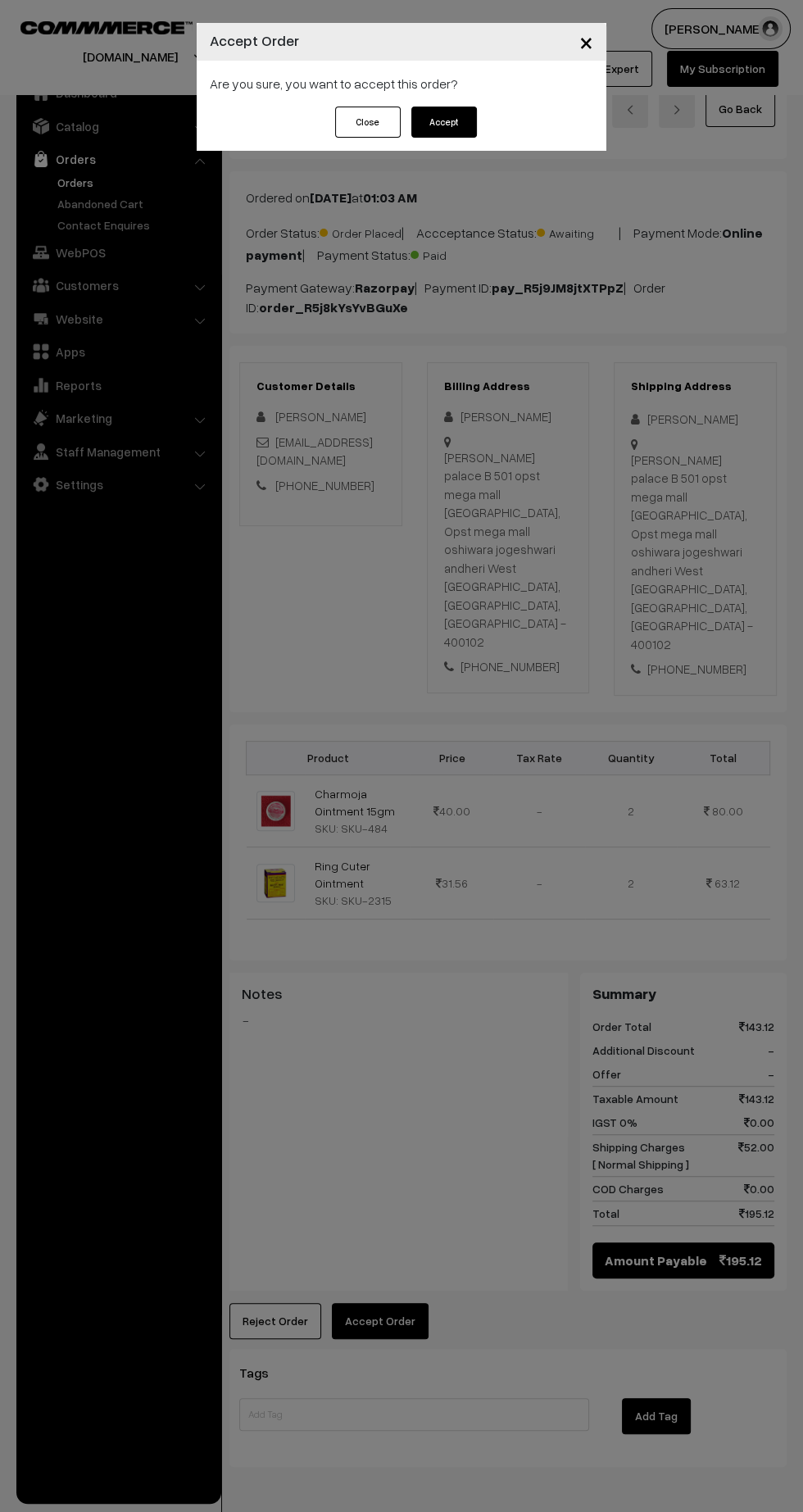
click at [429, 127] on button "Accept" at bounding box center [444, 122] width 66 height 31
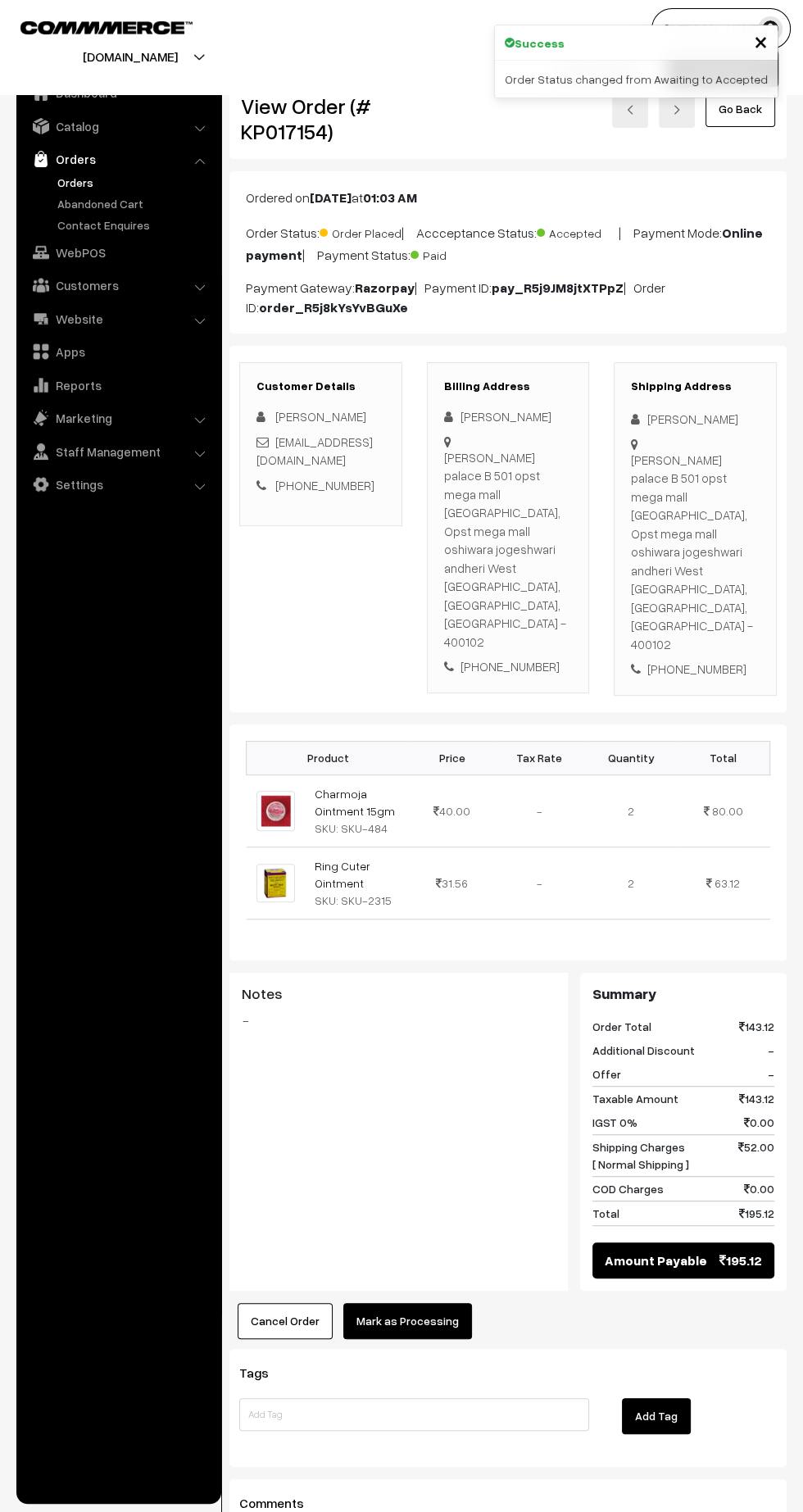
click at [400, 1303] on button "Mark as Processing" at bounding box center [407, 1321] width 129 height 36
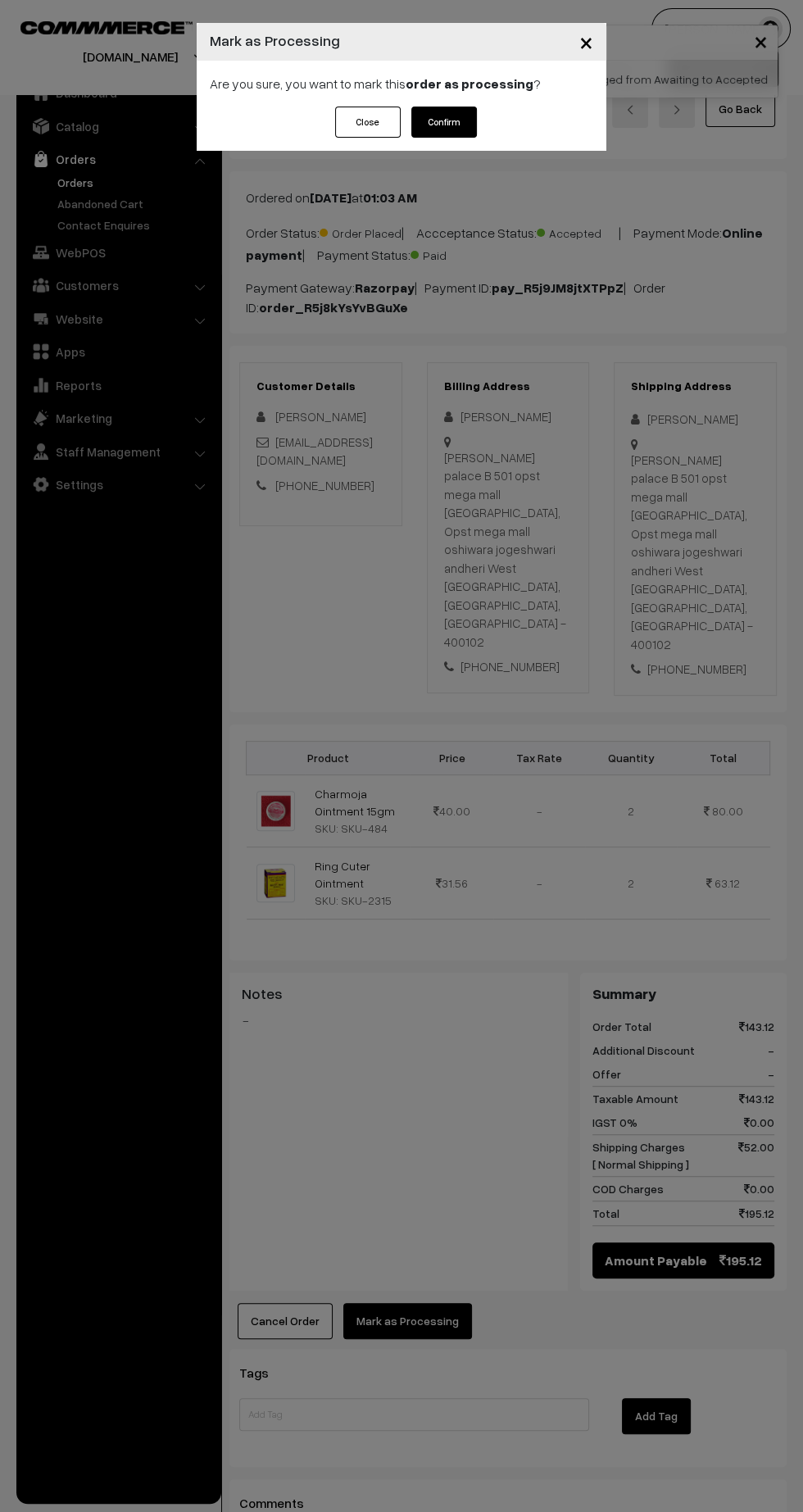
click at [443, 129] on button "Confirm" at bounding box center [444, 122] width 66 height 31
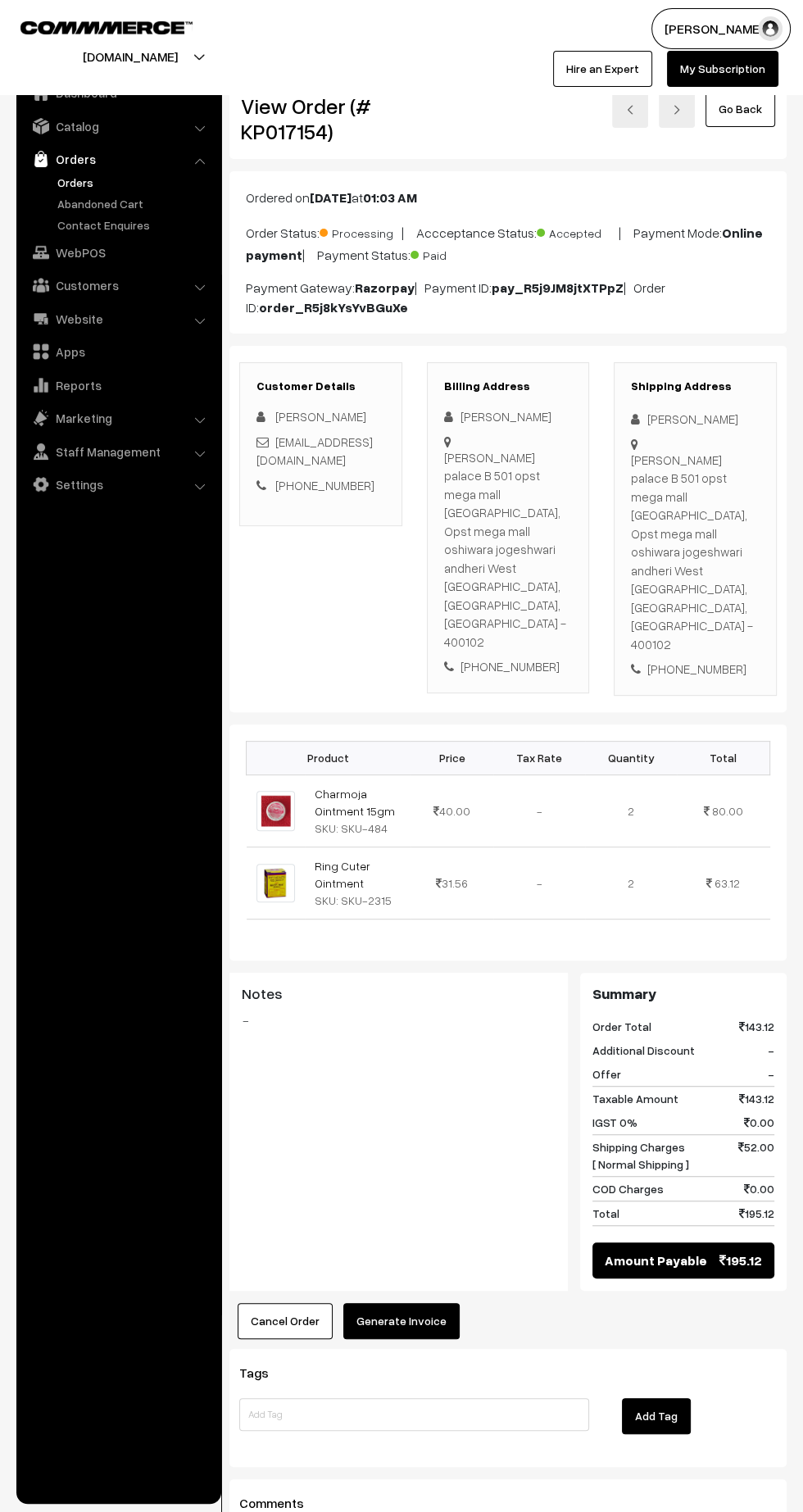
click at [417, 1303] on button "Generate Invoice" at bounding box center [402, 1321] width 116 height 36
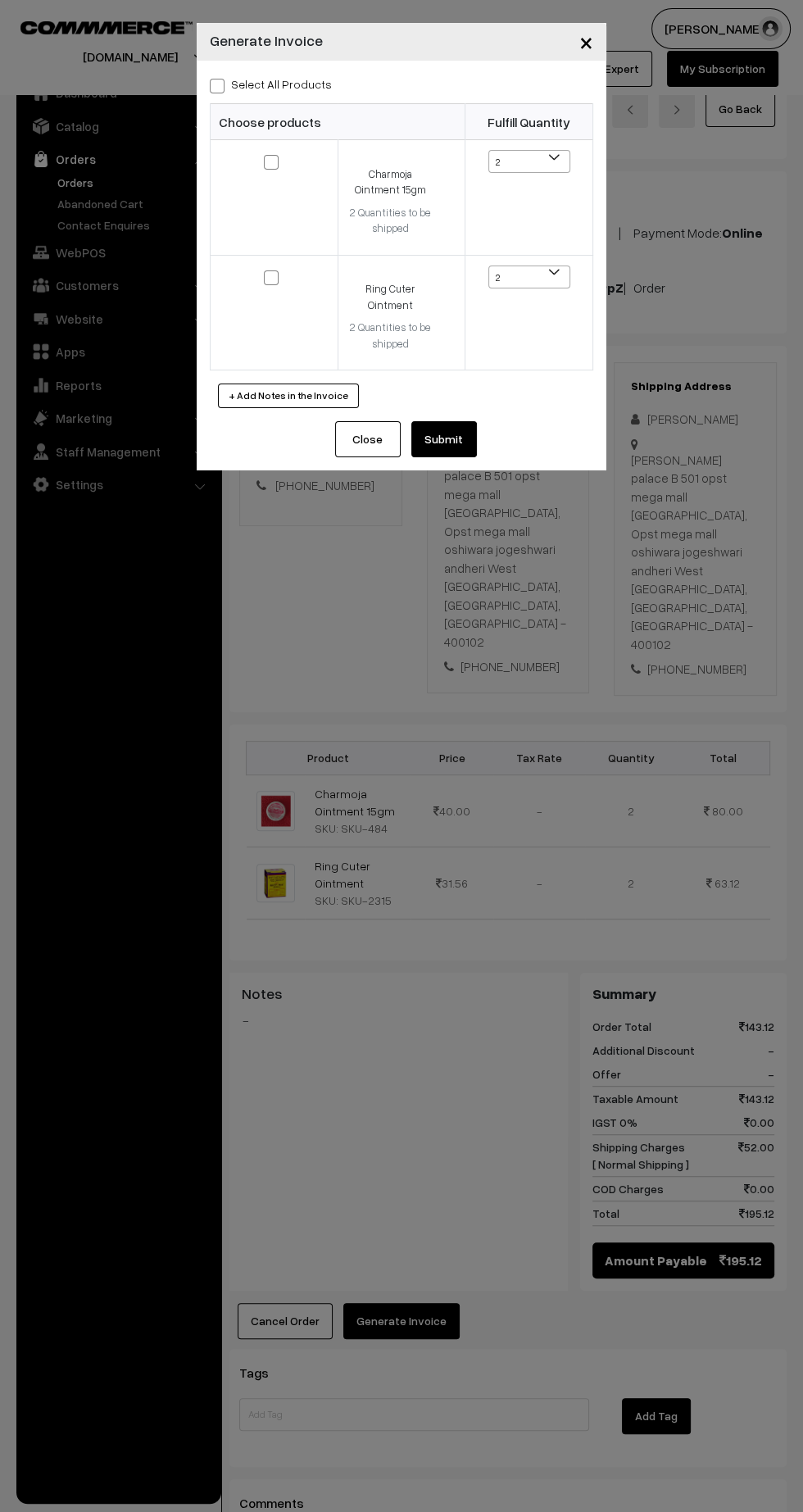
click at [215, 83] on span at bounding box center [217, 86] width 15 height 15
click at [215, 83] on input "Select All Products" at bounding box center [215, 83] width 11 height 11
checkbox input "true"
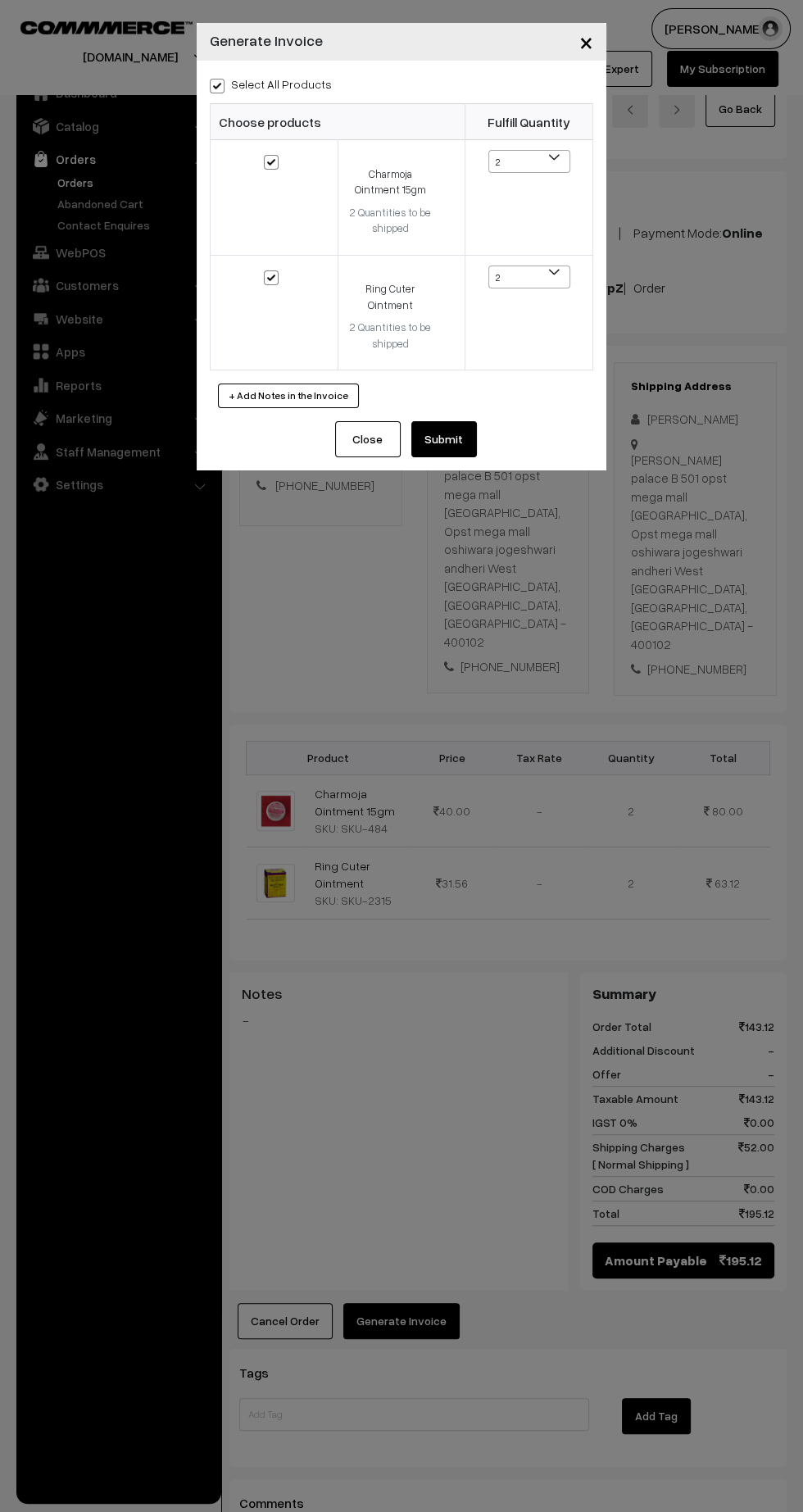
click at [444, 438] on button "Submit" at bounding box center [444, 439] width 66 height 36
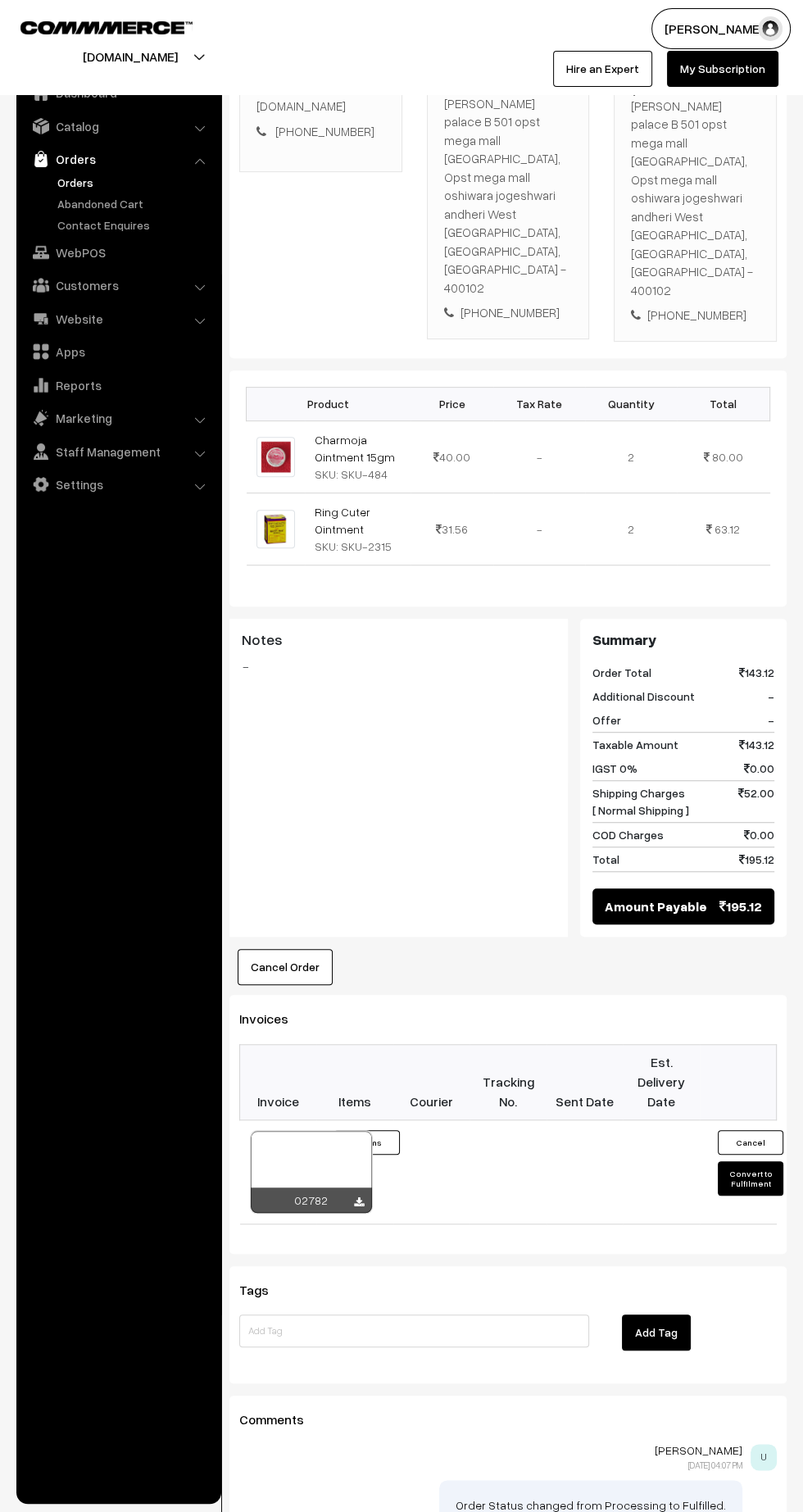
scroll to position [356, 0]
click at [358, 1196] on icon at bounding box center [359, 1201] width 10 height 11
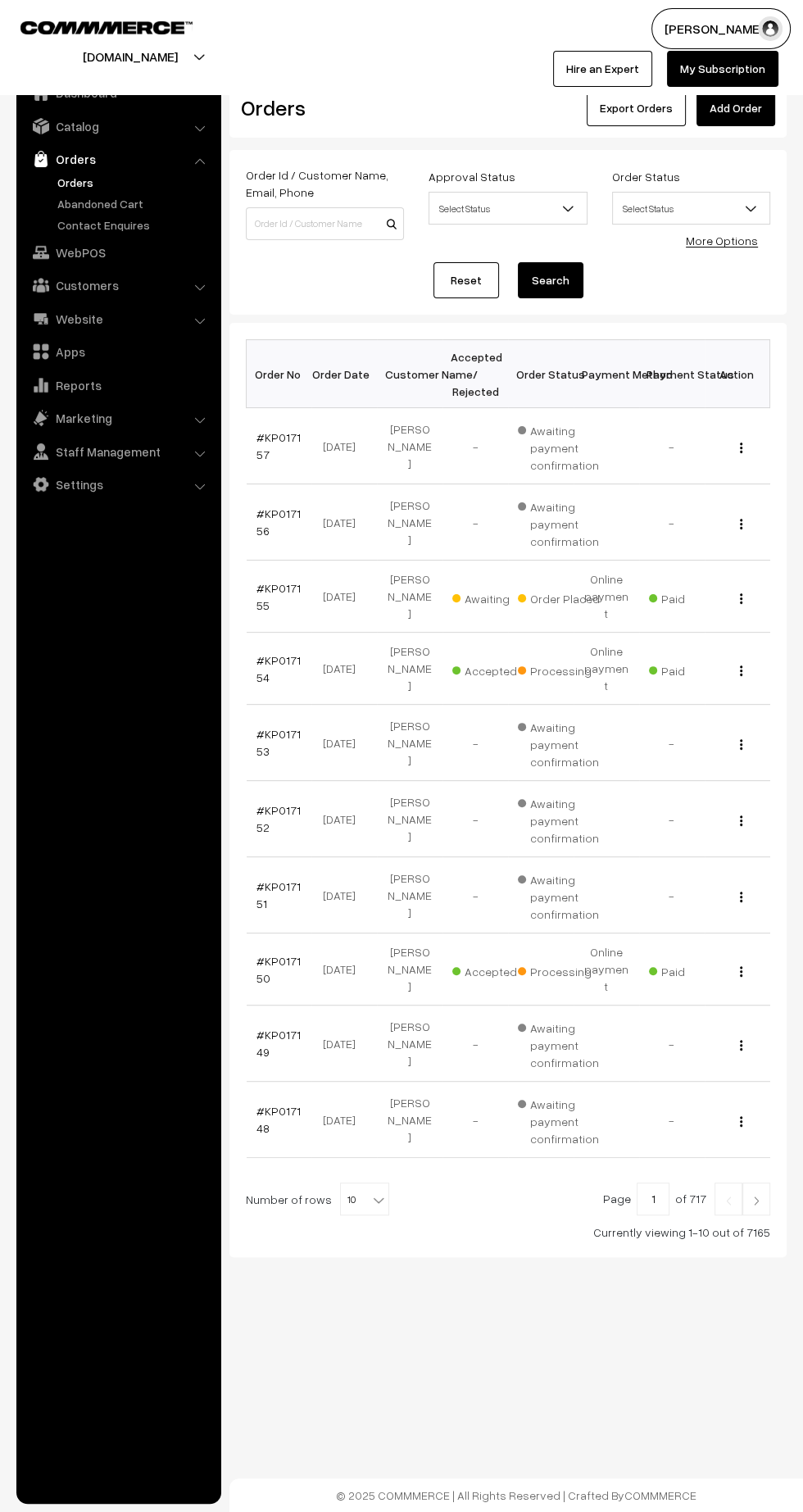
click at [261, 602] on link "#KP017155" at bounding box center [279, 597] width 44 height 31
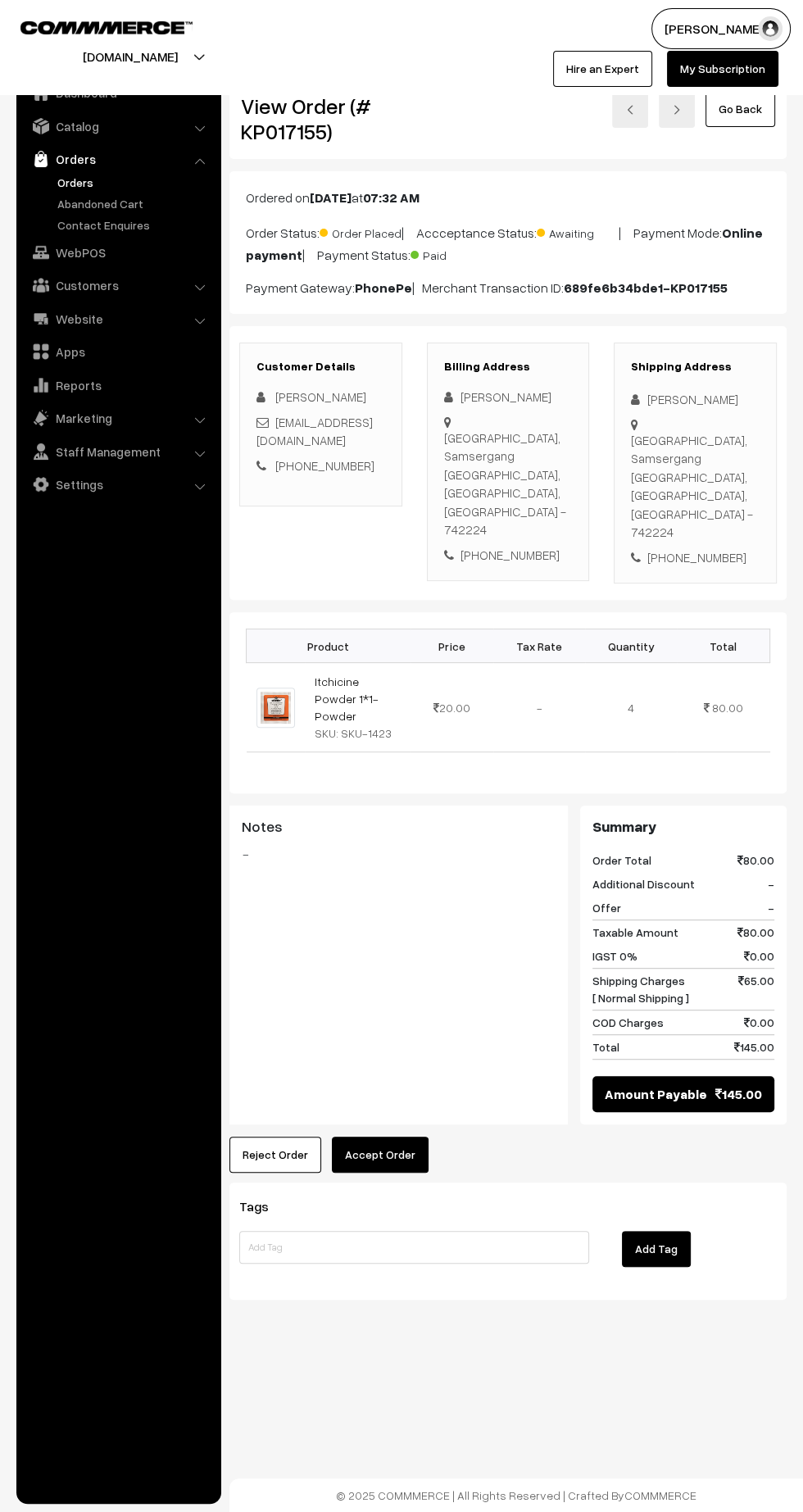
click at [395, 1137] on button "Accept Order" at bounding box center [380, 1155] width 97 height 36
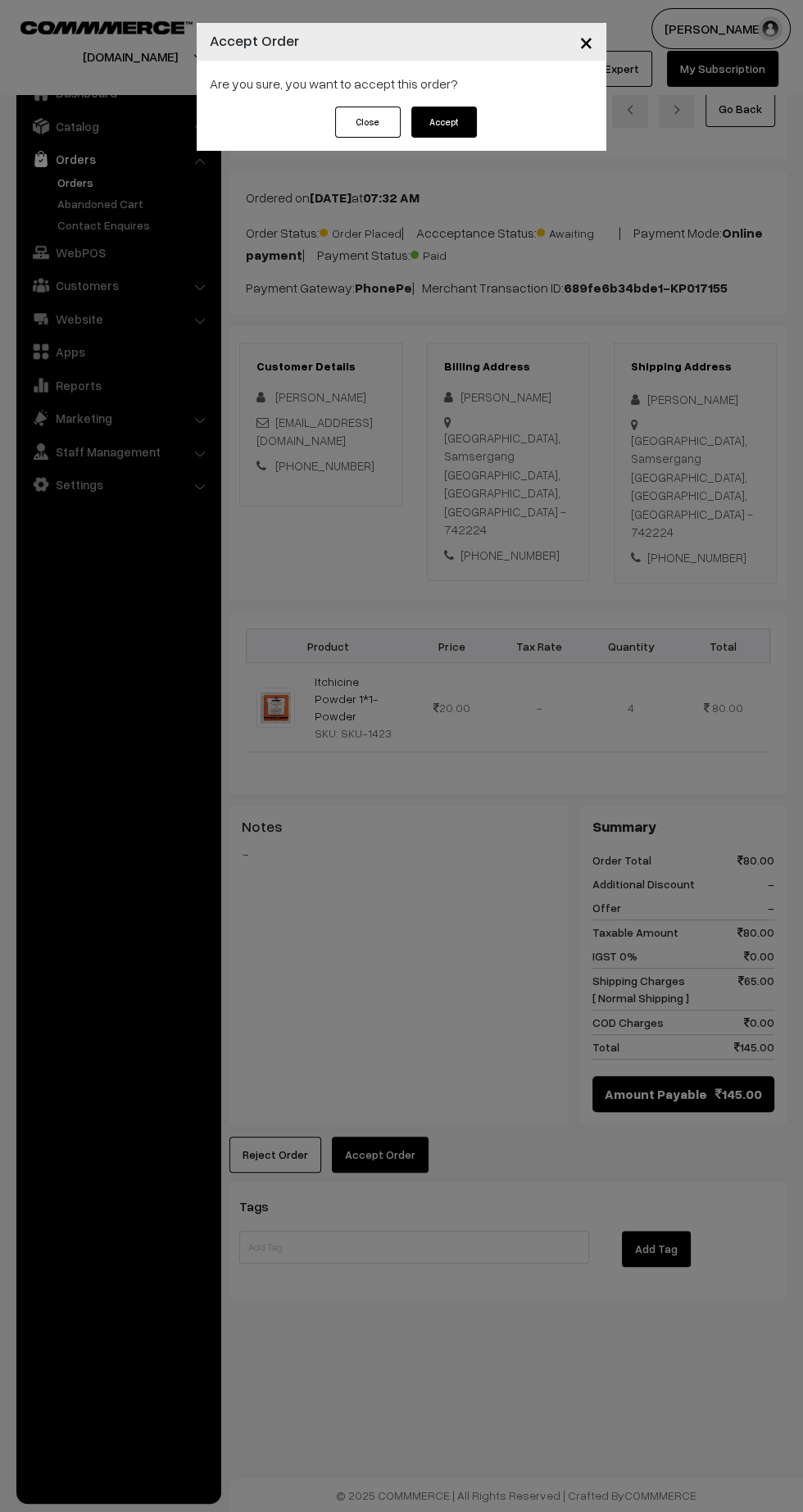
click at [445, 125] on button "Accept" at bounding box center [444, 122] width 66 height 31
click at [445, 121] on button "Confirm" at bounding box center [444, 122] width 66 height 31
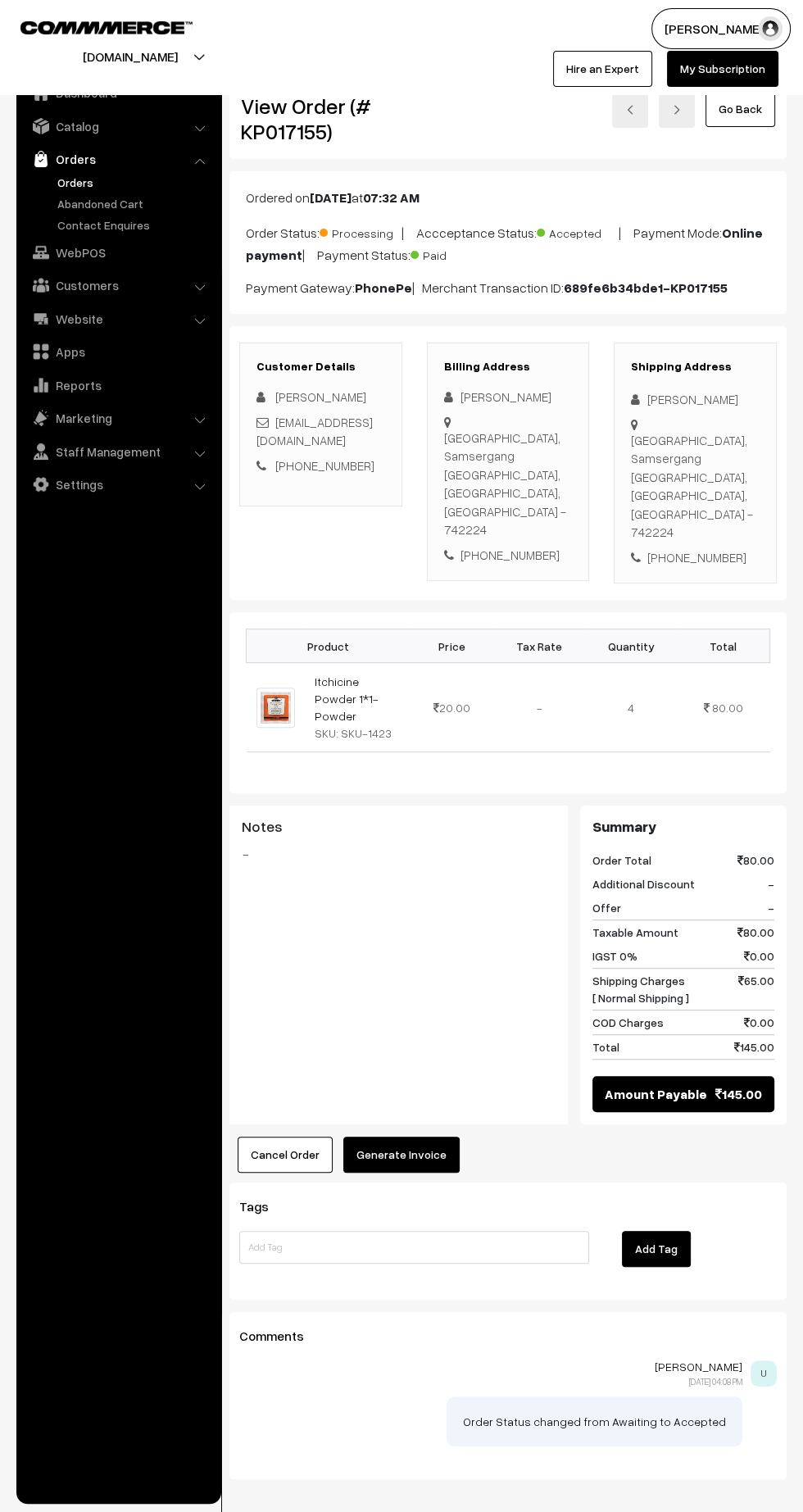
click at [402, 1137] on button "Generate Invoice" at bounding box center [402, 1155] width 116 height 36
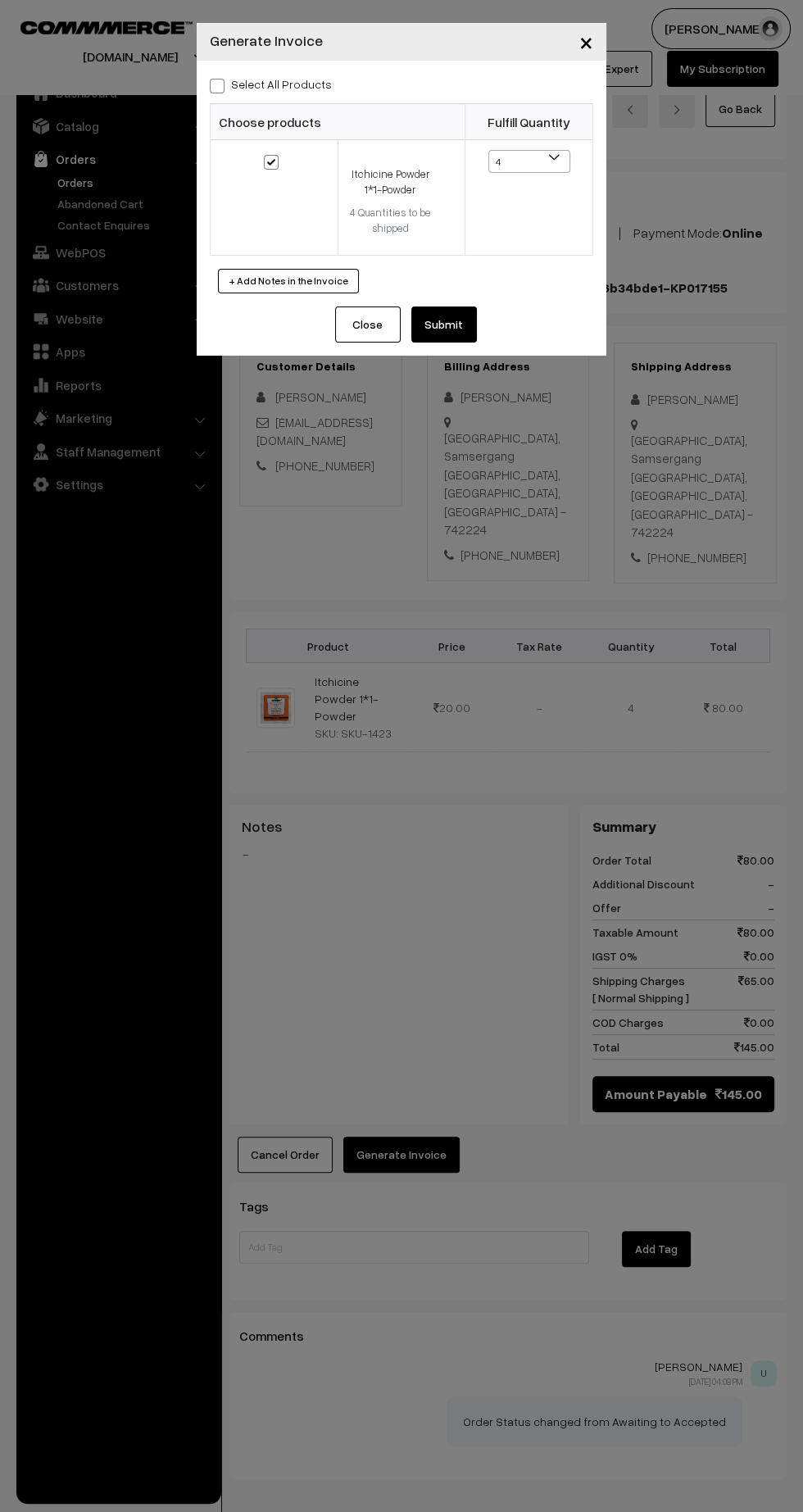
click at [442, 323] on button "Submit" at bounding box center [444, 325] width 66 height 36
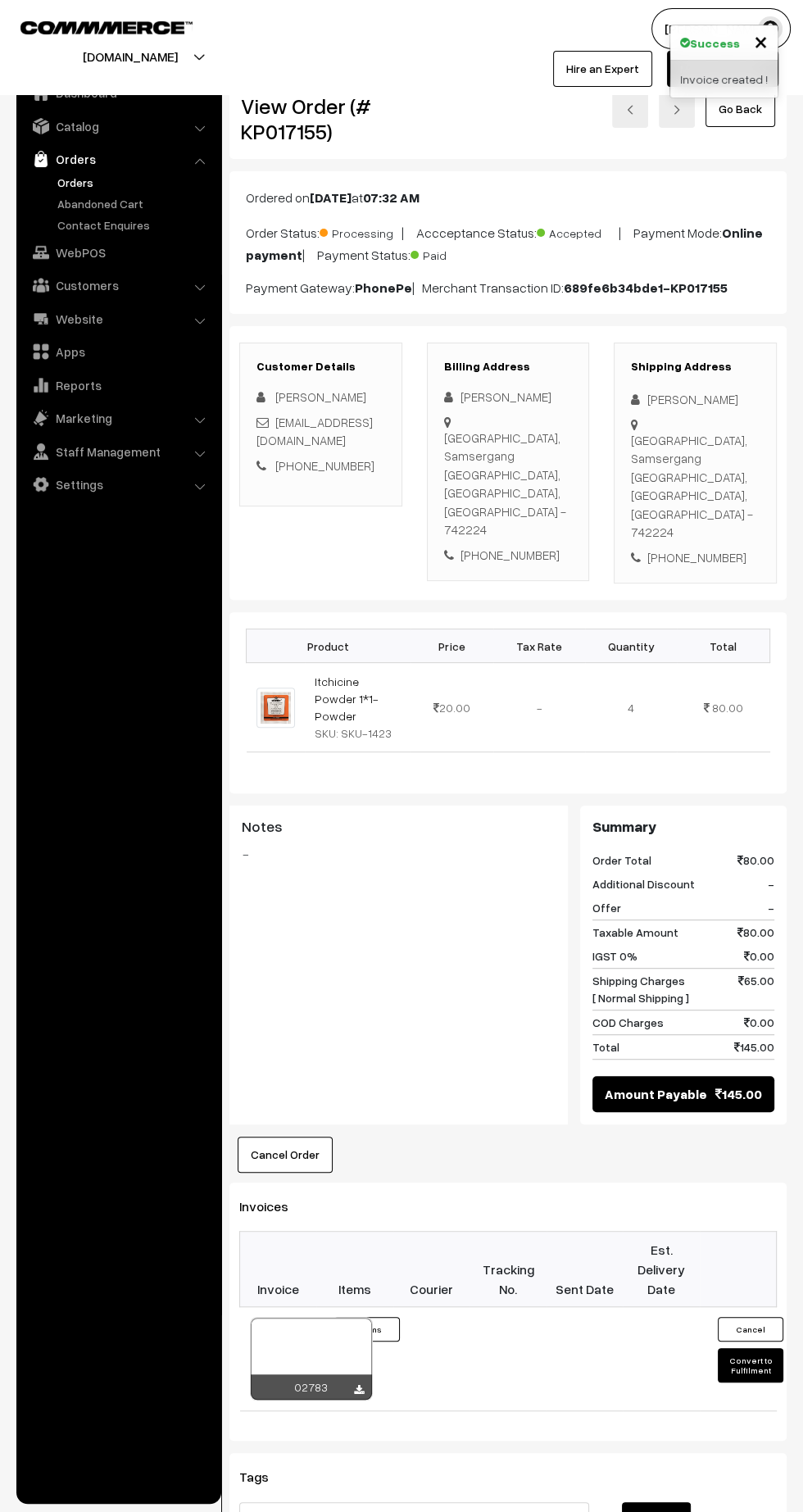
click at [362, 1383] on div at bounding box center [359, 1391] width 10 height 16
click at [358, 1385] on icon at bounding box center [359, 1390] width 10 height 11
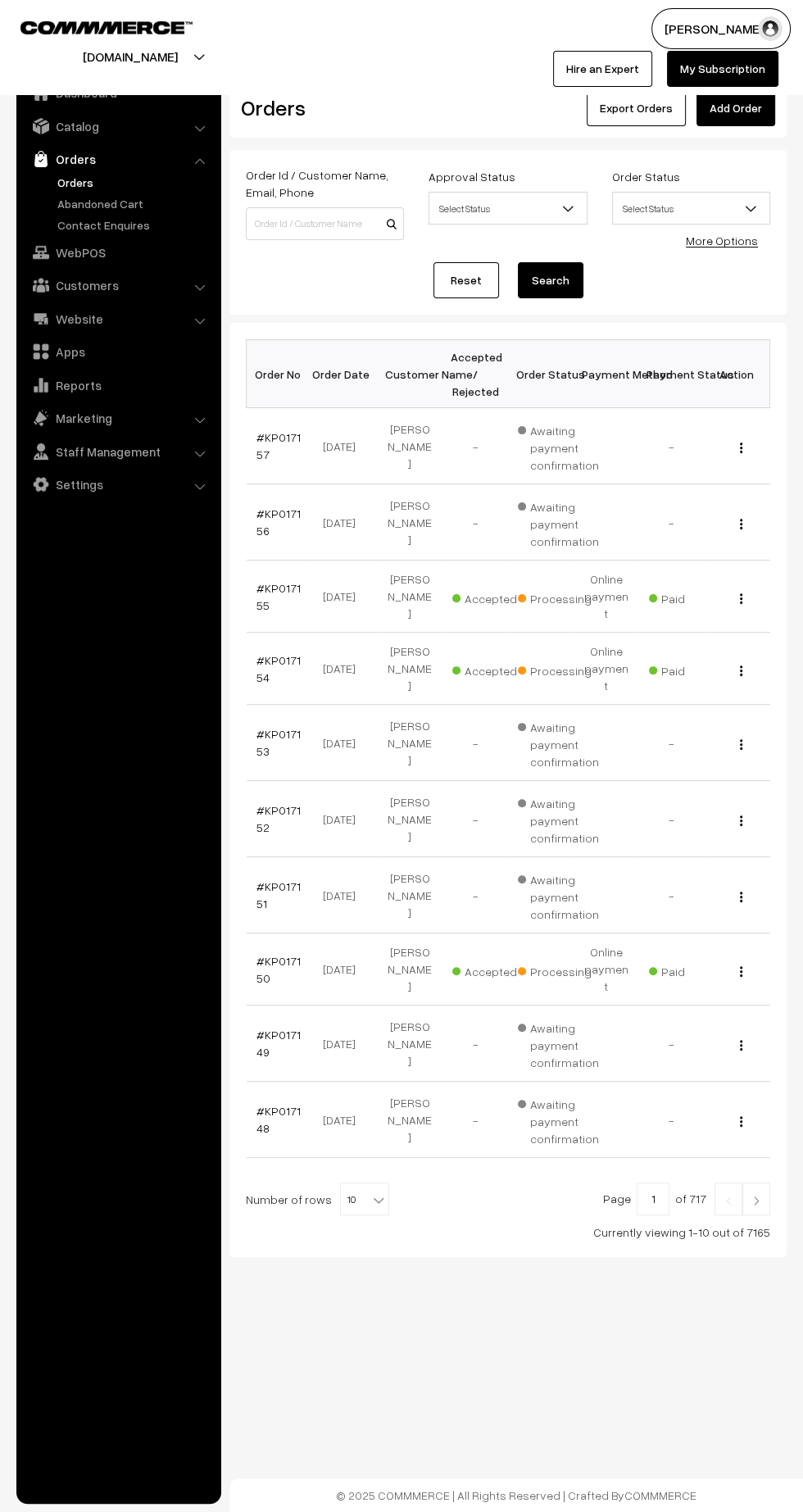
click at [258, 607] on link "#KP017155" at bounding box center [279, 597] width 44 height 31
click at [261, 525] on link "#KP017156" at bounding box center [279, 522] width 44 height 31
click at [262, 452] on link "#KP017157" at bounding box center [279, 446] width 44 height 31
click at [754, 1196] on img at bounding box center [756, 1201] width 15 height 10
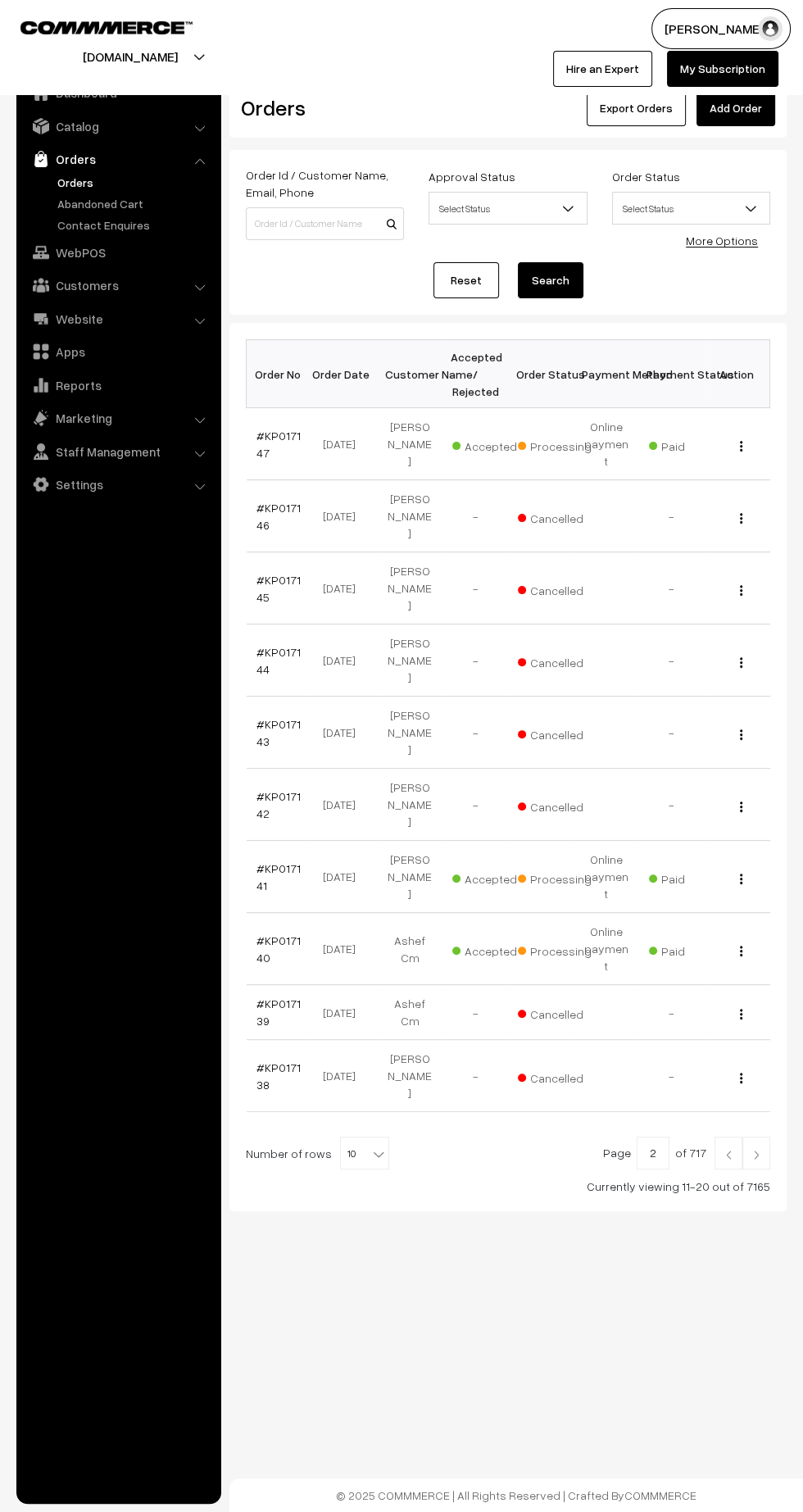
click at [756, 1150] on img at bounding box center [756, 1155] width 15 height 10
